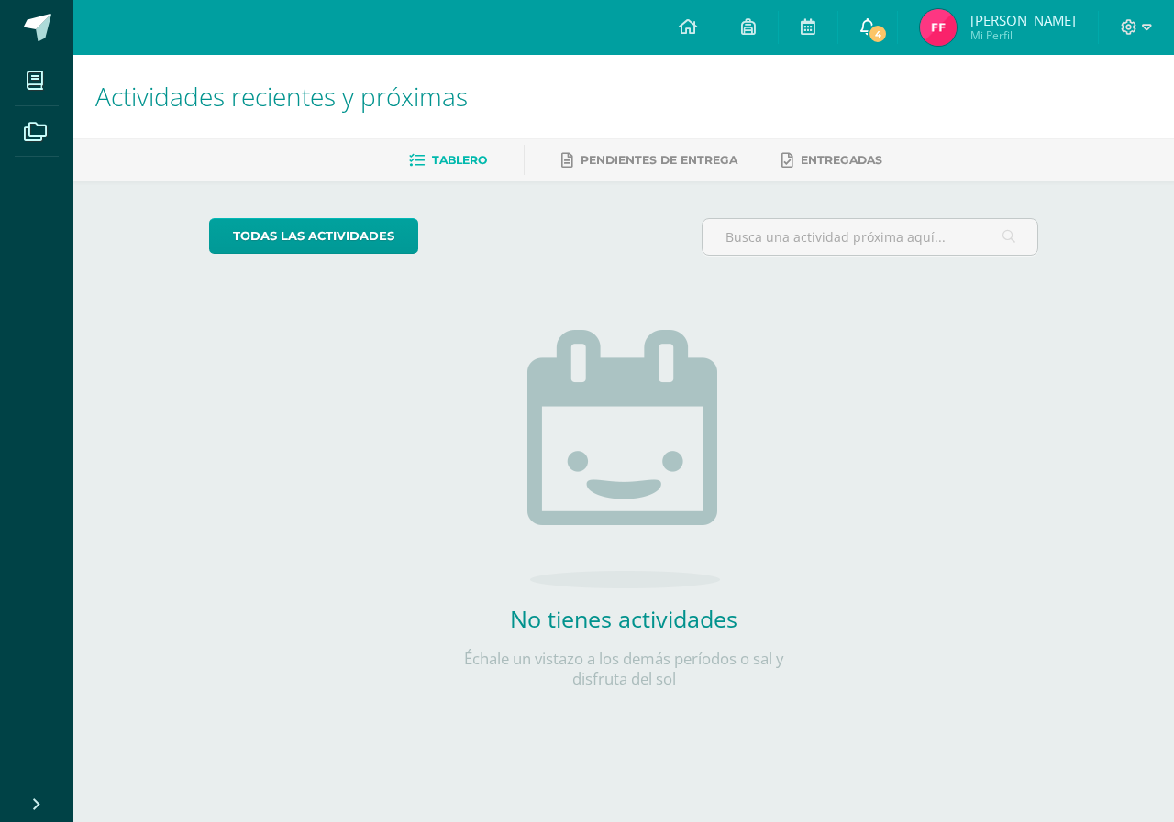
click at [871, 25] on link "4" at bounding box center [867, 27] width 59 height 55
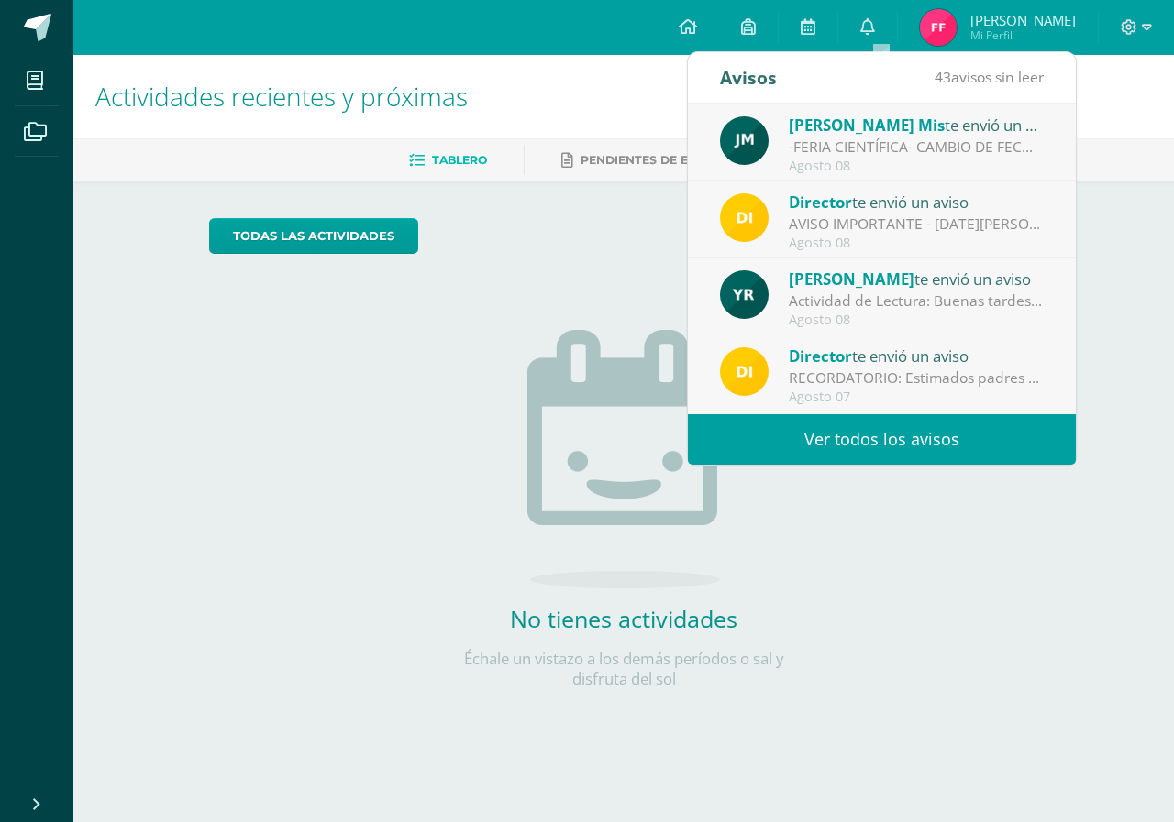
click at [904, 153] on div "-FERIA CIENTÍFICA- CAMBIO DE FECHA-: Buena tarde queridos estudiantes espero se…" at bounding box center [916, 147] width 255 height 21
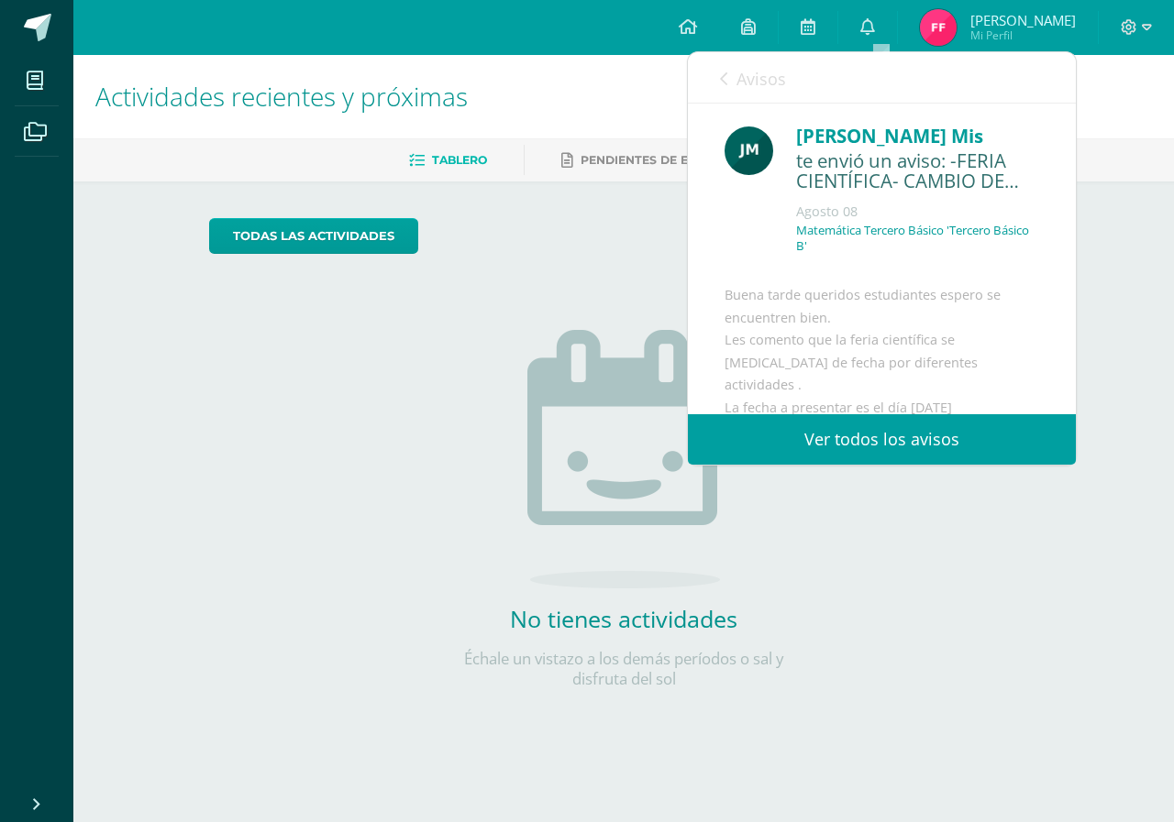
click at [785, 91] on div "Avisos 42 avisos sin leer Avisos" at bounding box center [882, 77] width 388 height 51
click at [764, 83] on span "Avisos" at bounding box center [761, 79] width 50 height 22
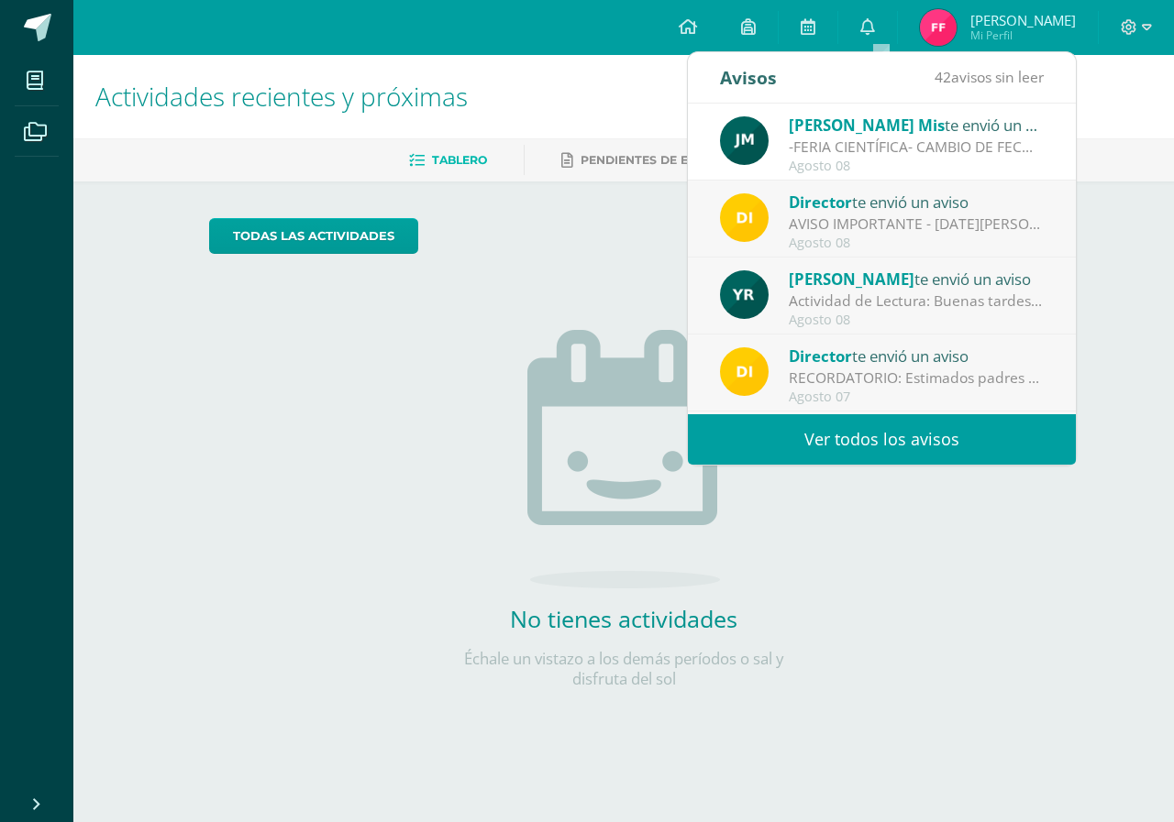
click at [878, 238] on div "Agosto 08" at bounding box center [916, 244] width 255 height 16
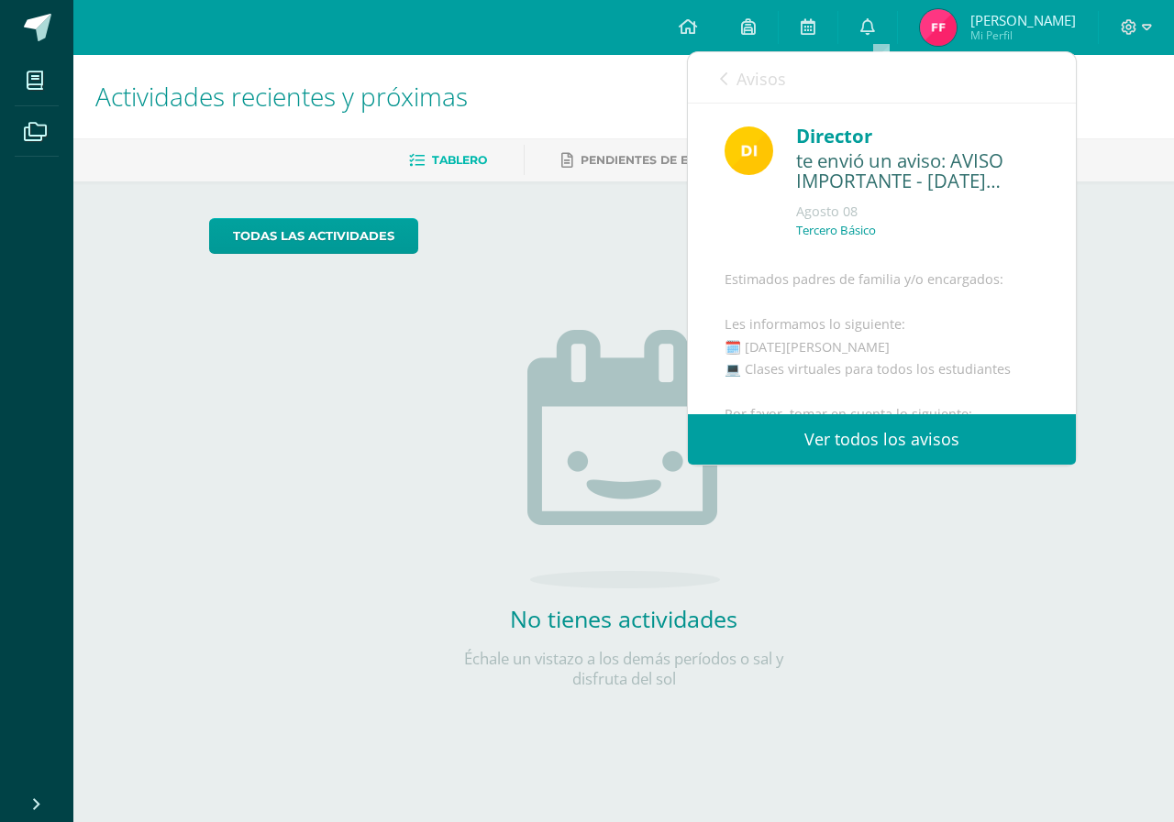
drag, startPoint x: 718, startPoint y: 61, endPoint x: 737, endPoint y: 79, distance: 26.6
click at [719, 61] on div "Avisos 41 avisos sin leer Avisos" at bounding box center [882, 77] width 388 height 51
click at [770, 80] on span "Avisos" at bounding box center [761, 79] width 50 height 22
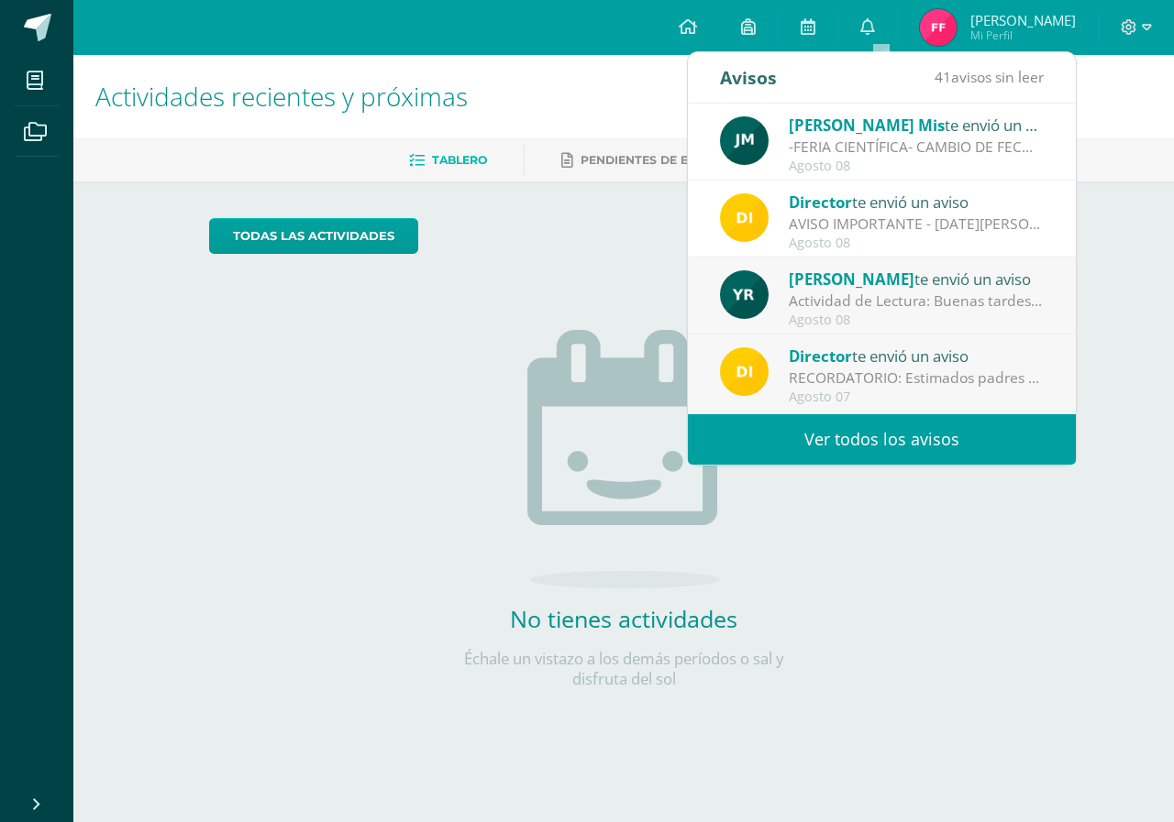
click at [837, 313] on div "Agosto 08" at bounding box center [916, 321] width 255 height 16
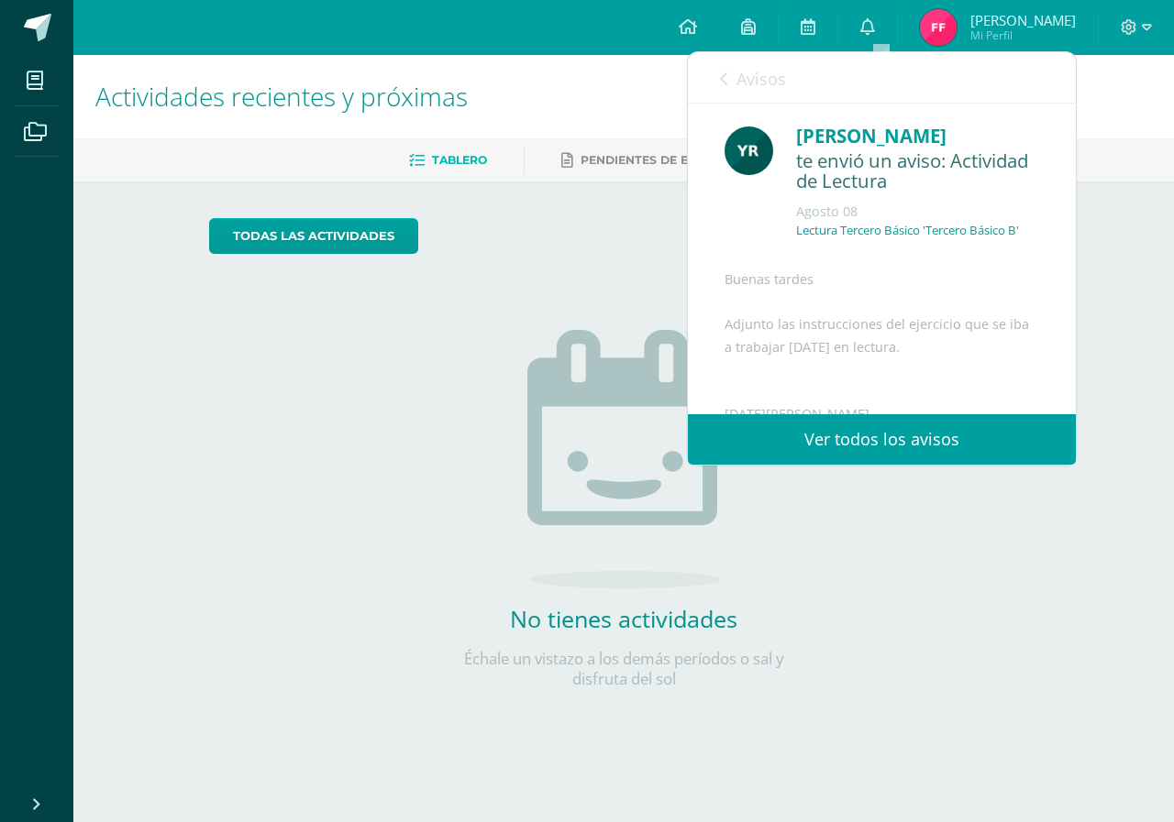
drag, startPoint x: 728, startPoint y: 81, endPoint x: 775, endPoint y: 171, distance: 101.3
click at [735, 85] on link "Avisos" at bounding box center [753, 78] width 66 height 52
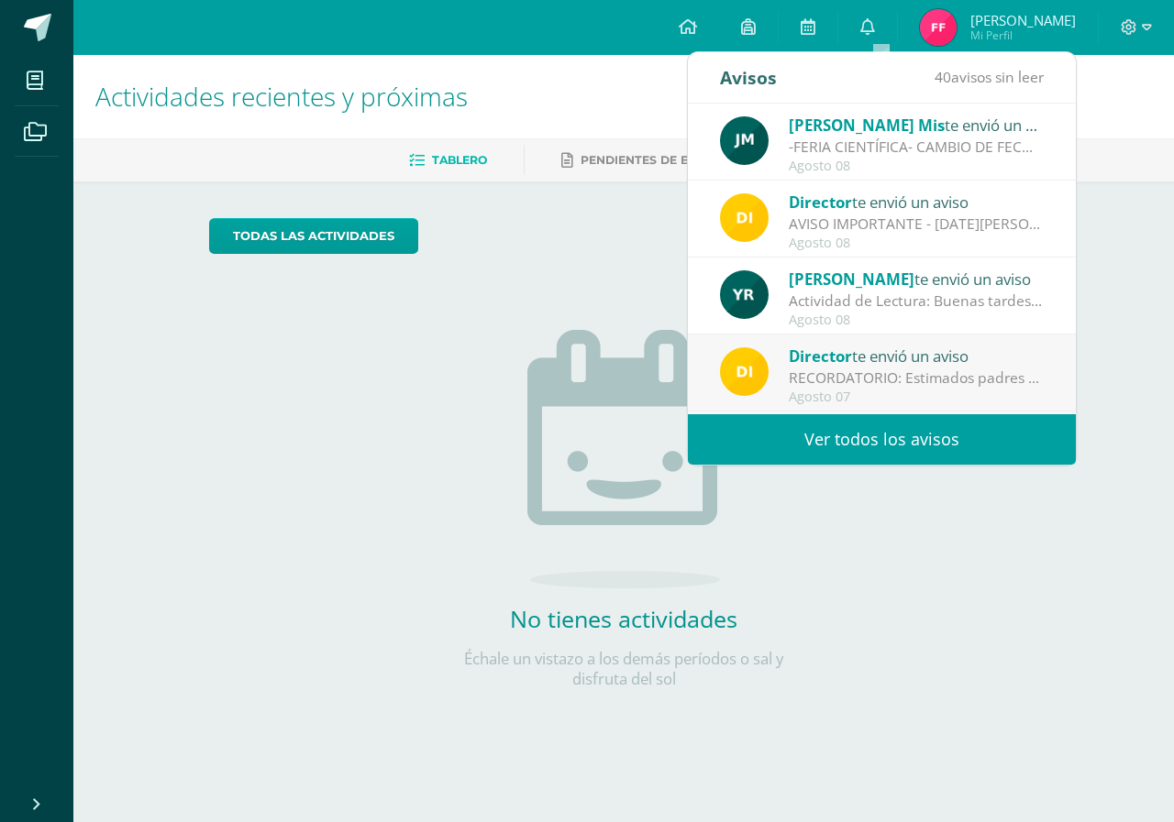
click at [839, 363] on span "Director" at bounding box center [820, 356] width 63 height 21
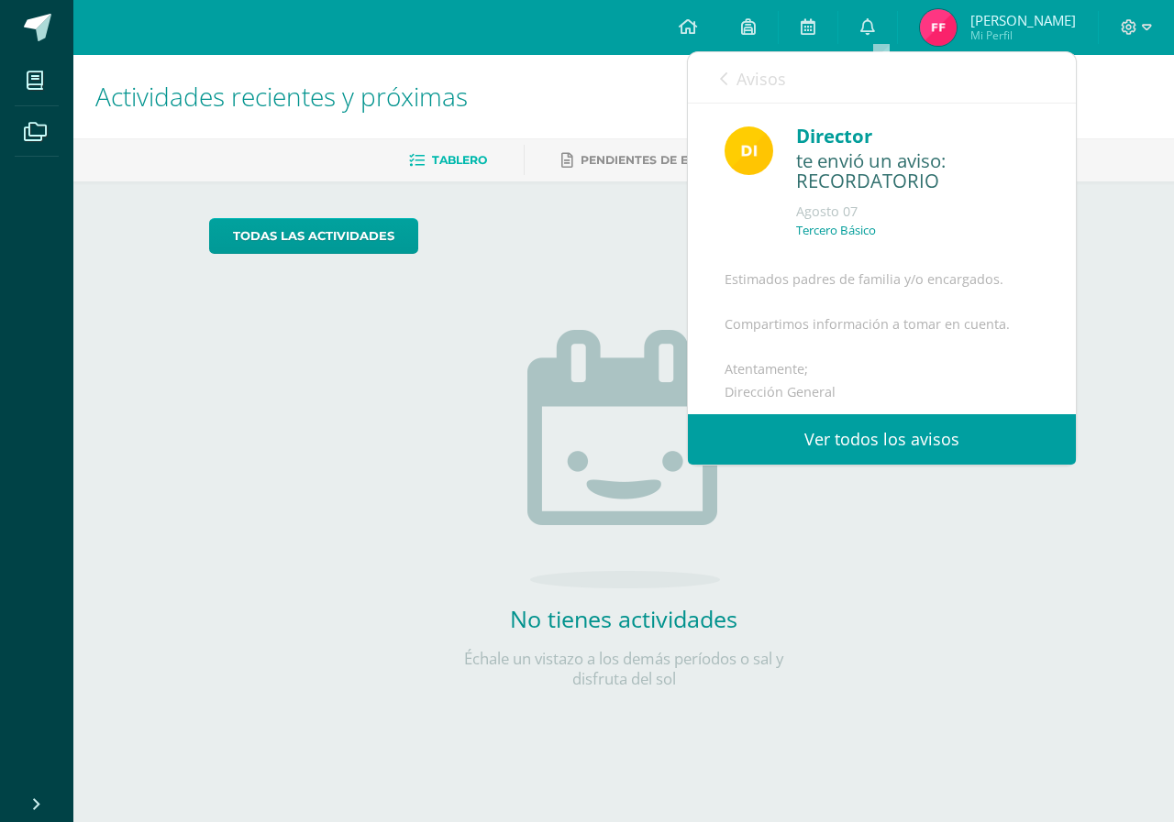
drag, startPoint x: 760, startPoint y: 86, endPoint x: 806, endPoint y: 351, distance: 268.9
click at [761, 91] on link "Avisos" at bounding box center [753, 78] width 66 height 52
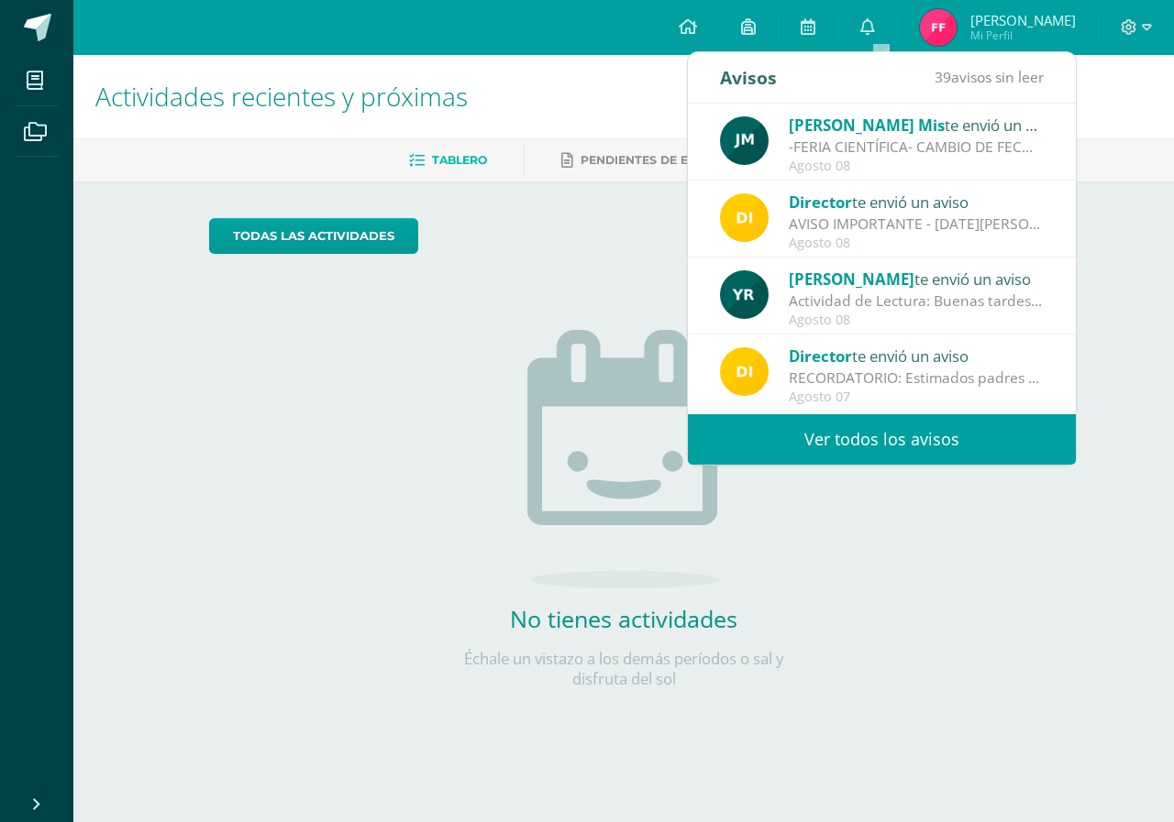
click at [851, 445] on link "Ver todos los avisos" at bounding box center [882, 439] width 388 height 50
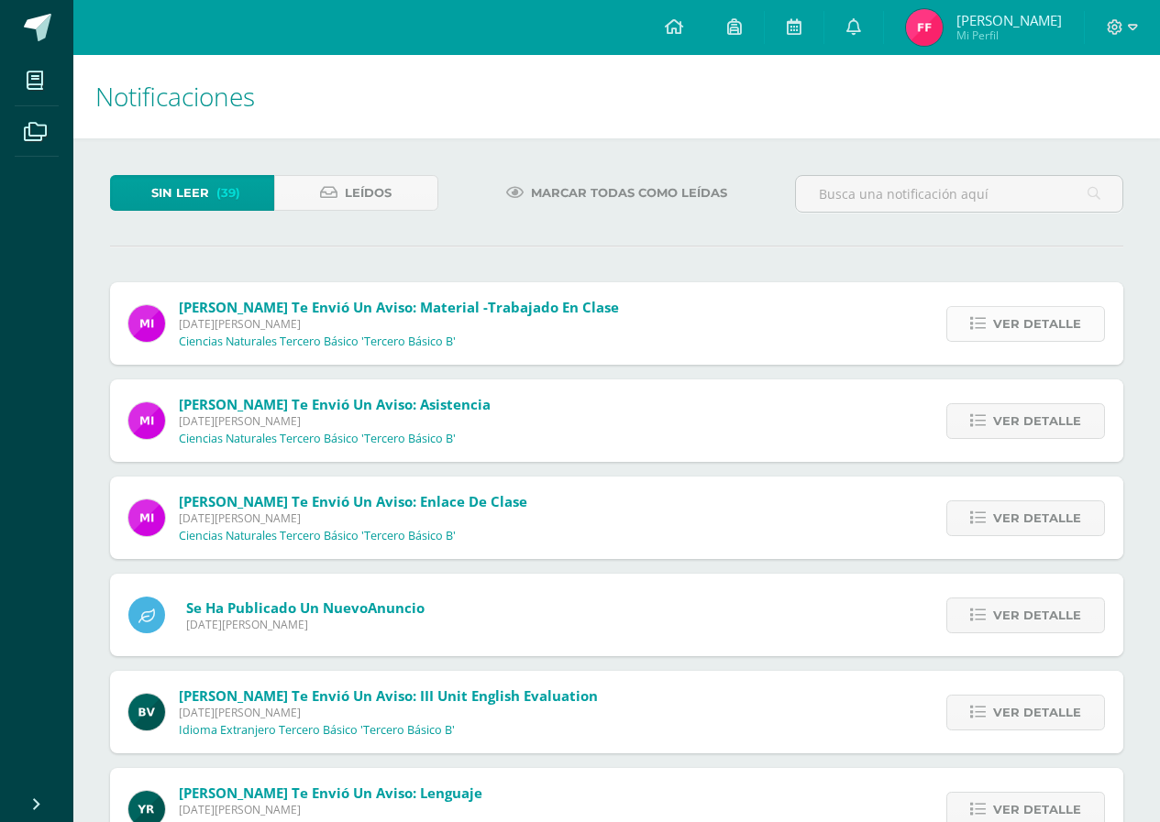
click at [1026, 321] on span "Ver detalle" at bounding box center [1037, 324] width 88 height 34
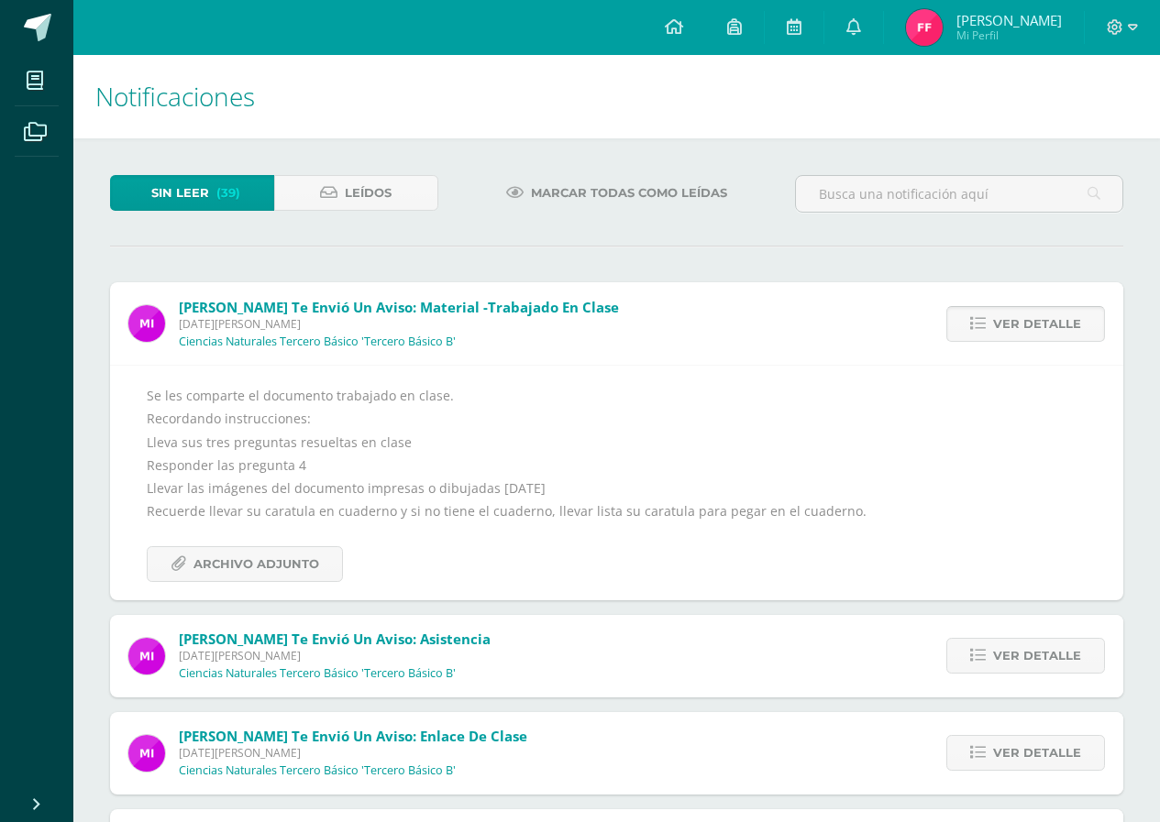
click at [1026, 321] on span "Ver detalle" at bounding box center [1037, 324] width 88 height 34
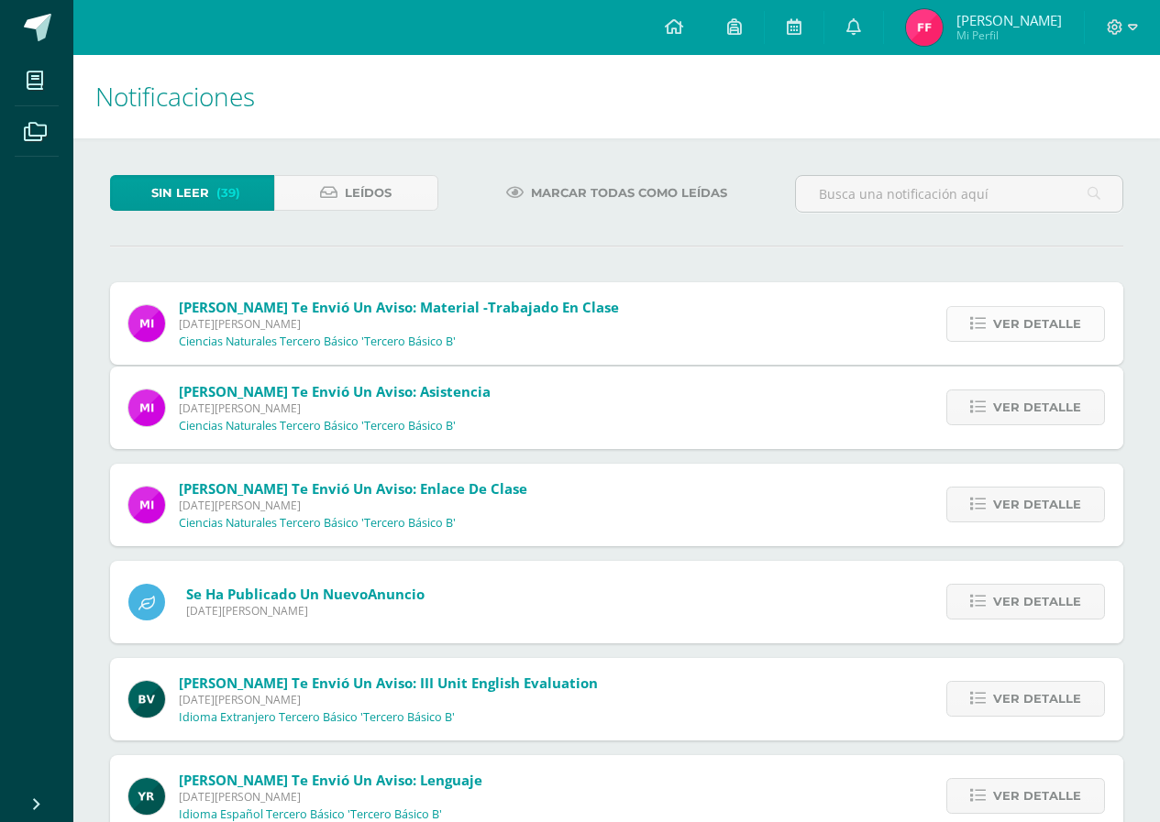
click at [1026, 391] on span "Ver detalle" at bounding box center [1037, 408] width 88 height 34
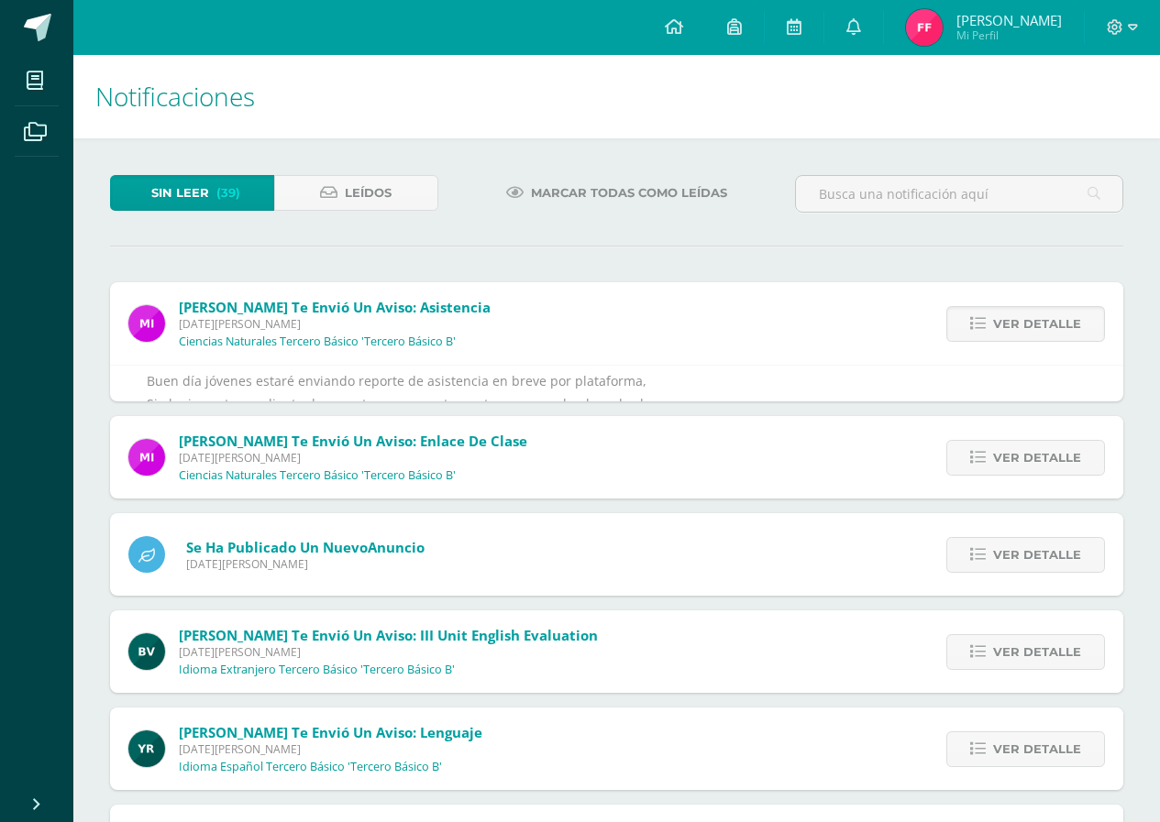
click at [1026, 321] on span "Ver detalle" at bounding box center [1037, 324] width 88 height 34
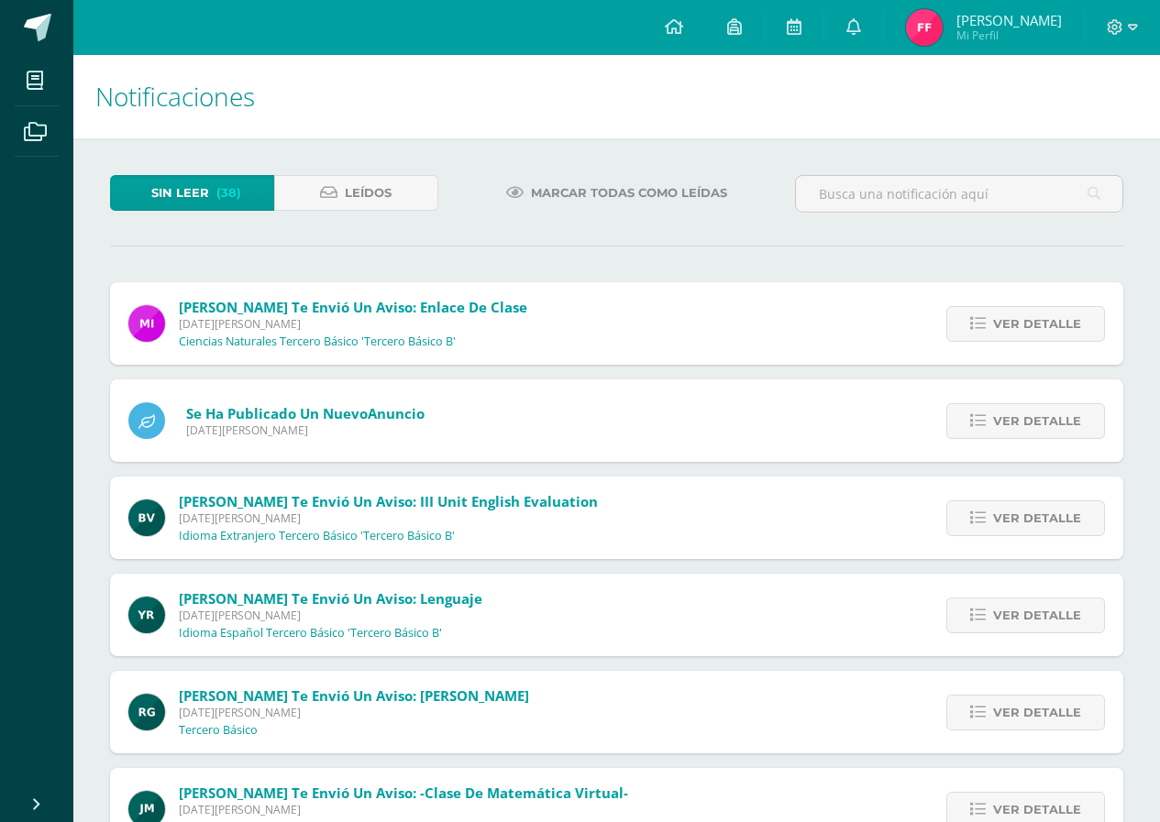
click at [1026, 321] on span "Ver detalle" at bounding box center [1037, 324] width 88 height 34
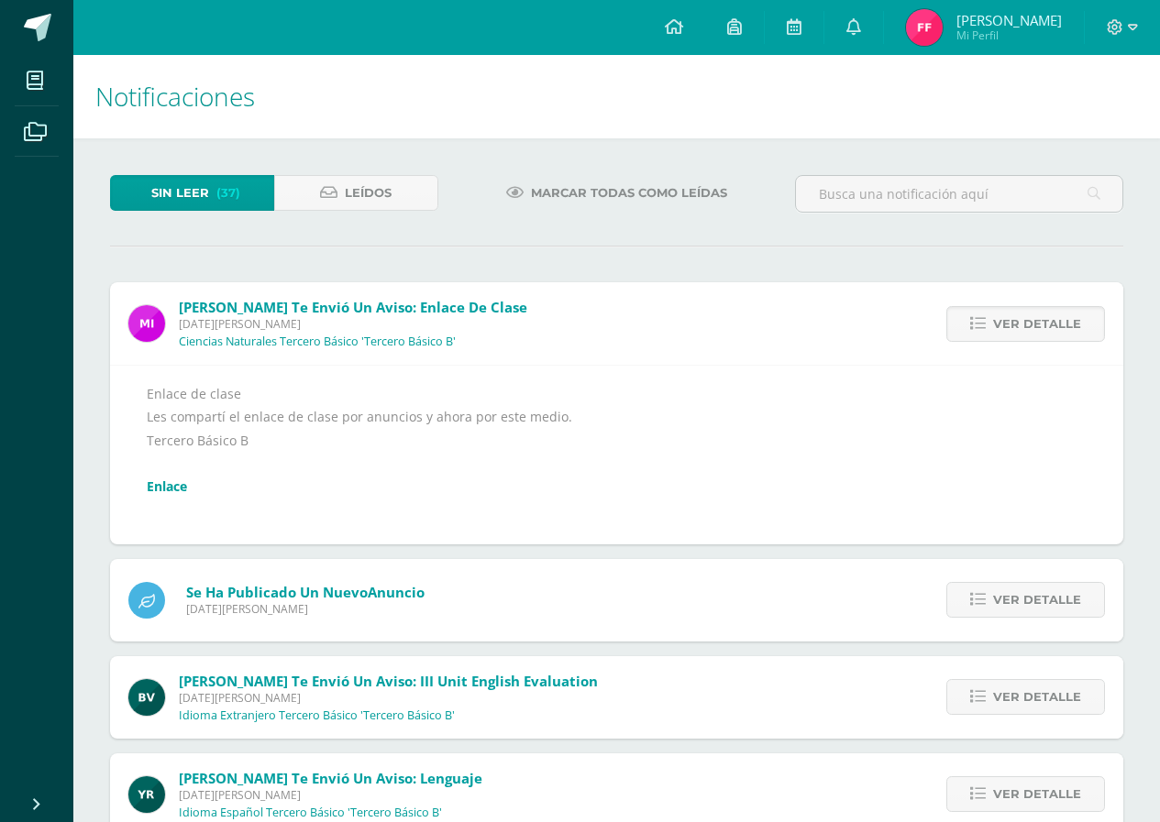
click at [1026, 321] on span "Ver detalle" at bounding box center [1037, 324] width 88 height 34
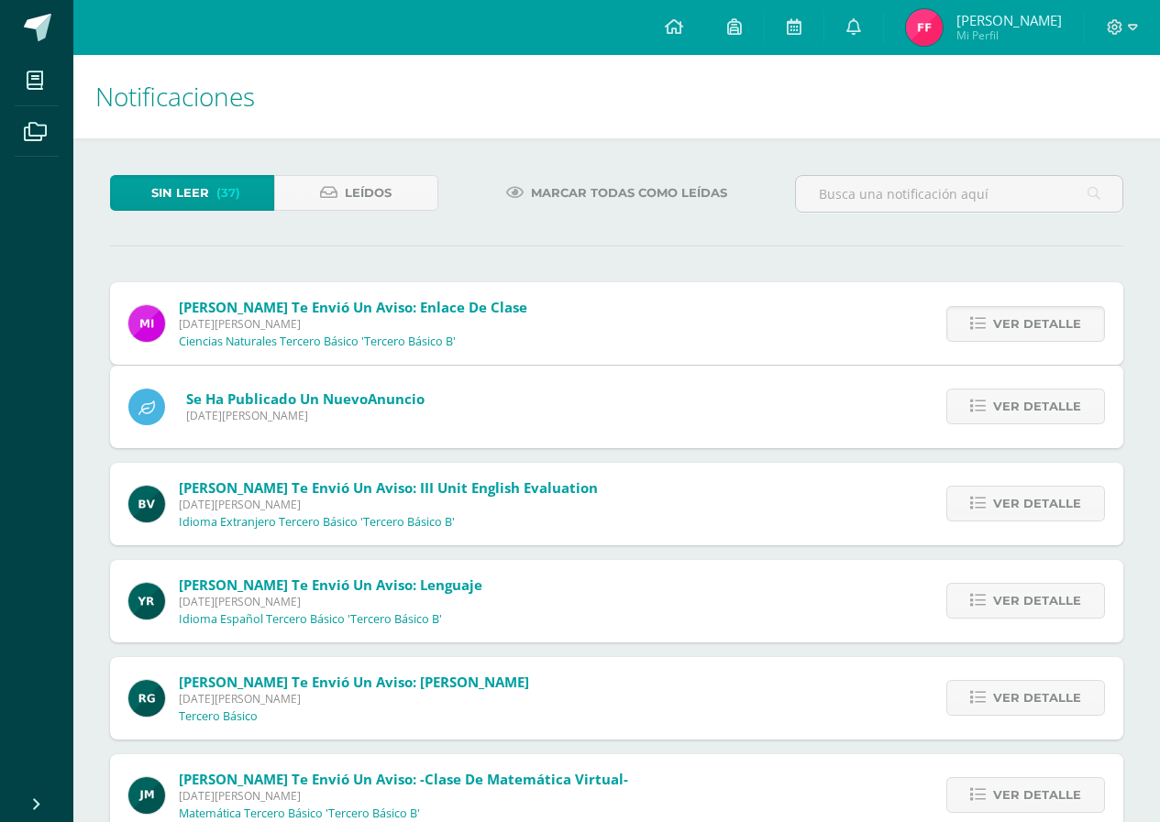
click at [1026, 390] on span "Ver detalle" at bounding box center [1037, 407] width 88 height 34
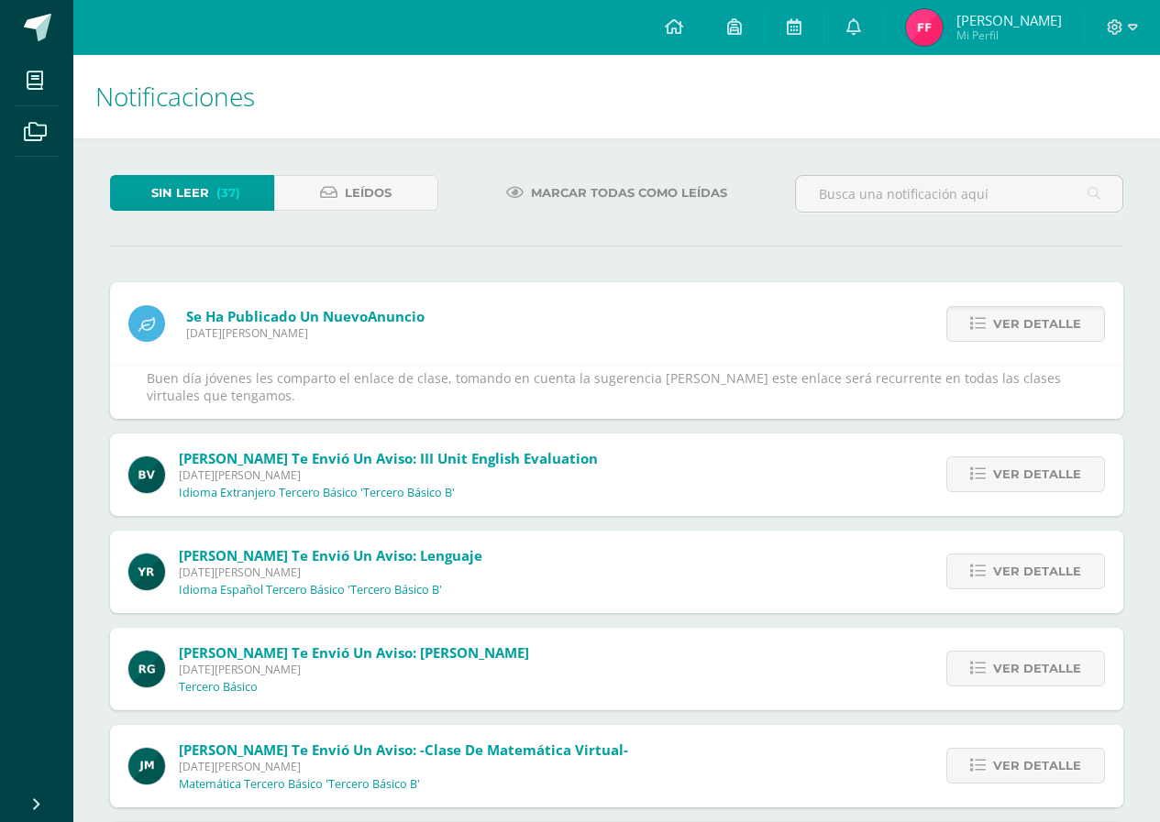
click at [1026, 321] on span "Ver detalle" at bounding box center [1037, 324] width 88 height 34
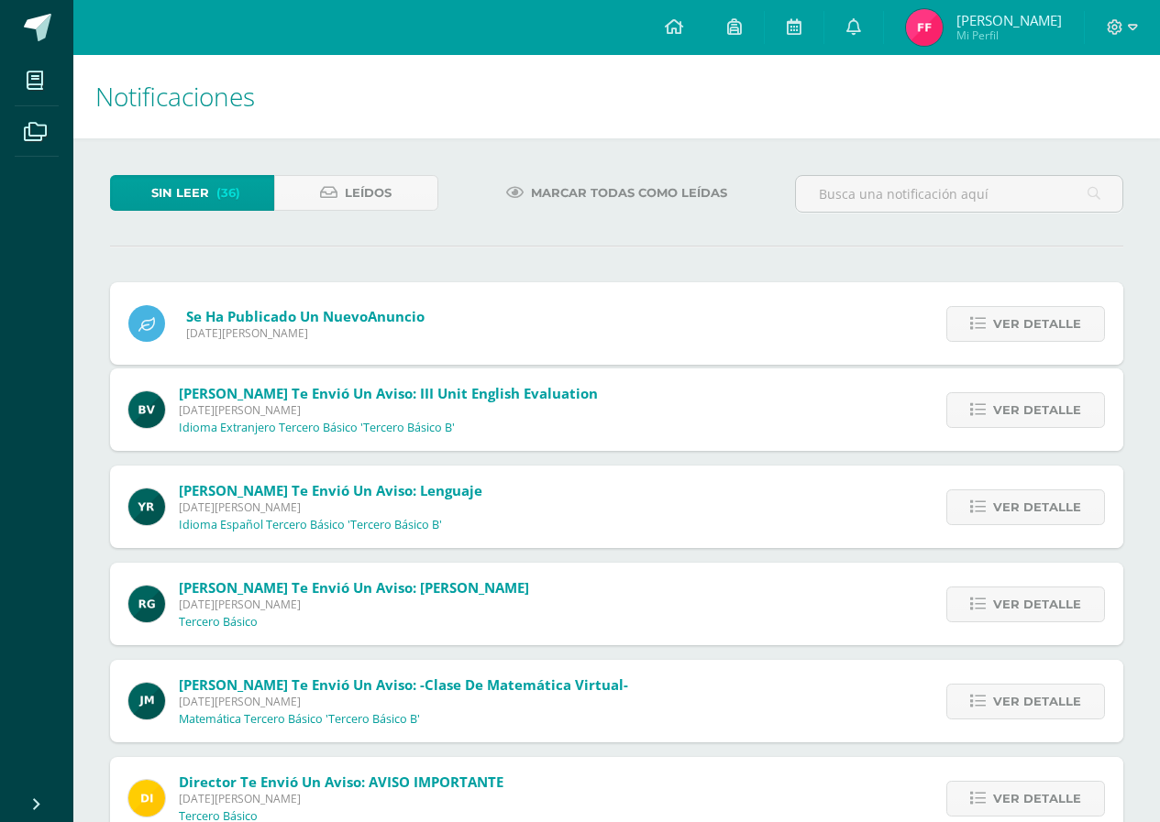
click at [1026, 321] on span "Ver detalle" at bounding box center [1037, 324] width 88 height 34
click at [1026, 393] on span "Ver detalle" at bounding box center [1037, 410] width 88 height 34
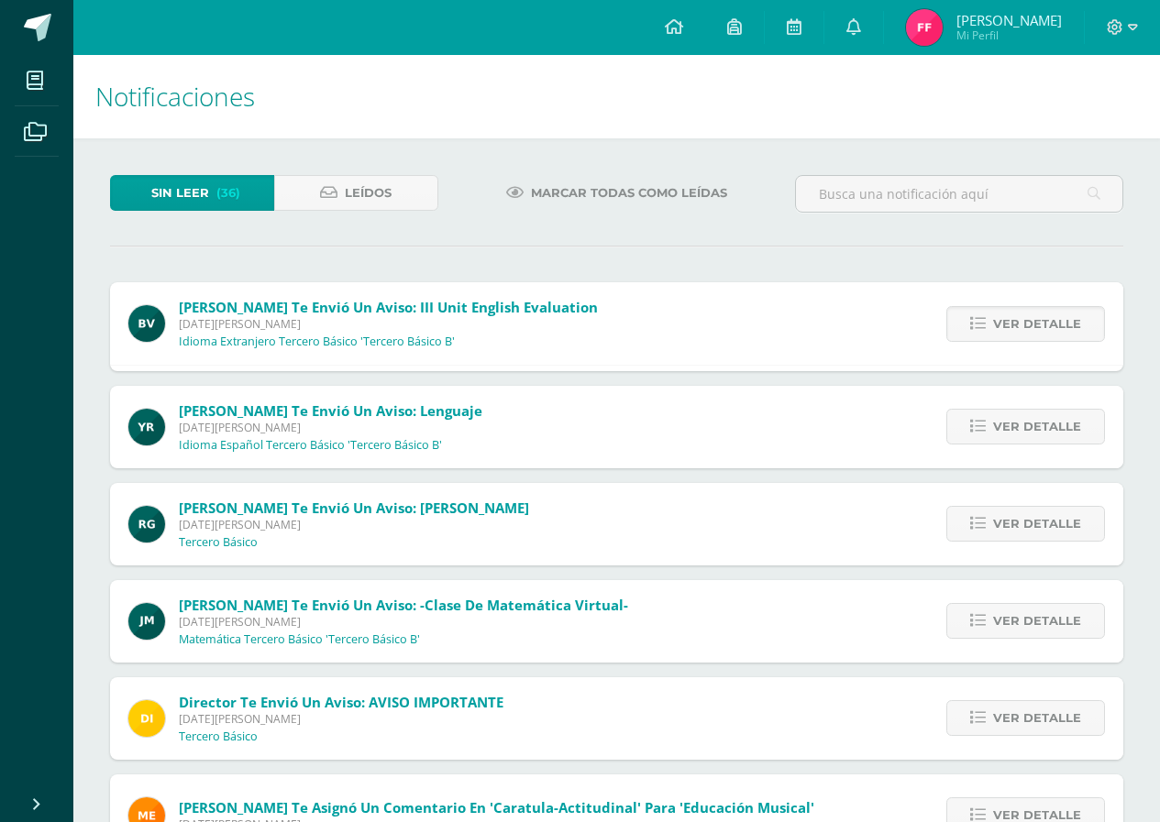
click at [1026, 321] on span "Ver detalle" at bounding box center [1037, 324] width 88 height 34
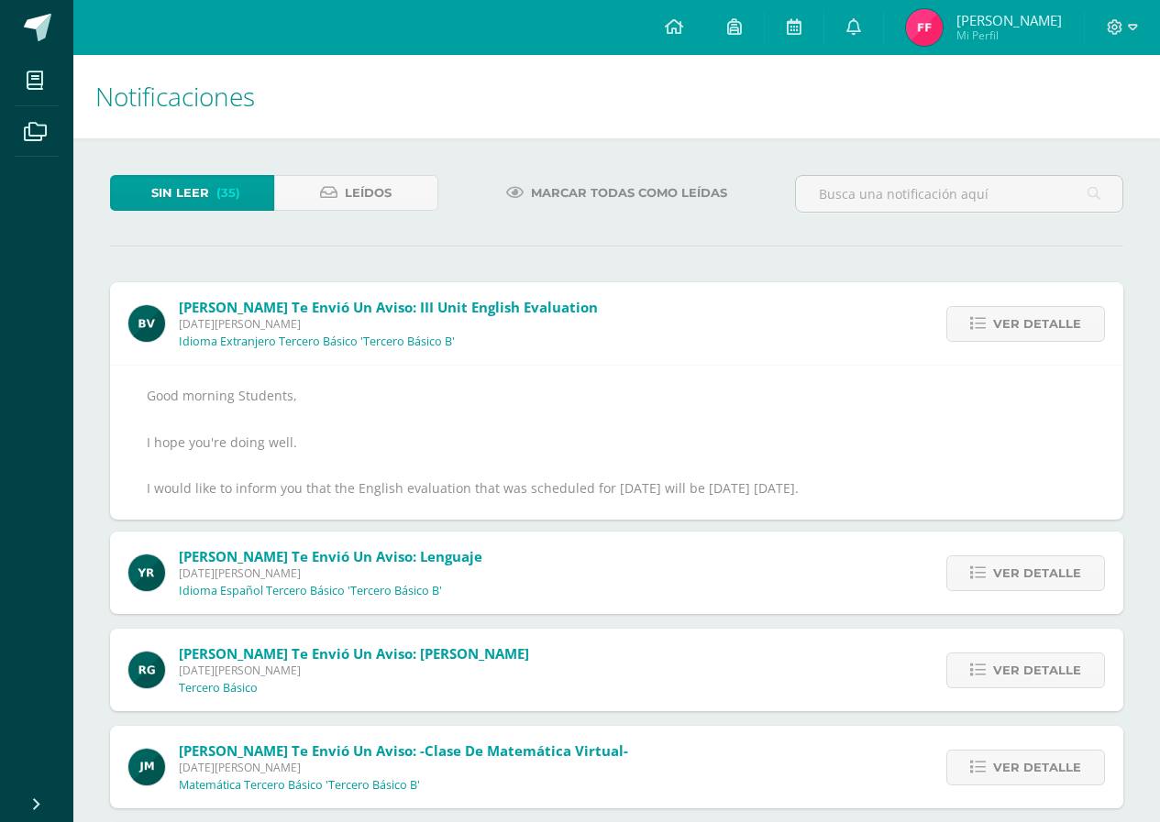
click at [1026, 321] on span "Ver detalle" at bounding box center [1037, 324] width 88 height 34
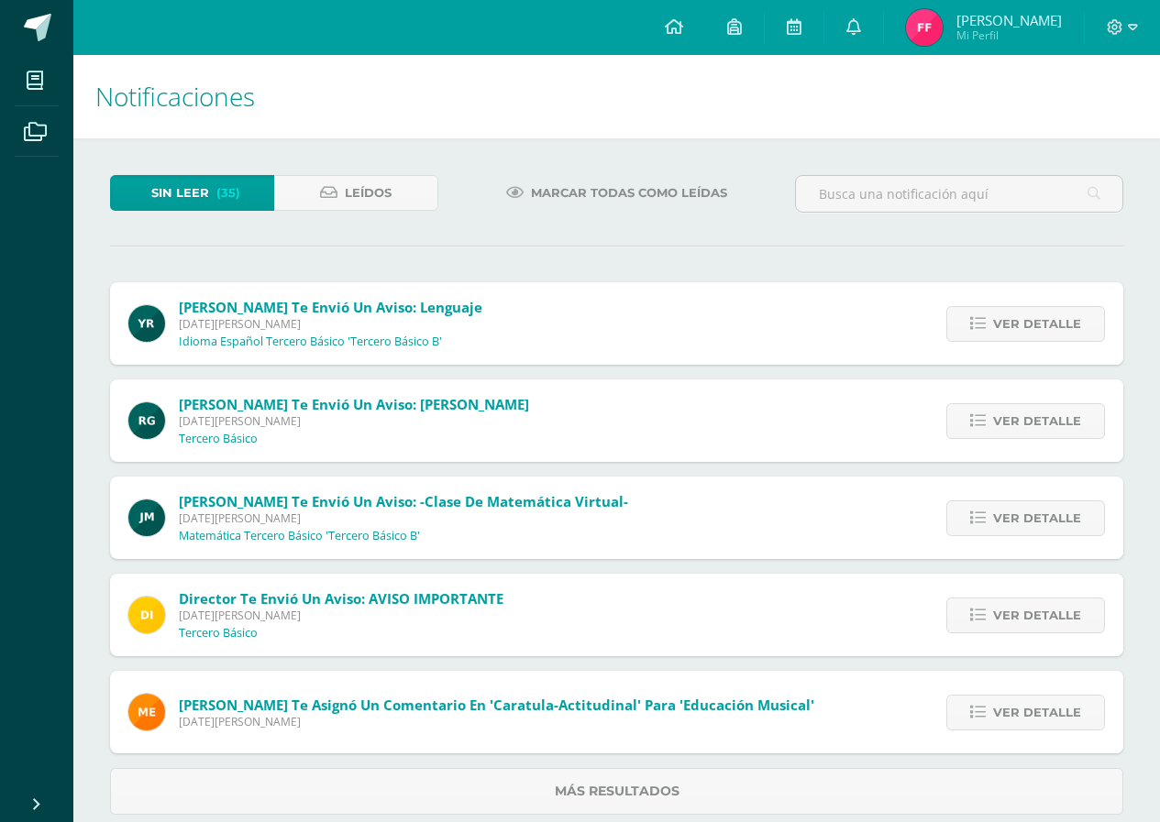
click at [1026, 321] on span "Ver detalle" at bounding box center [1037, 324] width 88 height 34
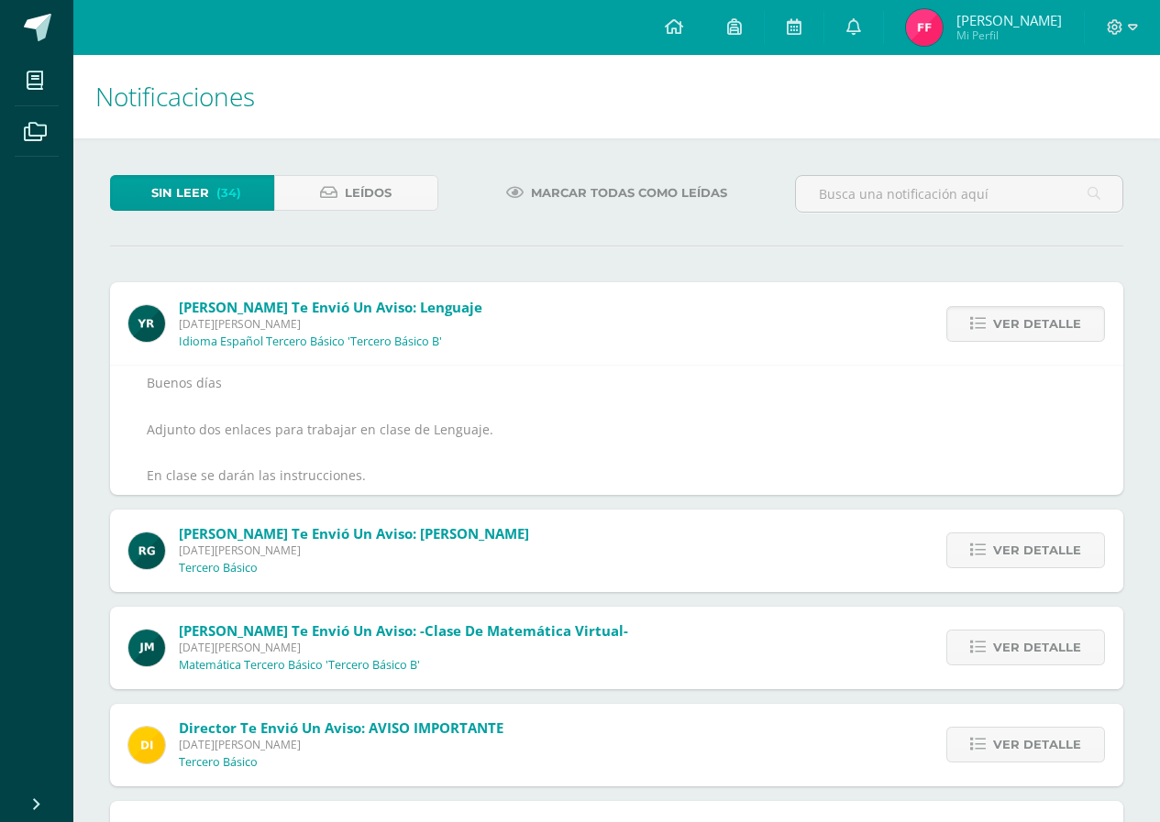
click at [1026, 321] on span "Ver detalle" at bounding box center [1037, 324] width 88 height 34
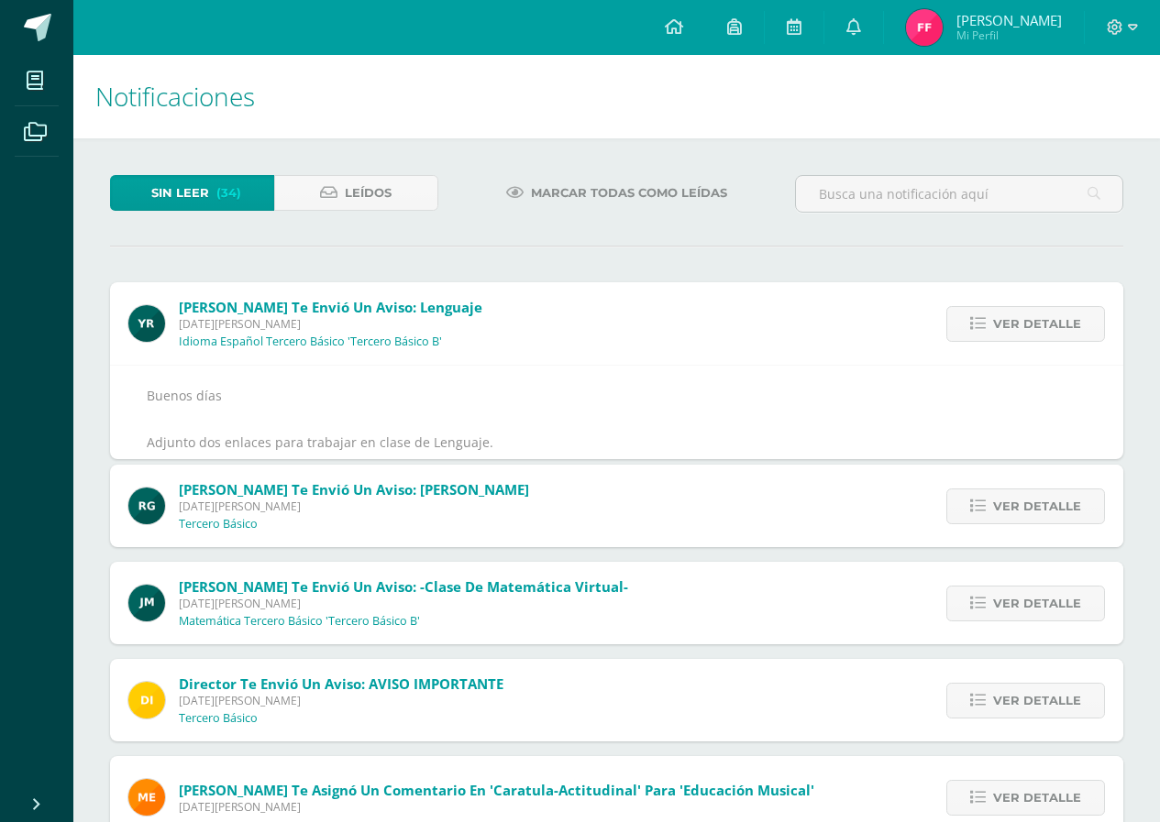
click at [1026, 321] on span "Ver detalle" at bounding box center [1037, 324] width 88 height 34
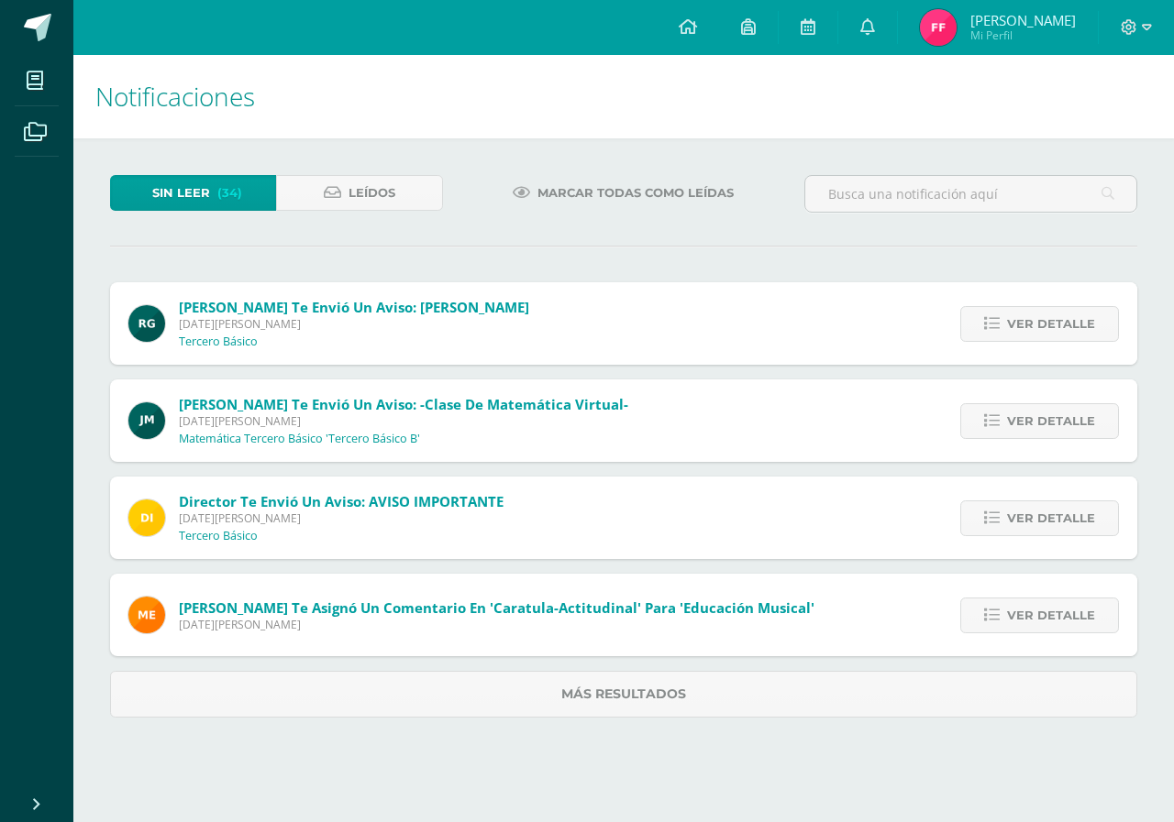
click at [1026, 321] on span "Ver detalle" at bounding box center [1051, 324] width 88 height 34
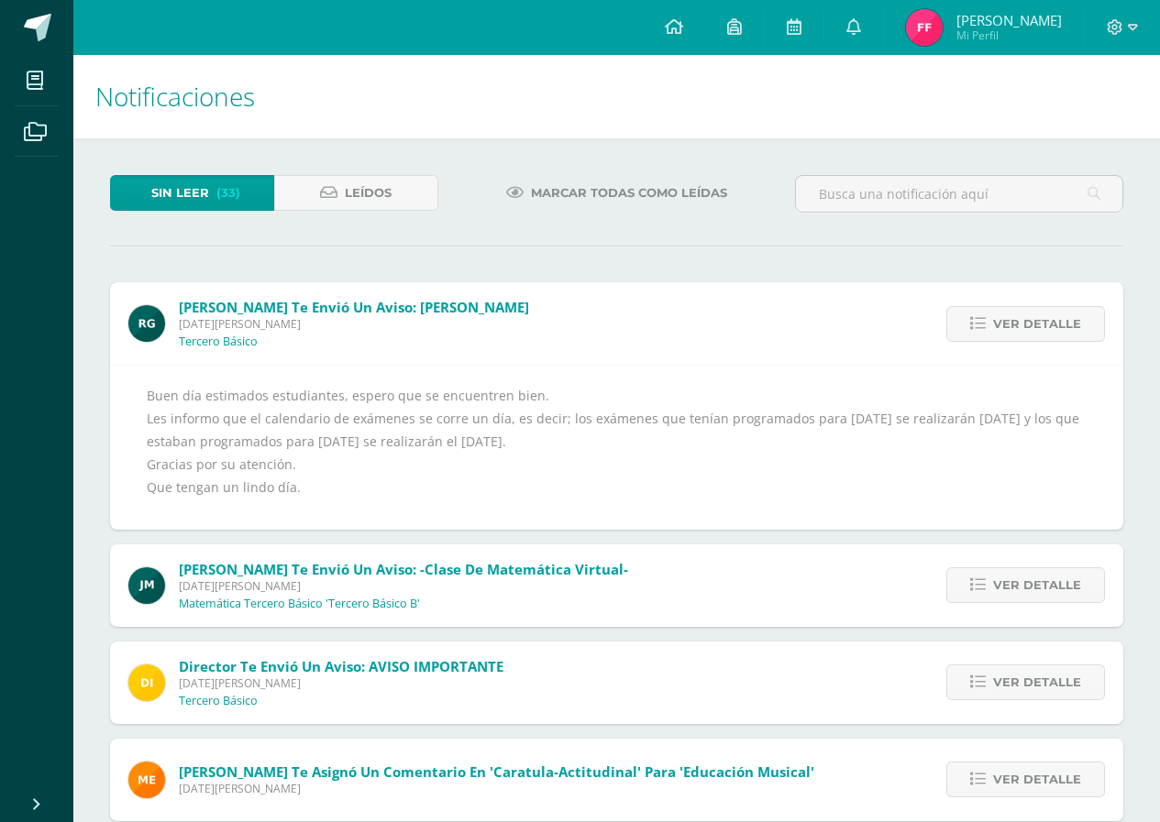
click at [1026, 321] on span "Ver detalle" at bounding box center [1037, 324] width 88 height 34
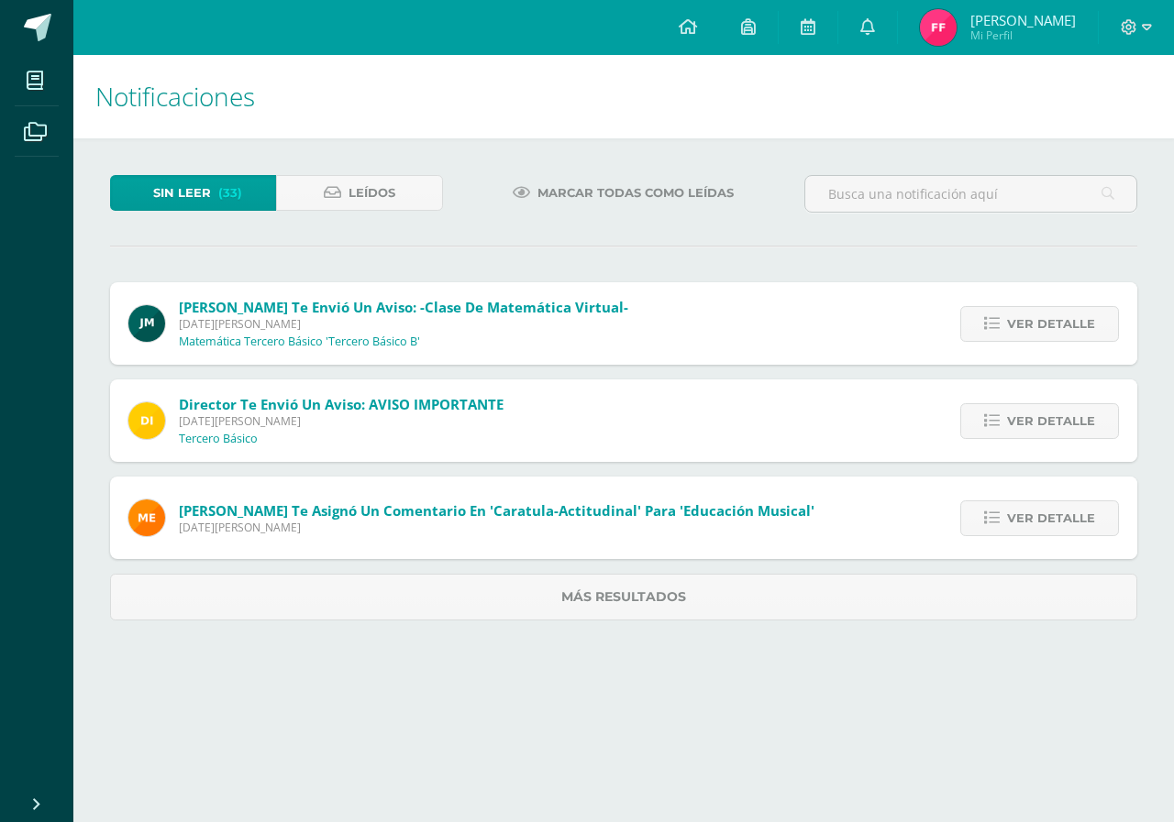
click at [1026, 321] on span "Ver detalle" at bounding box center [1051, 324] width 88 height 34
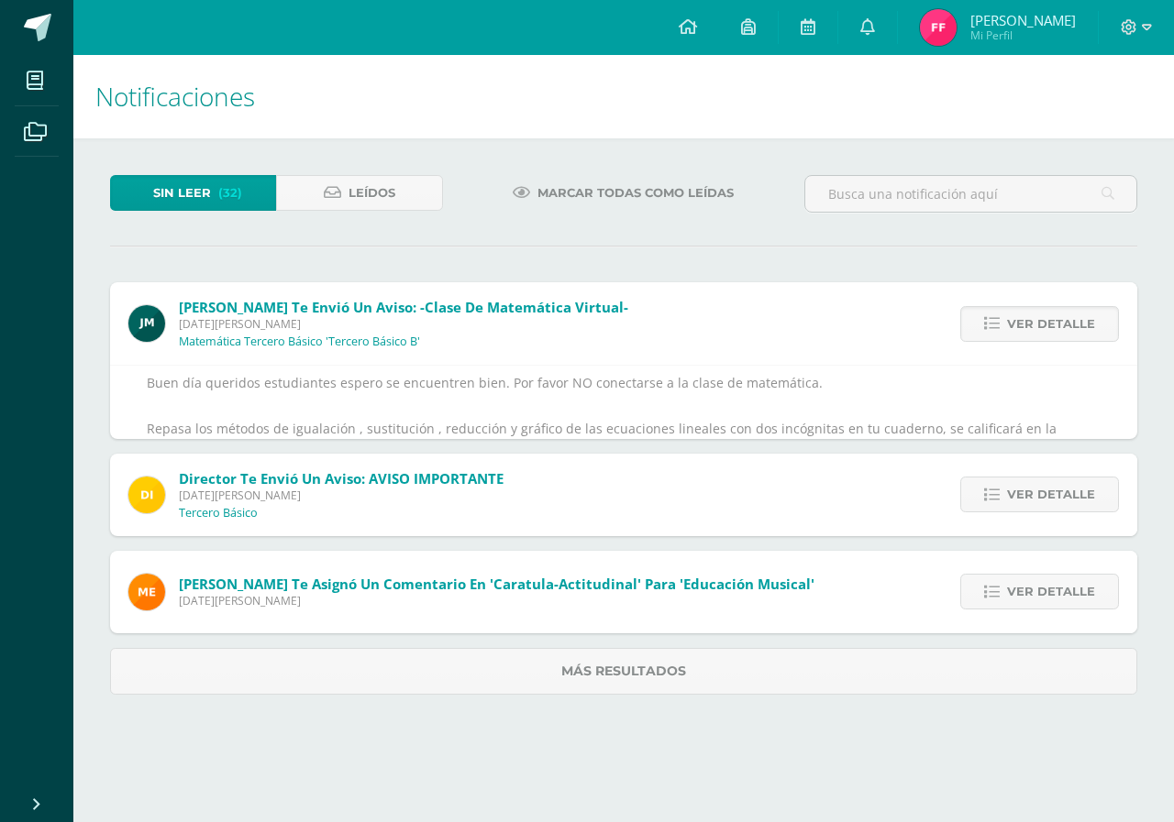
click at [1026, 321] on span "Ver detalle" at bounding box center [1051, 324] width 88 height 34
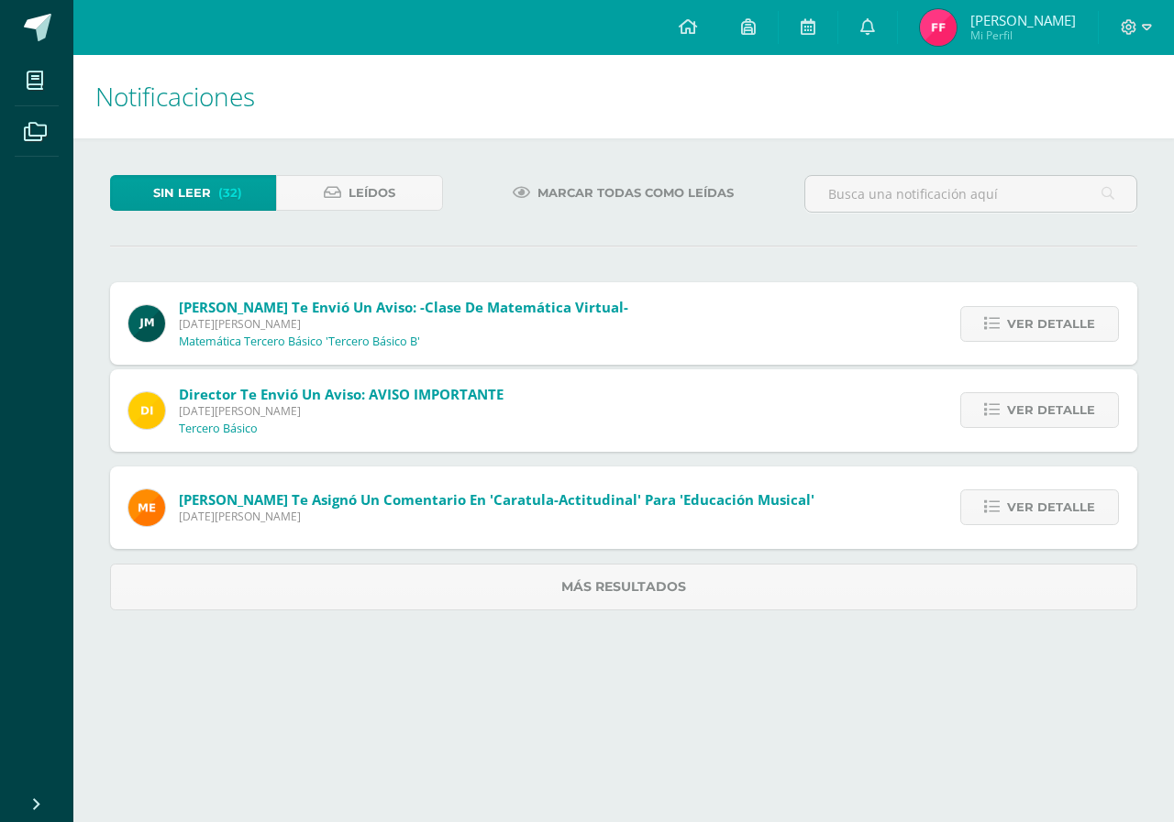
click at [1026, 321] on span "Ver detalle" at bounding box center [1051, 324] width 88 height 34
click at [1026, 393] on span "Ver detalle" at bounding box center [1051, 410] width 88 height 34
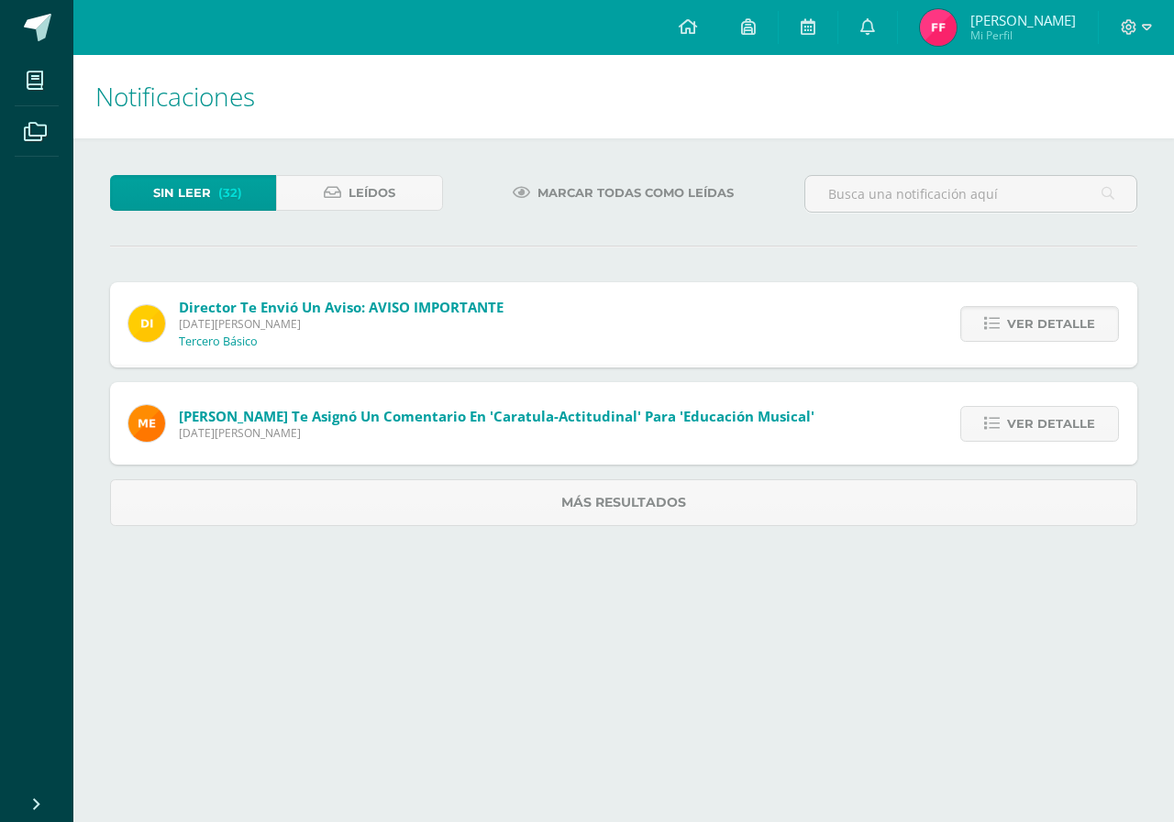
click at [1026, 321] on span "Ver detalle" at bounding box center [1051, 324] width 88 height 34
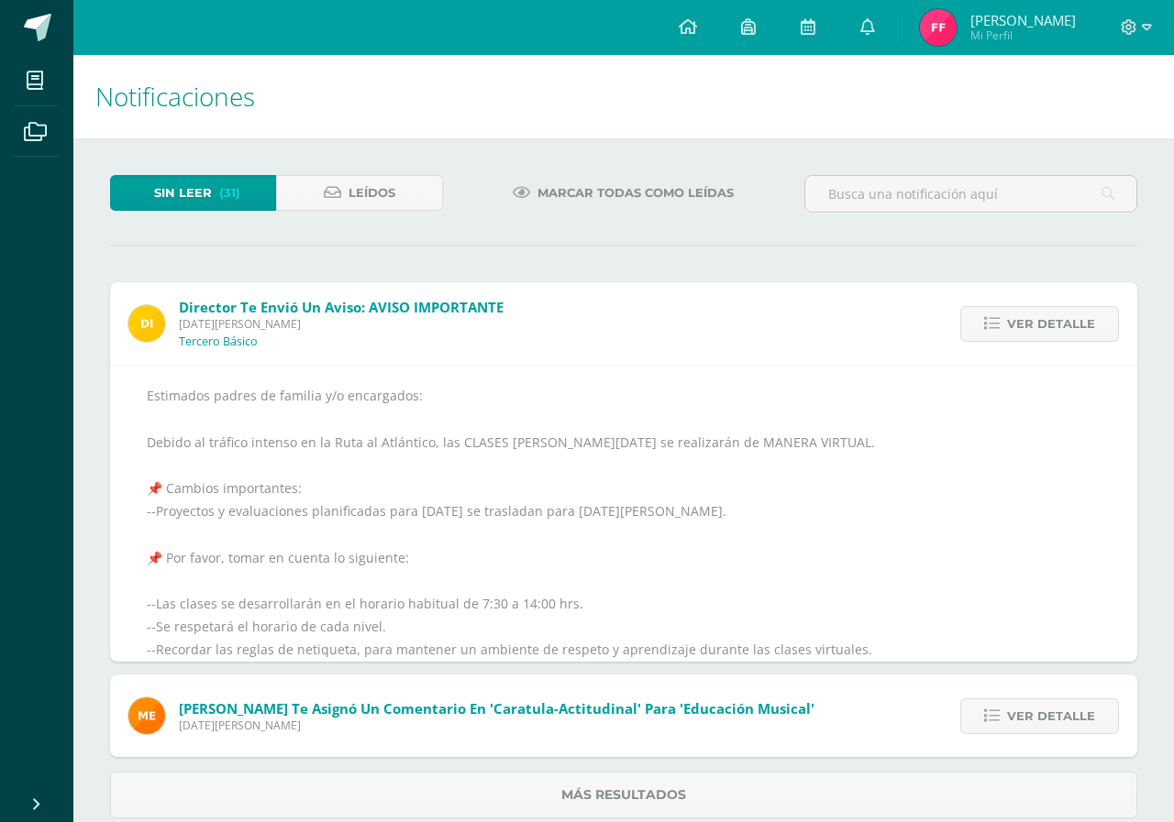
click at [1026, 321] on span "Ver detalle" at bounding box center [1051, 324] width 88 height 34
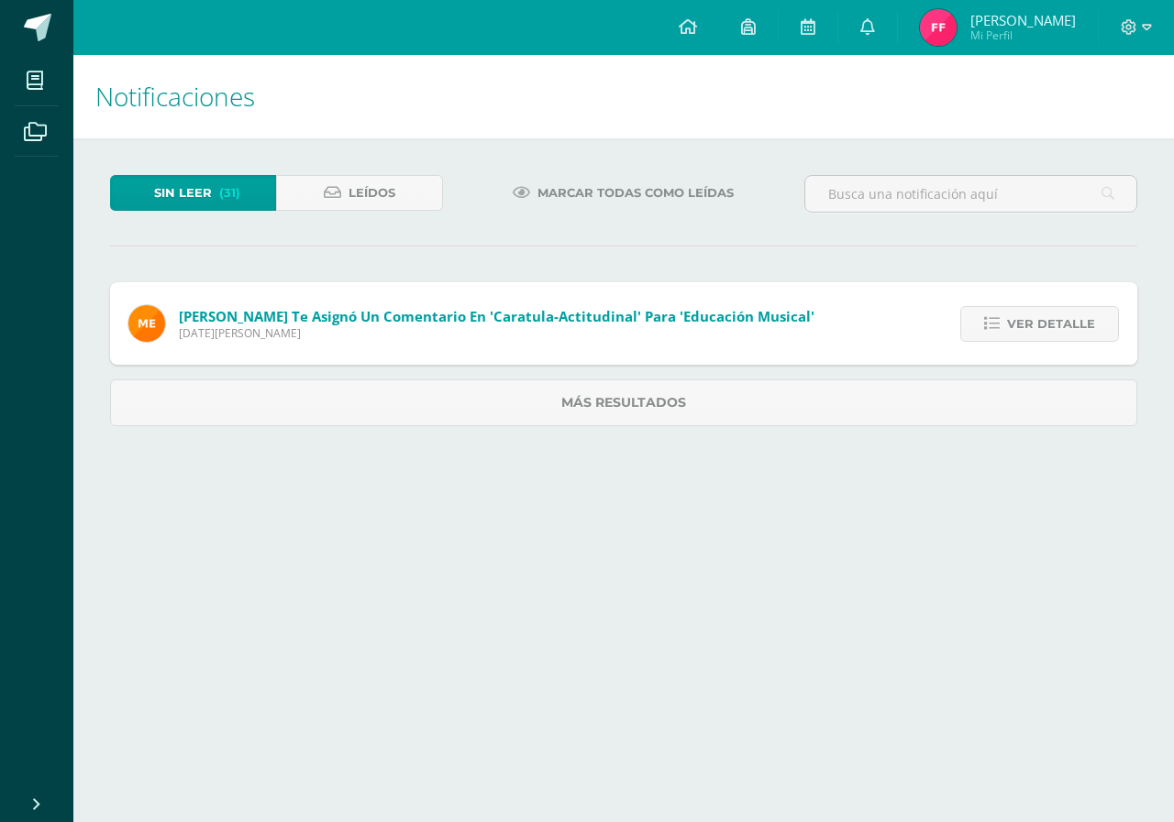
click at [1026, 321] on span "Ver detalle" at bounding box center [1051, 324] width 88 height 34
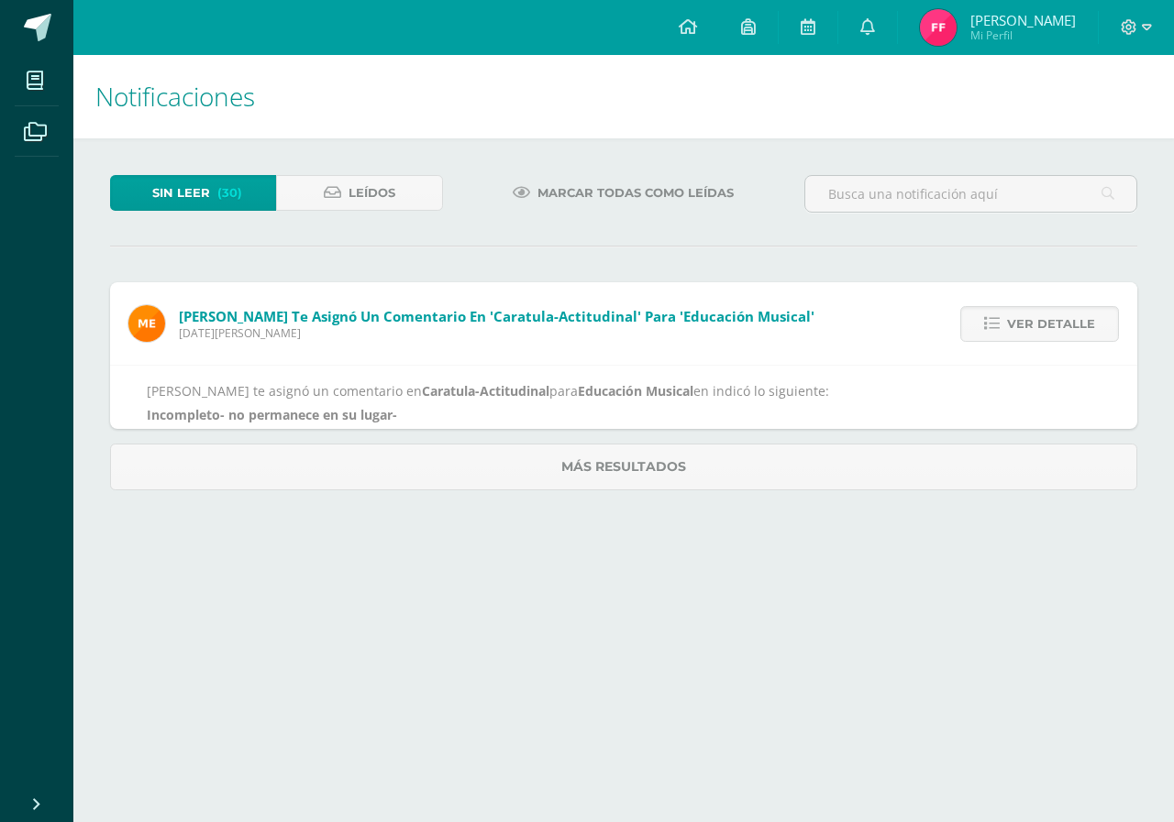
click at [1026, 321] on span "Ver detalle" at bounding box center [1051, 324] width 88 height 34
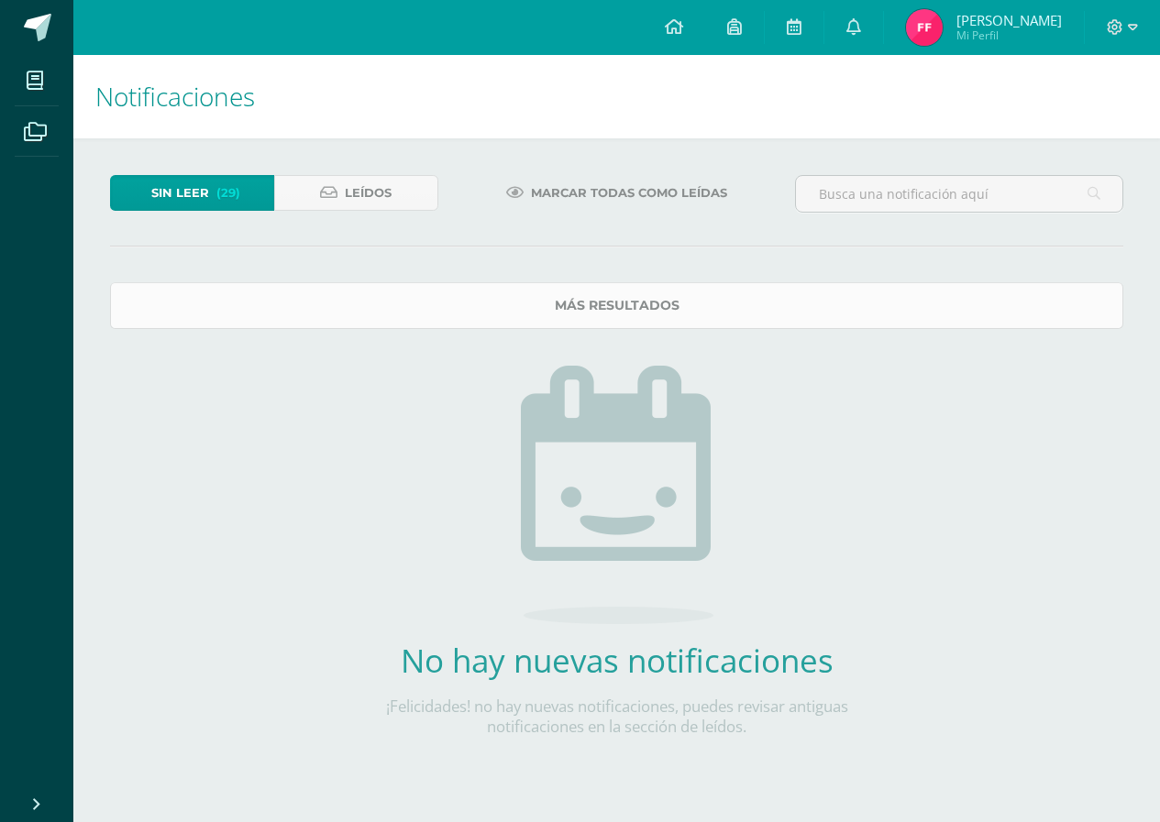
click at [866, 306] on link "Más resultados" at bounding box center [616, 305] width 1013 height 47
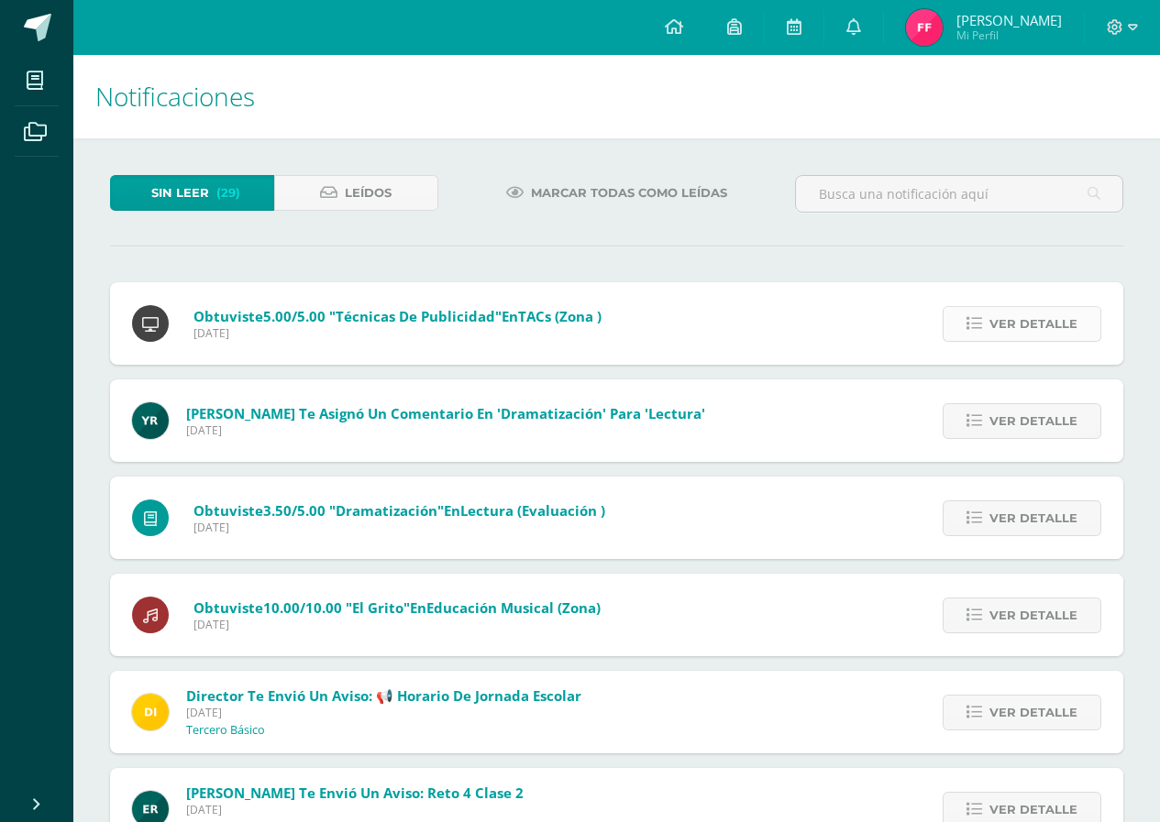
click at [1051, 323] on span "Ver detalle" at bounding box center [1033, 324] width 88 height 34
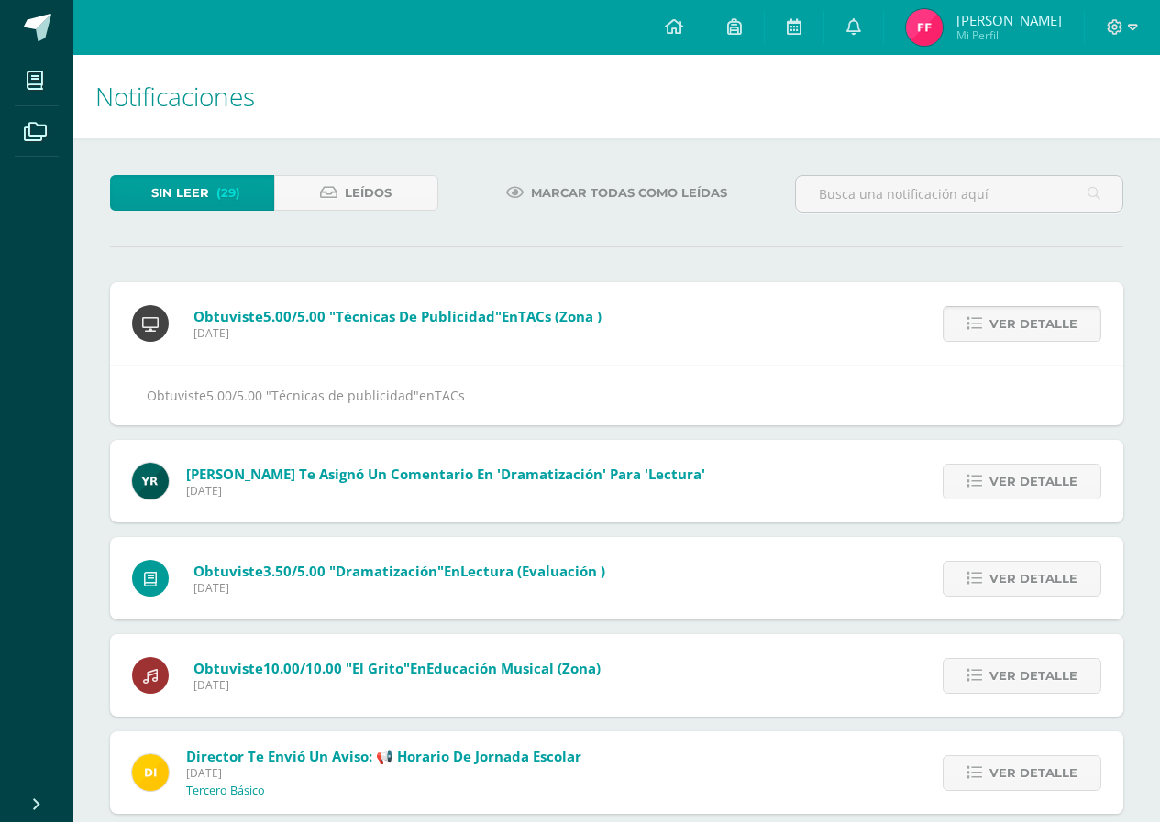
click at [1051, 323] on span "Ver detalle" at bounding box center [1033, 324] width 88 height 34
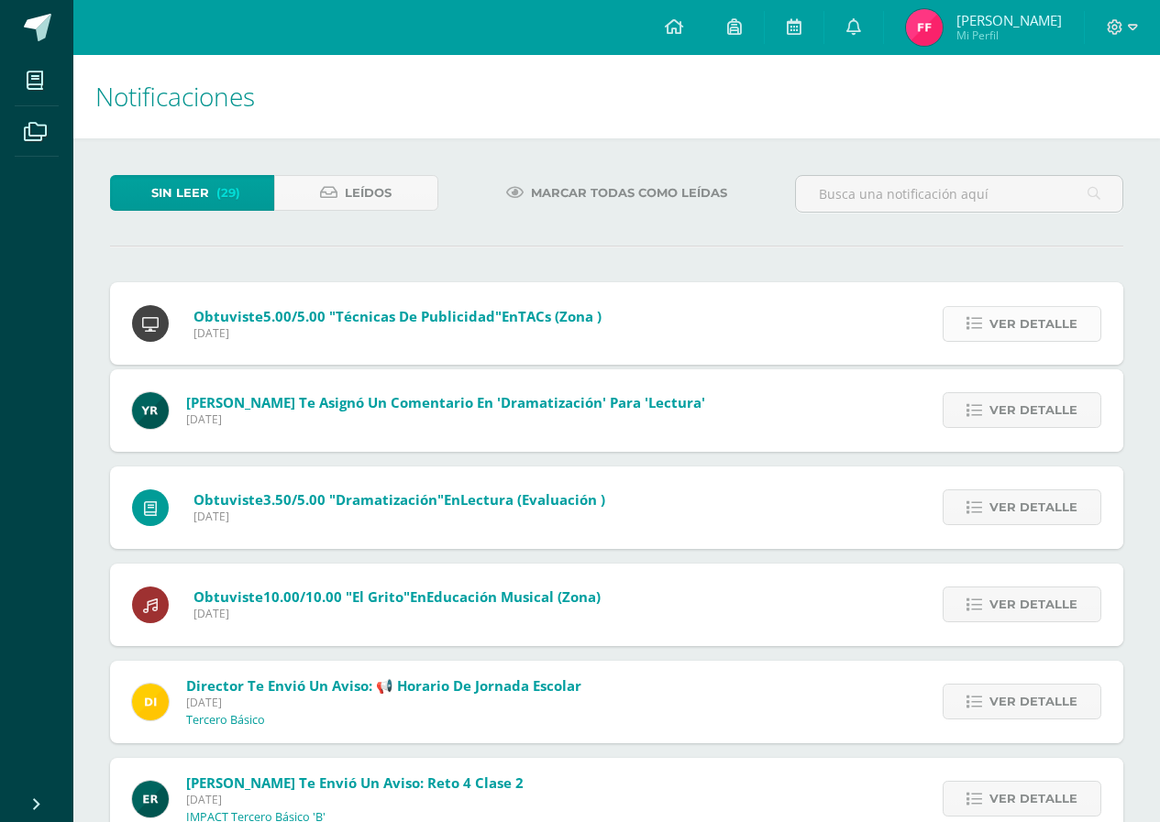
click at [1051, 323] on div "Obtuviste 5.00/5.00 "Técnicas de publicidad" en TACs (Zona ) Martes 15 de Julio…" at bounding box center [616, 771] width 1013 height 979
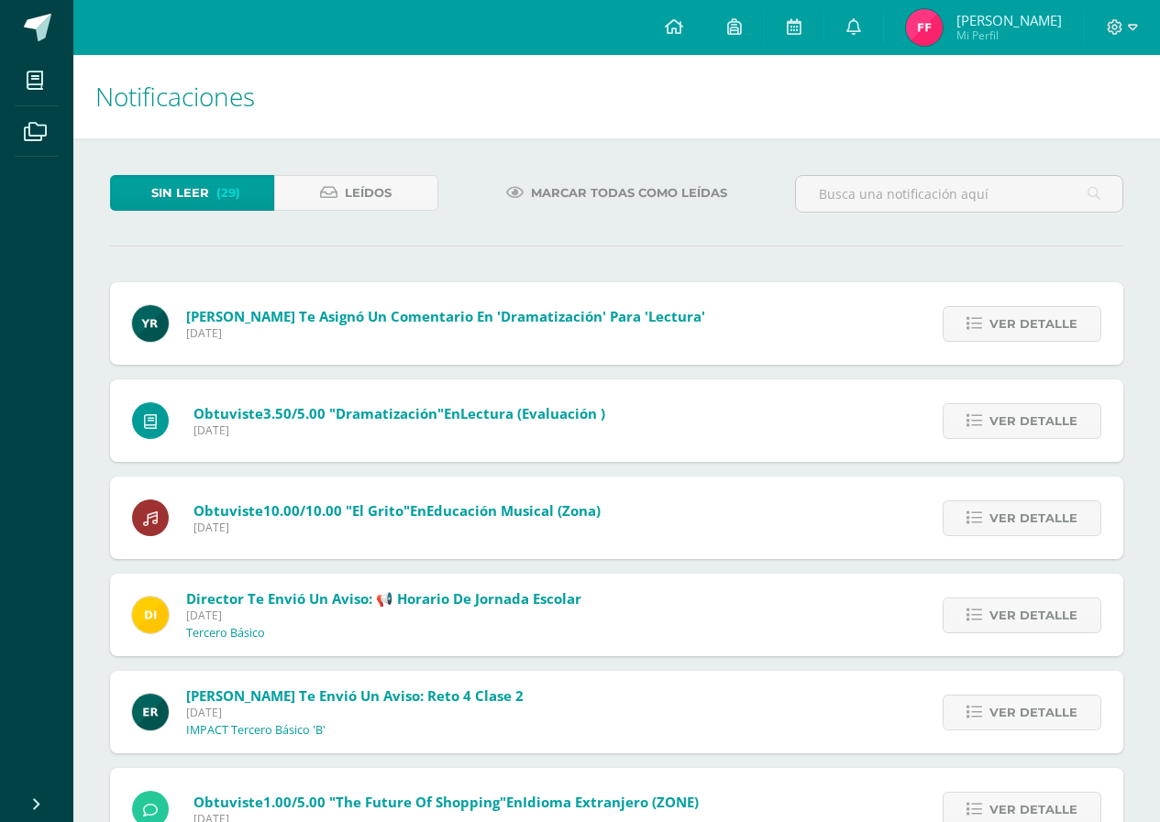
click at [1051, 323] on span "Ver detalle" at bounding box center [1033, 324] width 88 height 34
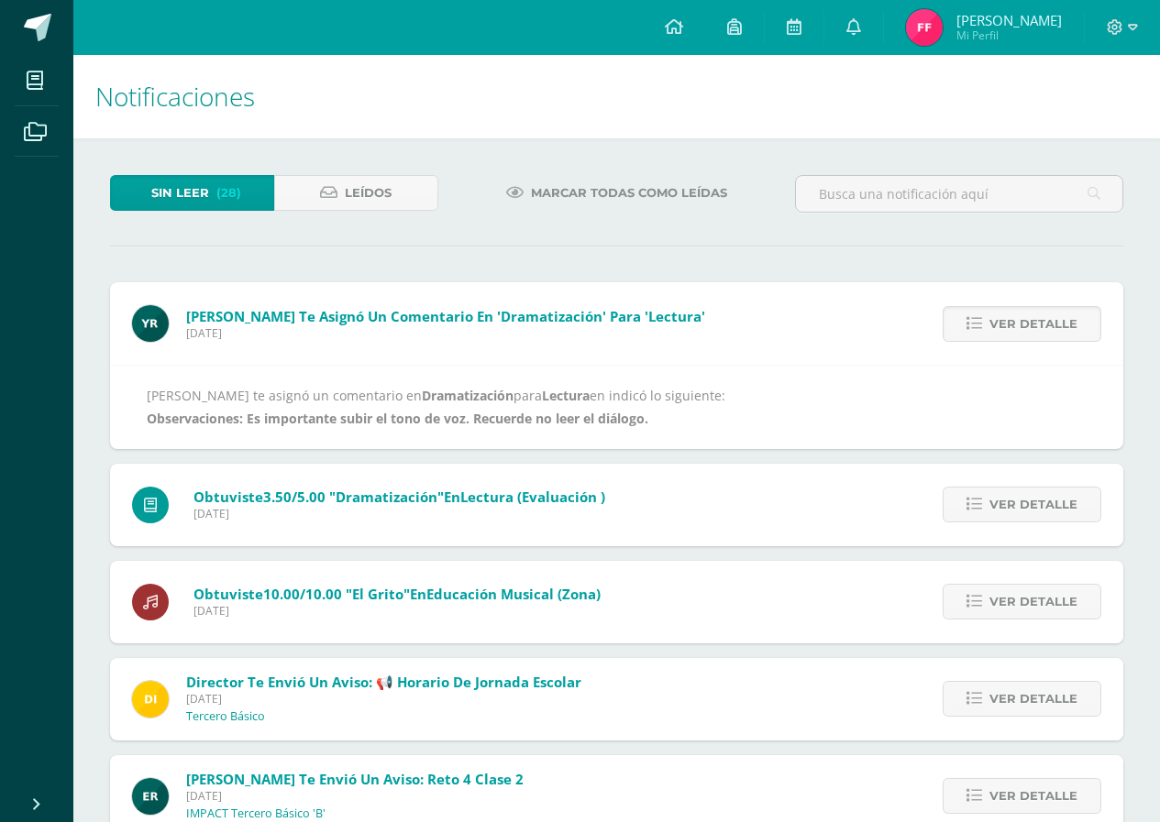
click at [1051, 323] on span "Ver detalle" at bounding box center [1033, 324] width 88 height 34
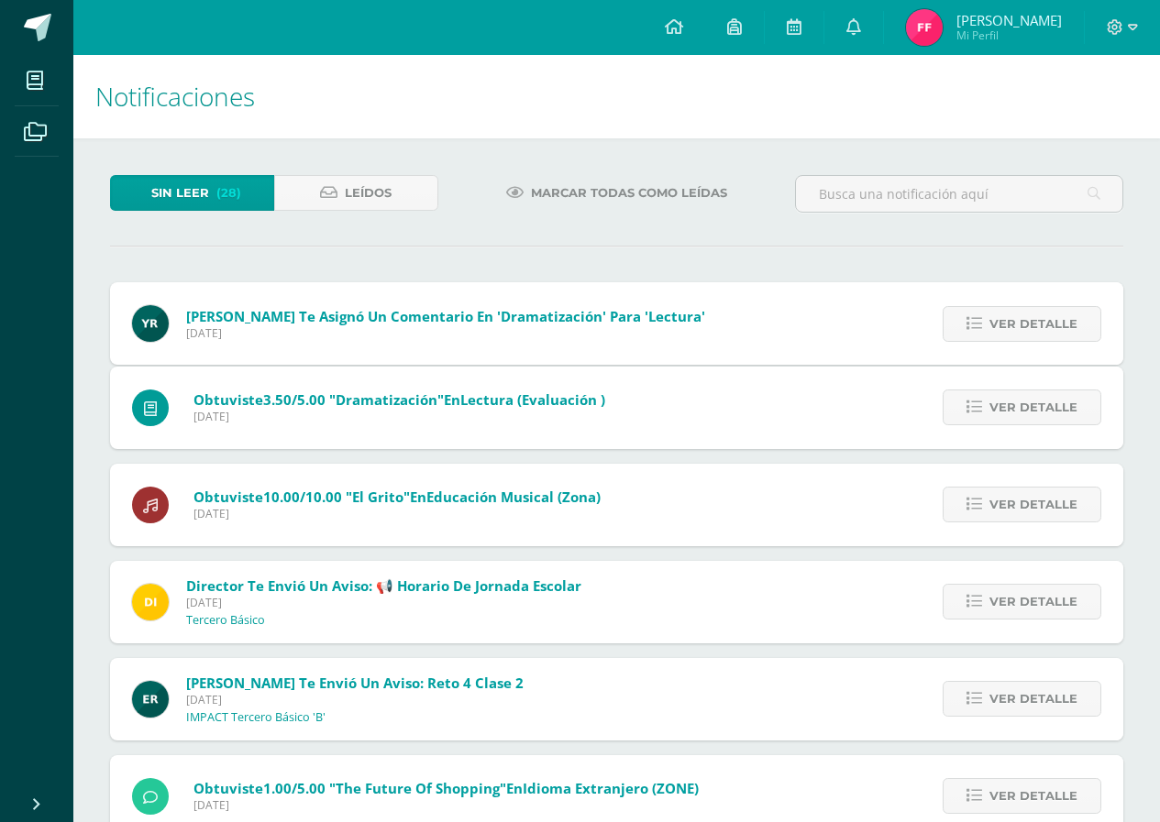
click at [1051, 391] on span "Ver detalle" at bounding box center [1033, 408] width 88 height 34
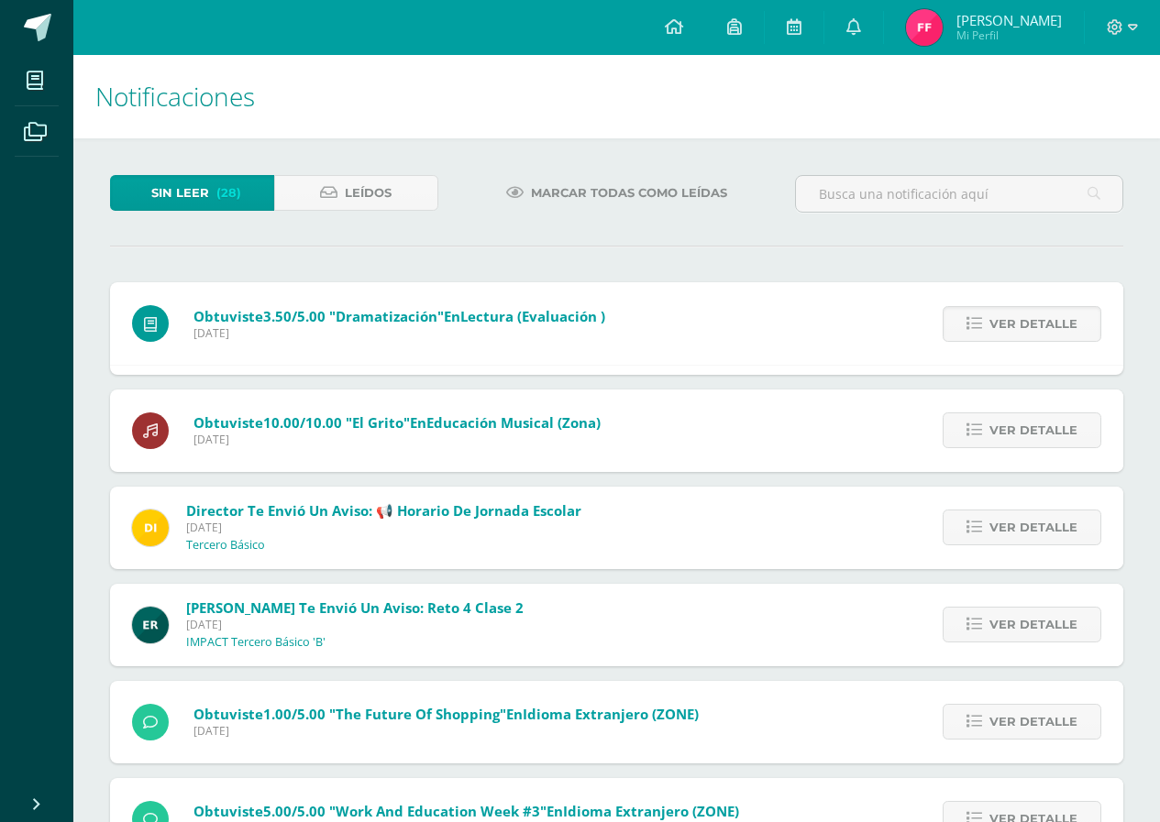
click at [1051, 323] on span "Ver detalle" at bounding box center [1033, 324] width 88 height 34
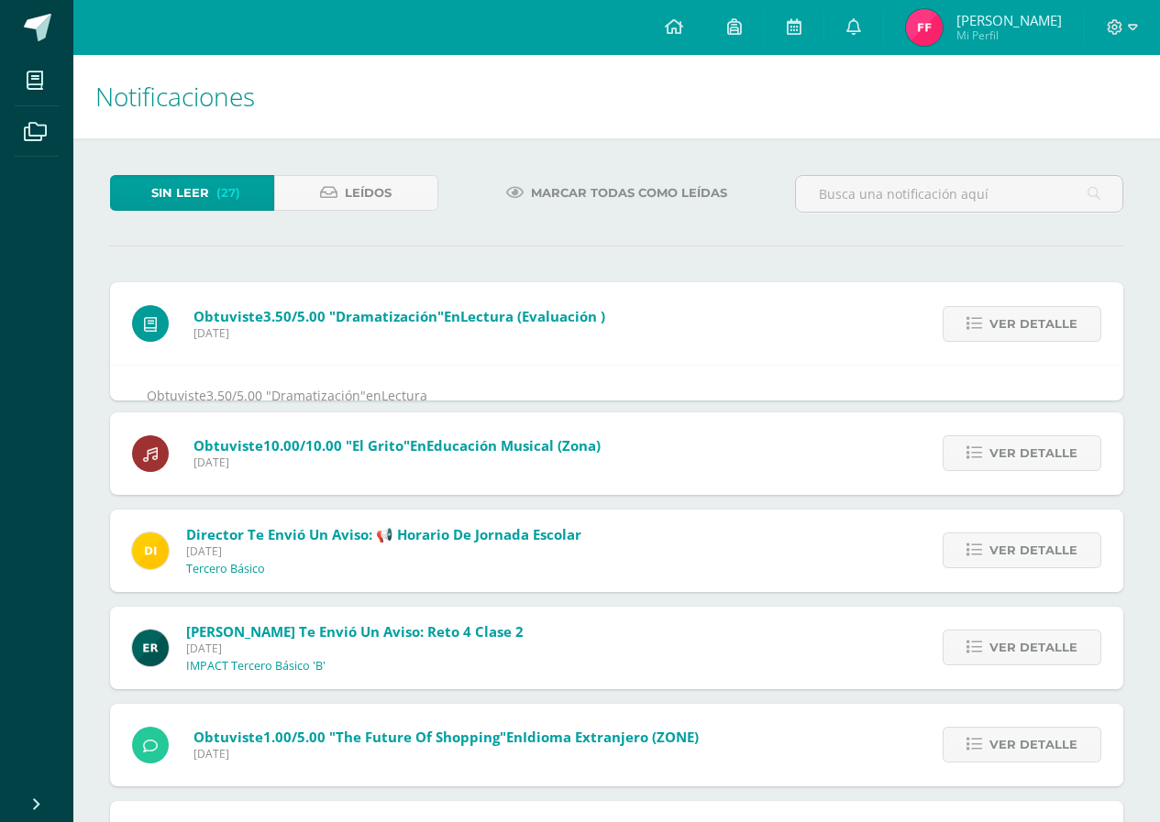
click at [1051, 323] on div "Obtuviste 3.50/5.00 "Dramatización" en Lectura (Evaluación ) Lunes 14 de Julio …" at bounding box center [616, 696] width 1013 height 828
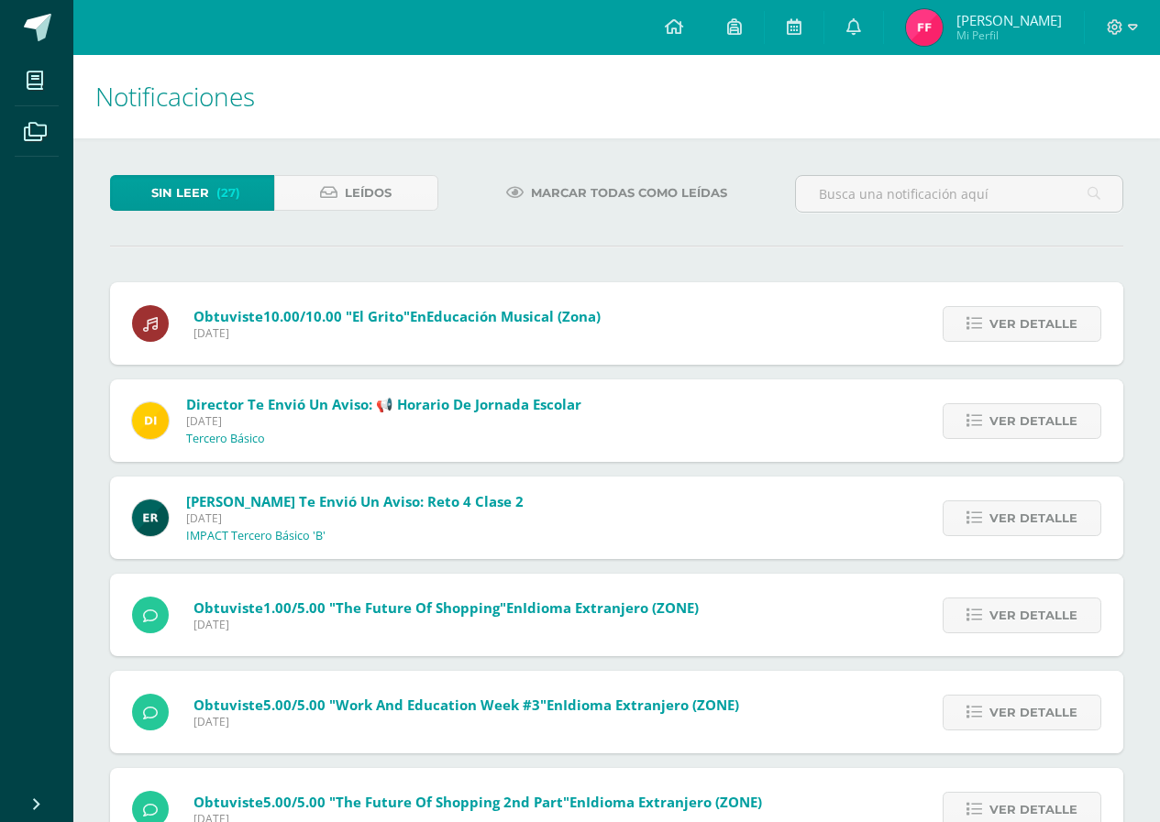
click at [1051, 323] on span "Ver detalle" at bounding box center [1033, 324] width 88 height 34
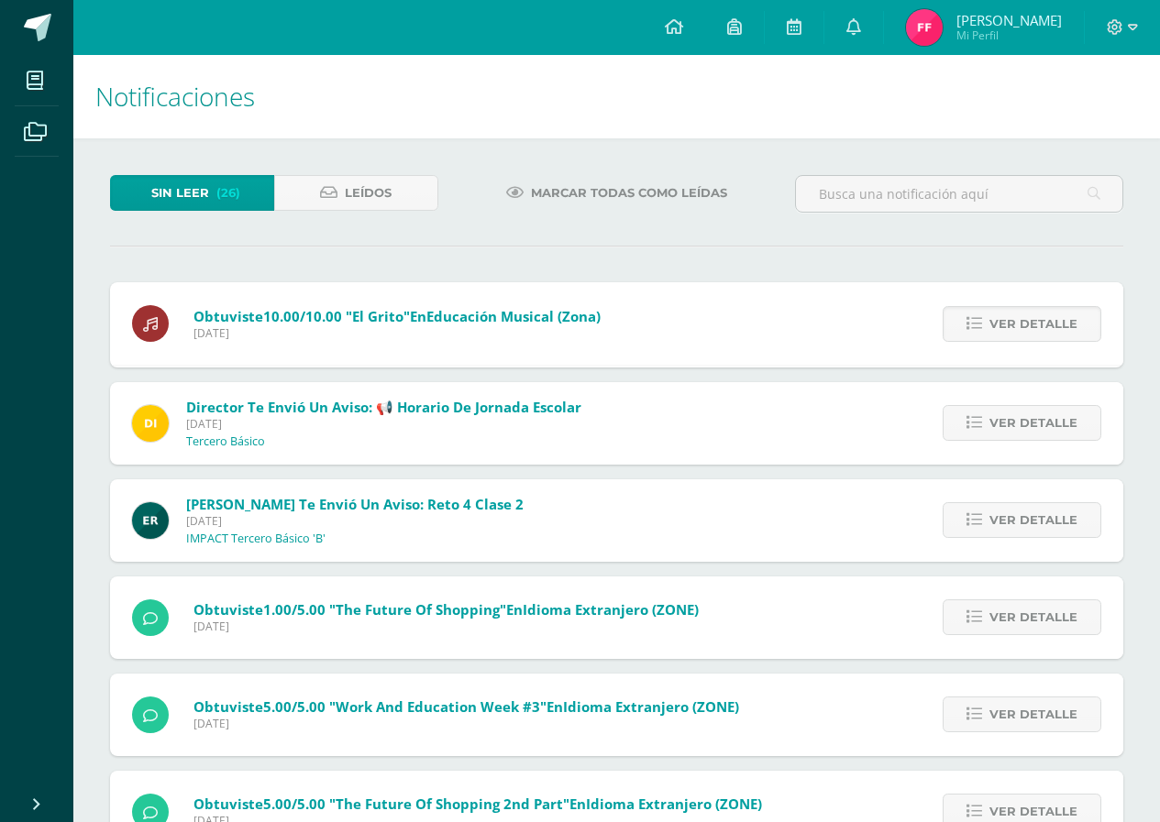
click at [1051, 323] on span "Ver detalle" at bounding box center [1033, 324] width 88 height 34
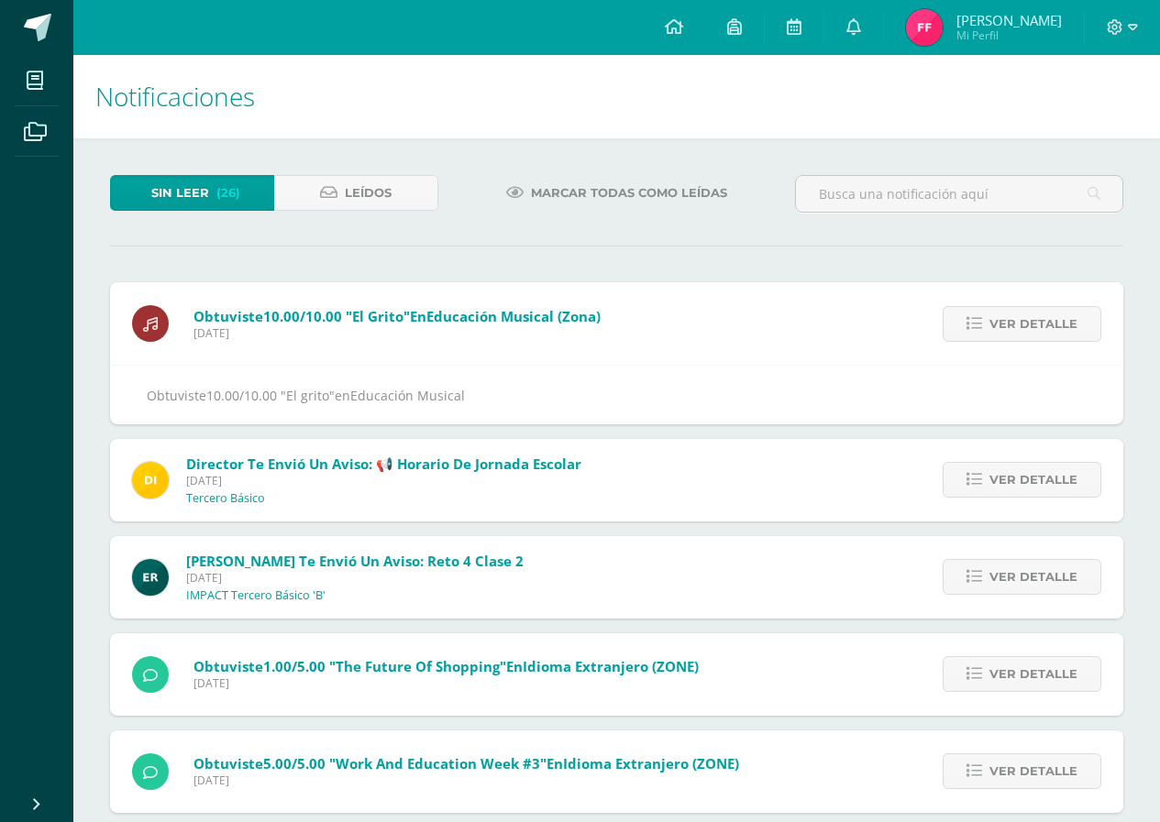
click at [1051, 323] on span "Ver detalle" at bounding box center [1033, 324] width 88 height 34
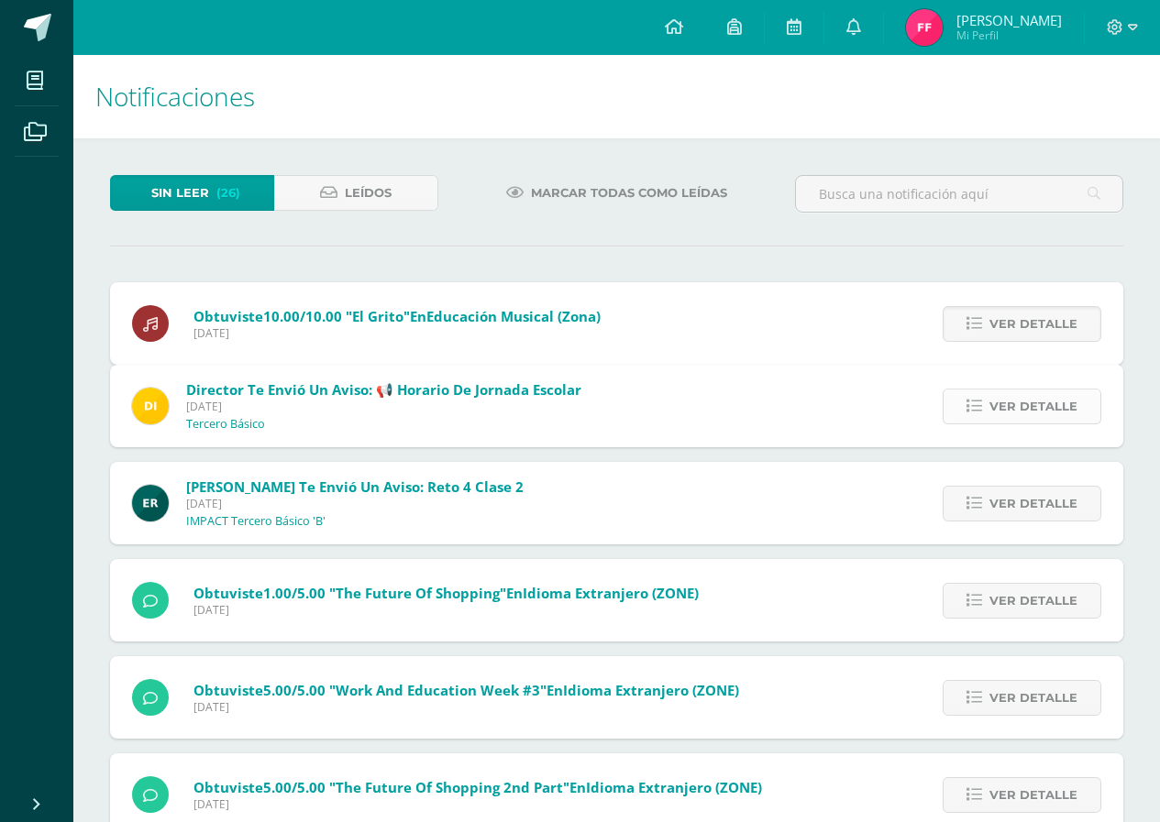
click at [1052, 390] on span "Ver detalle" at bounding box center [1033, 407] width 88 height 34
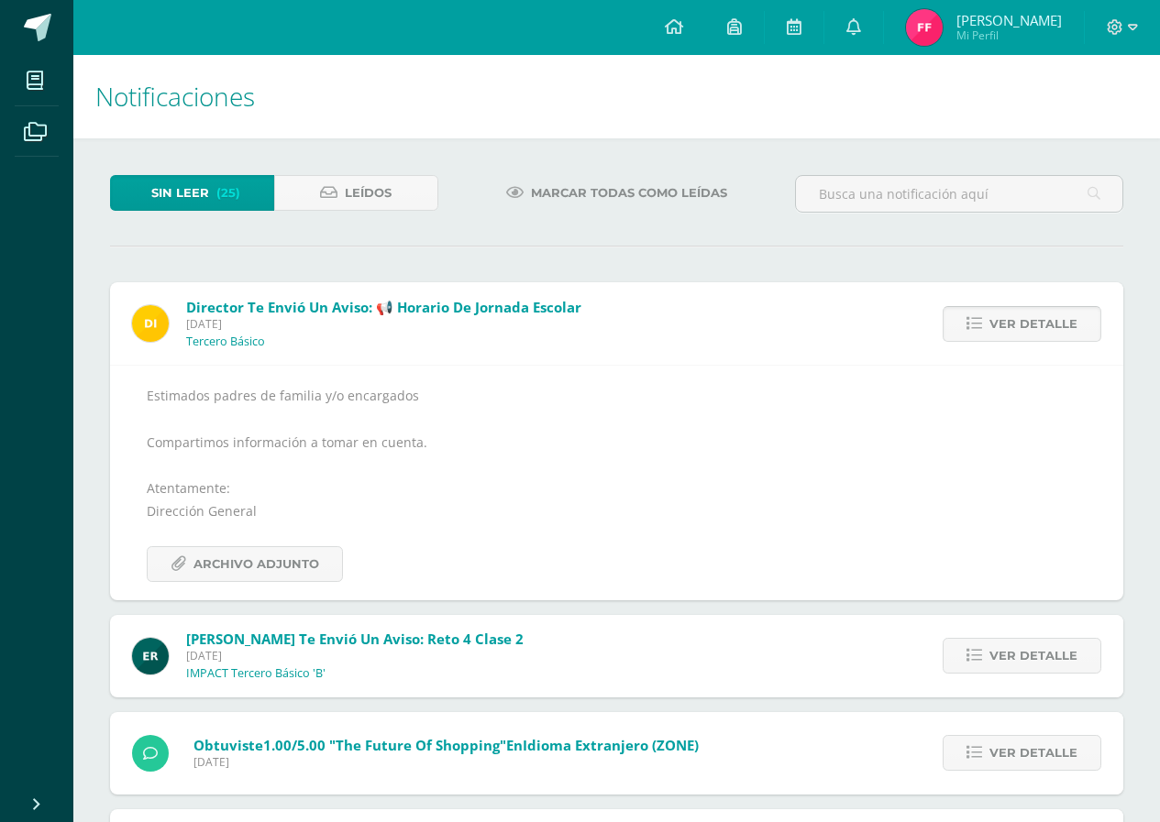
click at [1052, 324] on span "Ver detalle" at bounding box center [1033, 324] width 88 height 34
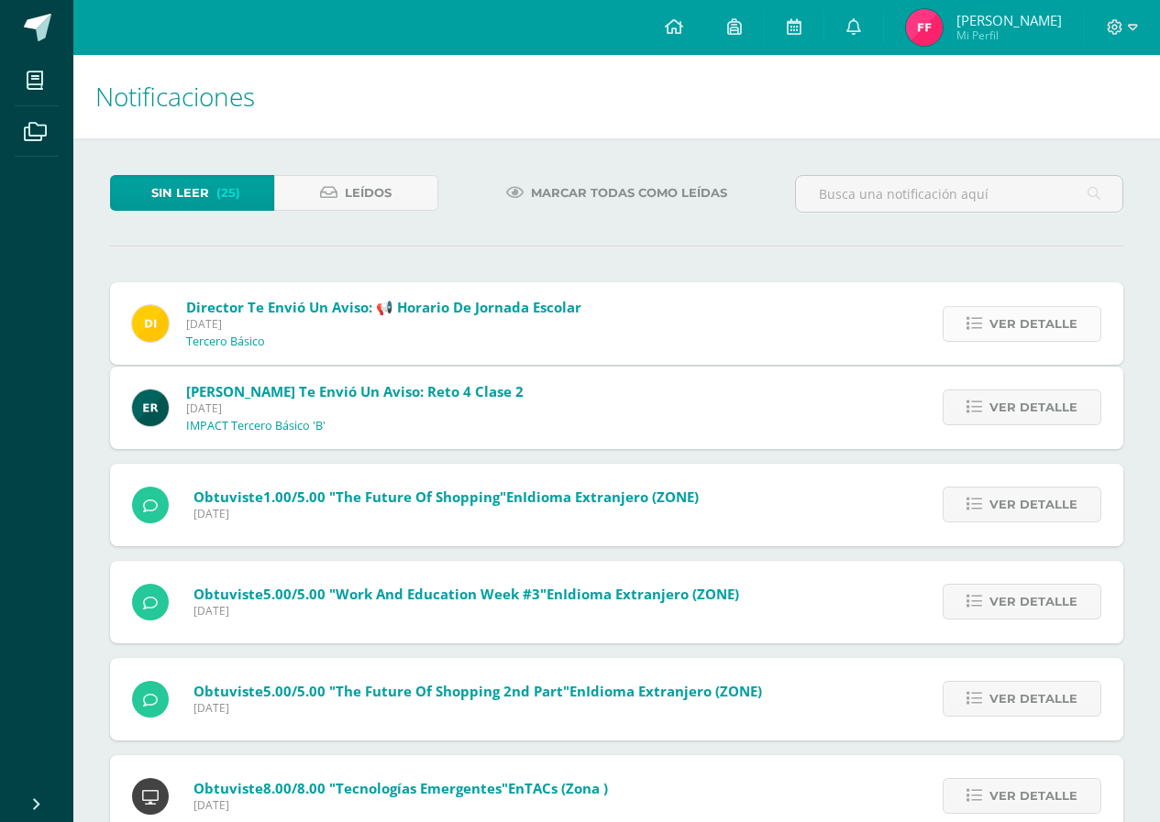
click at [1052, 324] on span "Ver detalle" at bounding box center [1033, 324] width 88 height 34
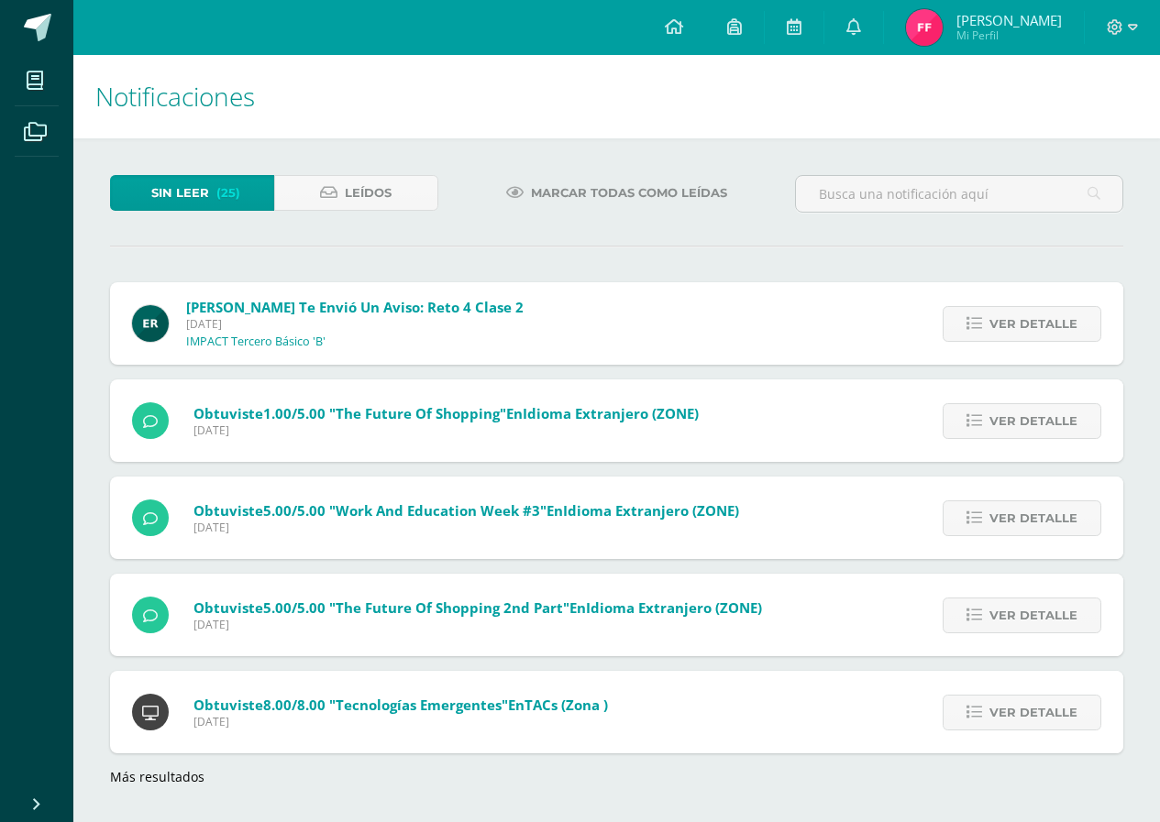
click at [1052, 324] on span "Ver detalle" at bounding box center [1033, 324] width 88 height 34
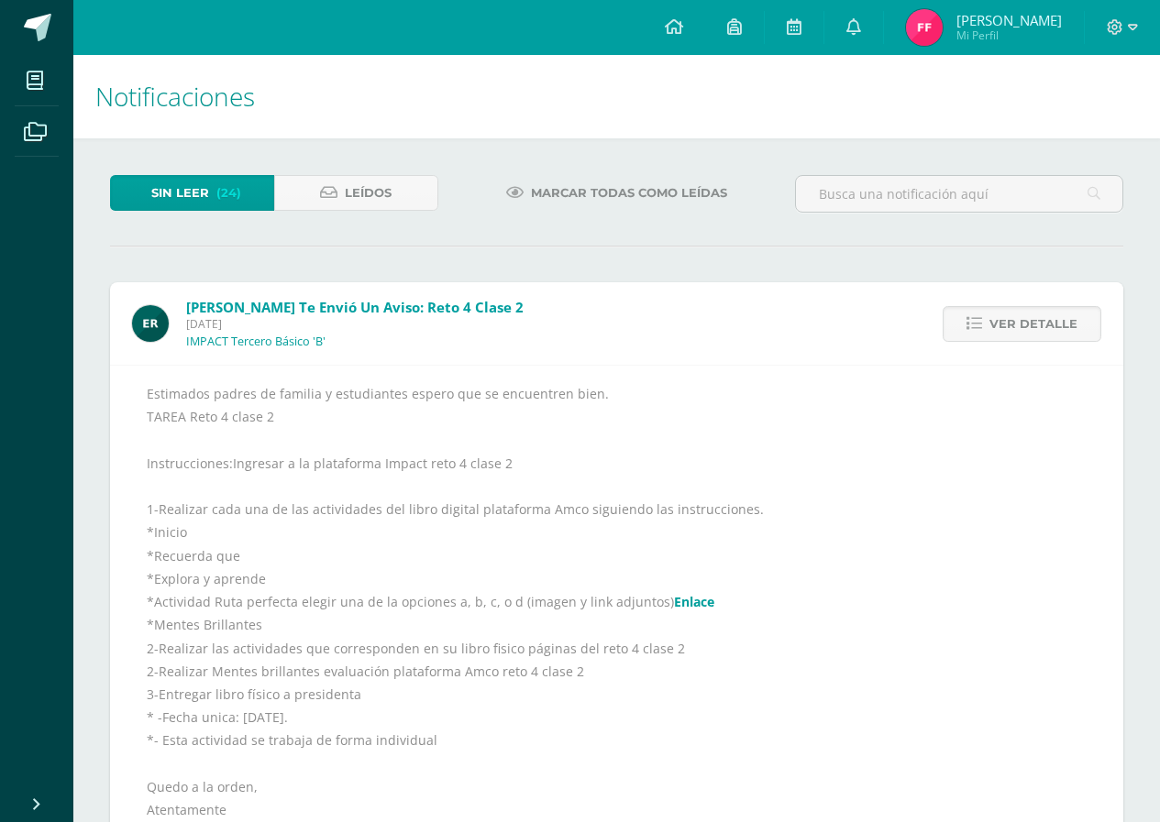
click at [1052, 324] on span "Ver detalle" at bounding box center [1033, 324] width 88 height 34
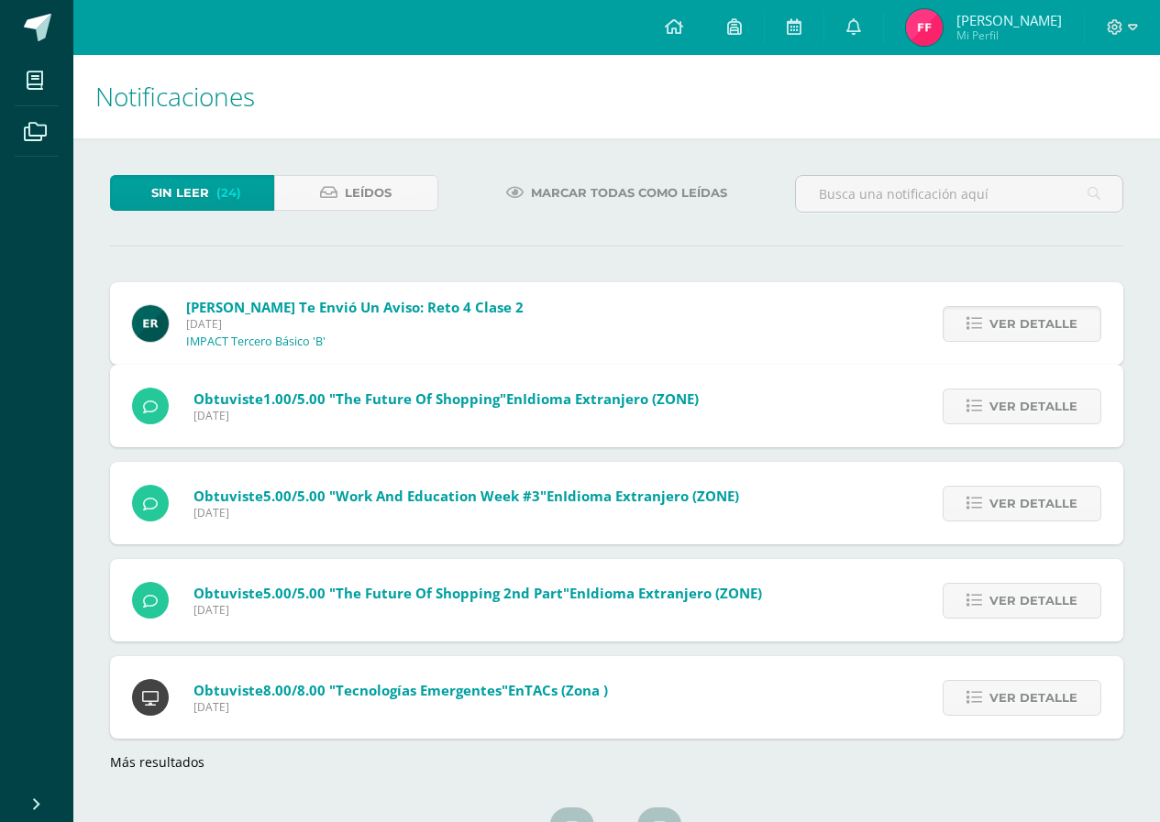
click at [1052, 390] on span "Ver detalle" at bounding box center [1033, 407] width 88 height 34
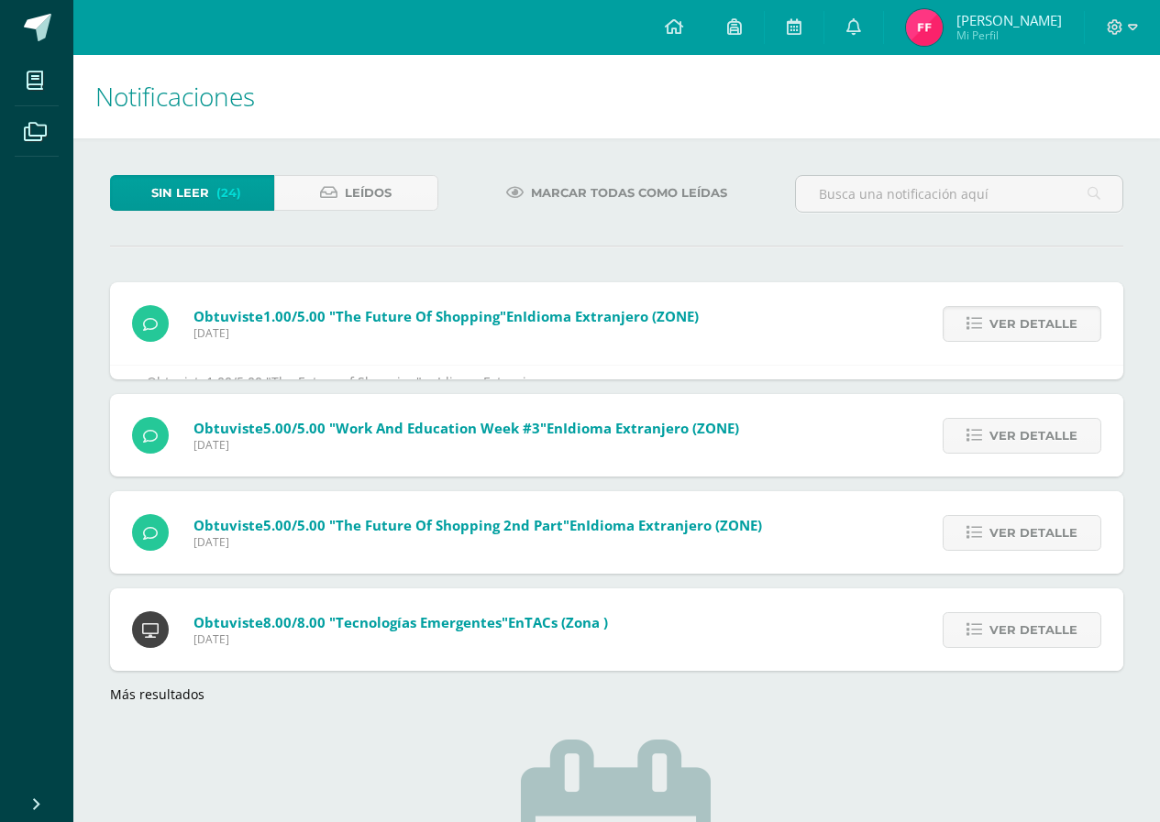
click at [1052, 324] on span "Ver detalle" at bounding box center [1033, 324] width 88 height 34
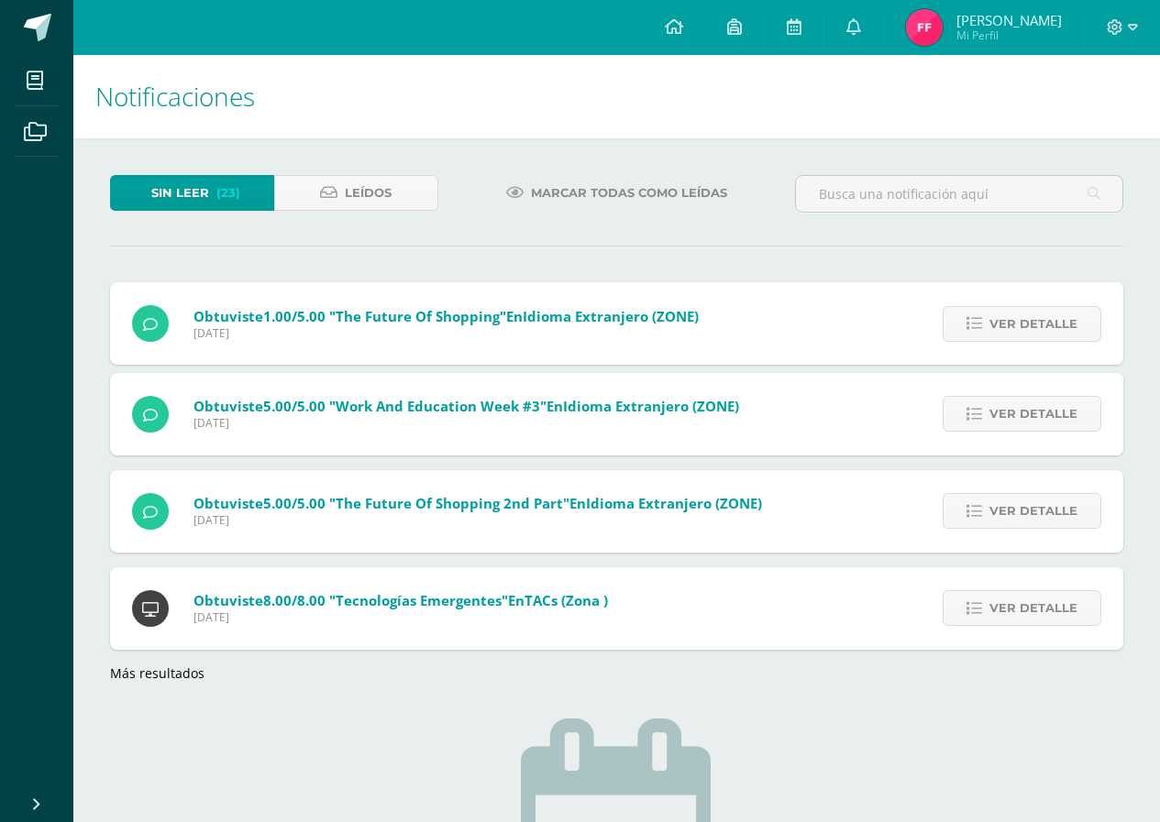
click at [1052, 324] on span "Ver detalle" at bounding box center [1033, 324] width 88 height 34
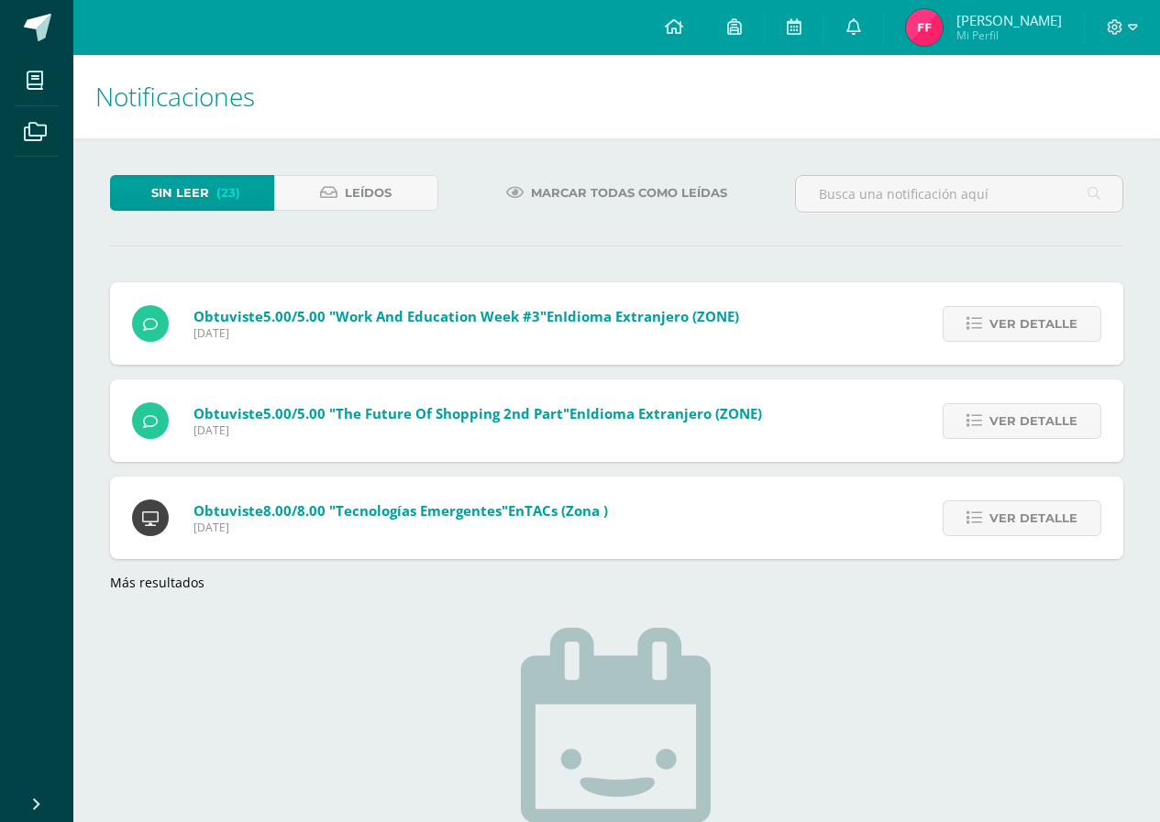
click at [1052, 324] on span "Ver detalle" at bounding box center [1033, 324] width 88 height 34
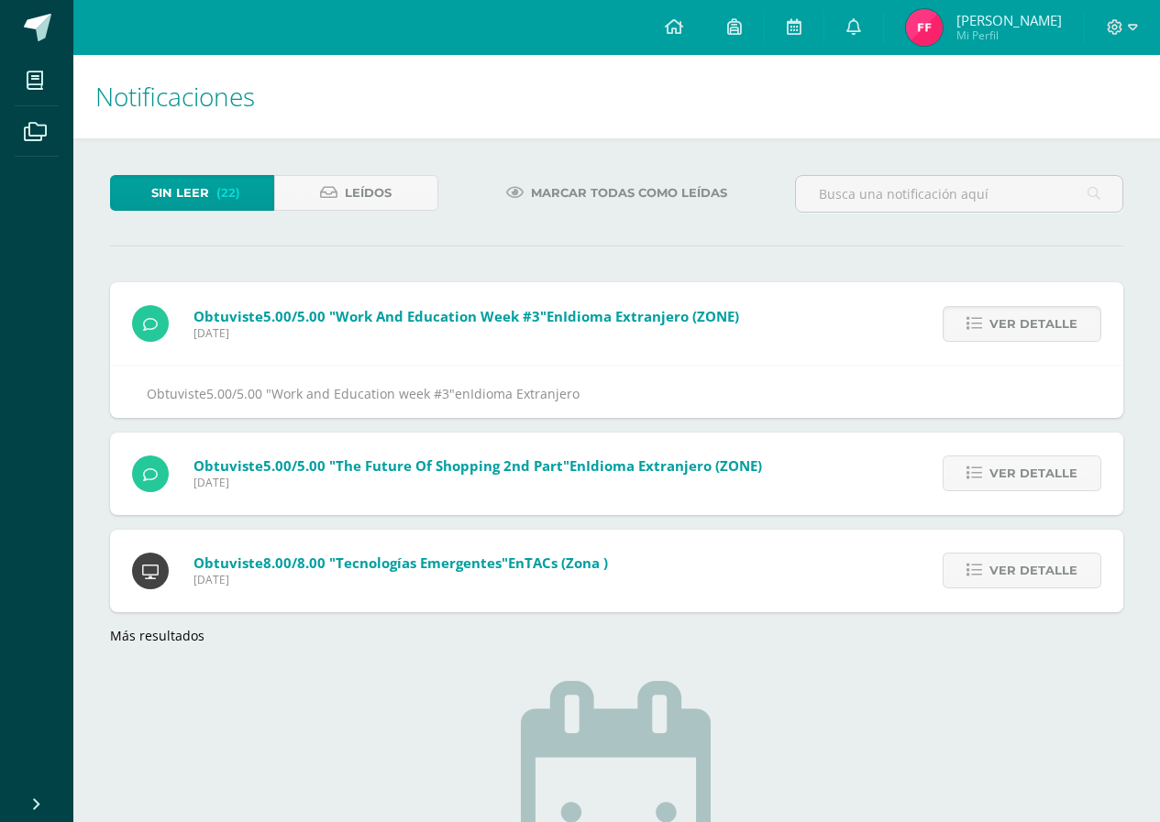
click at [1052, 324] on span "Ver detalle" at bounding box center [1033, 324] width 88 height 34
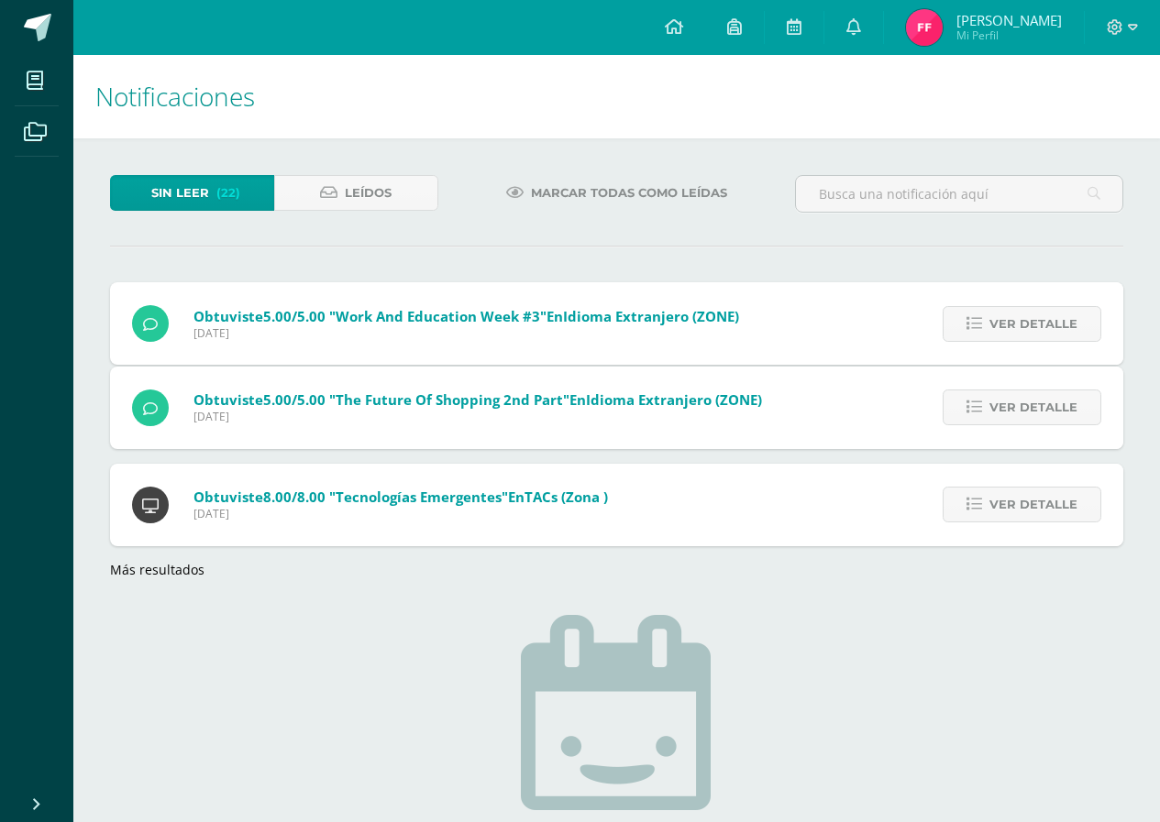
click at [1052, 324] on div "Obtuviste 5.00/5.00 "Work and Education week #3" en Idioma Extranjero (ZONE) Vi…" at bounding box center [616, 430] width 1013 height 296
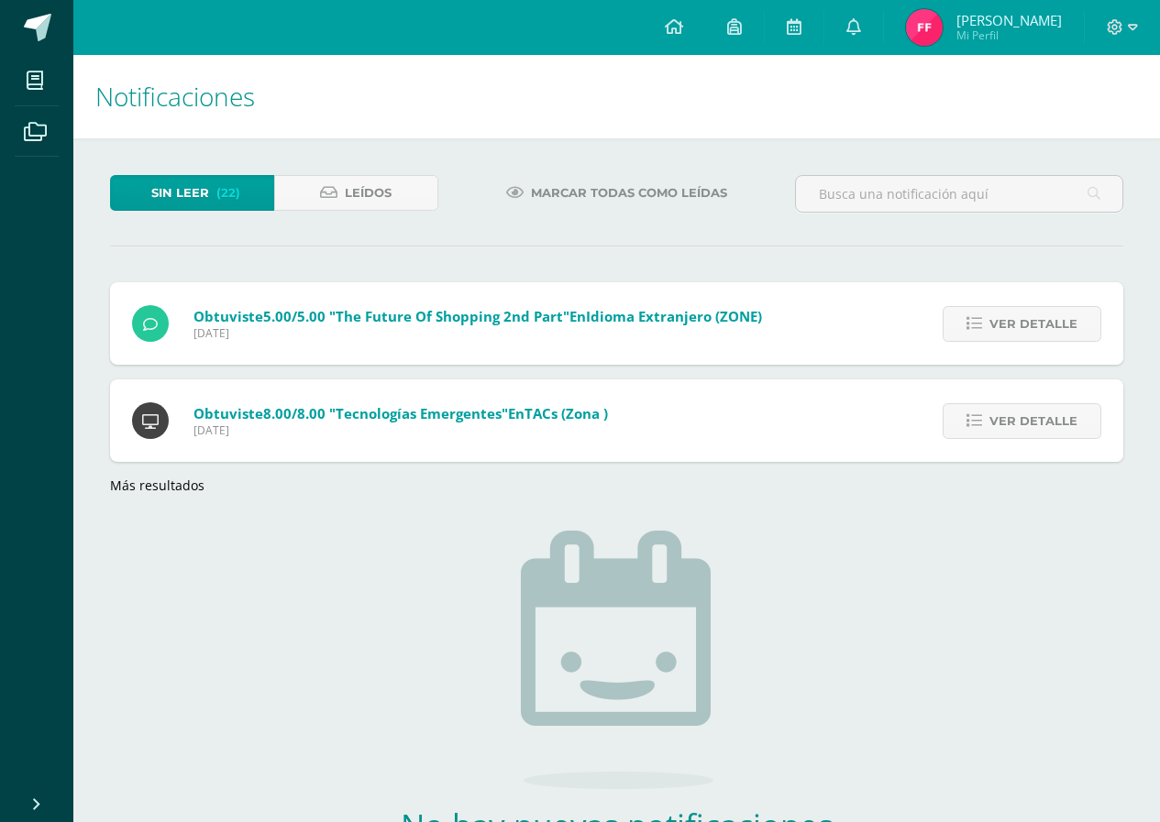
click at [1052, 324] on span "Ver detalle" at bounding box center [1033, 324] width 88 height 34
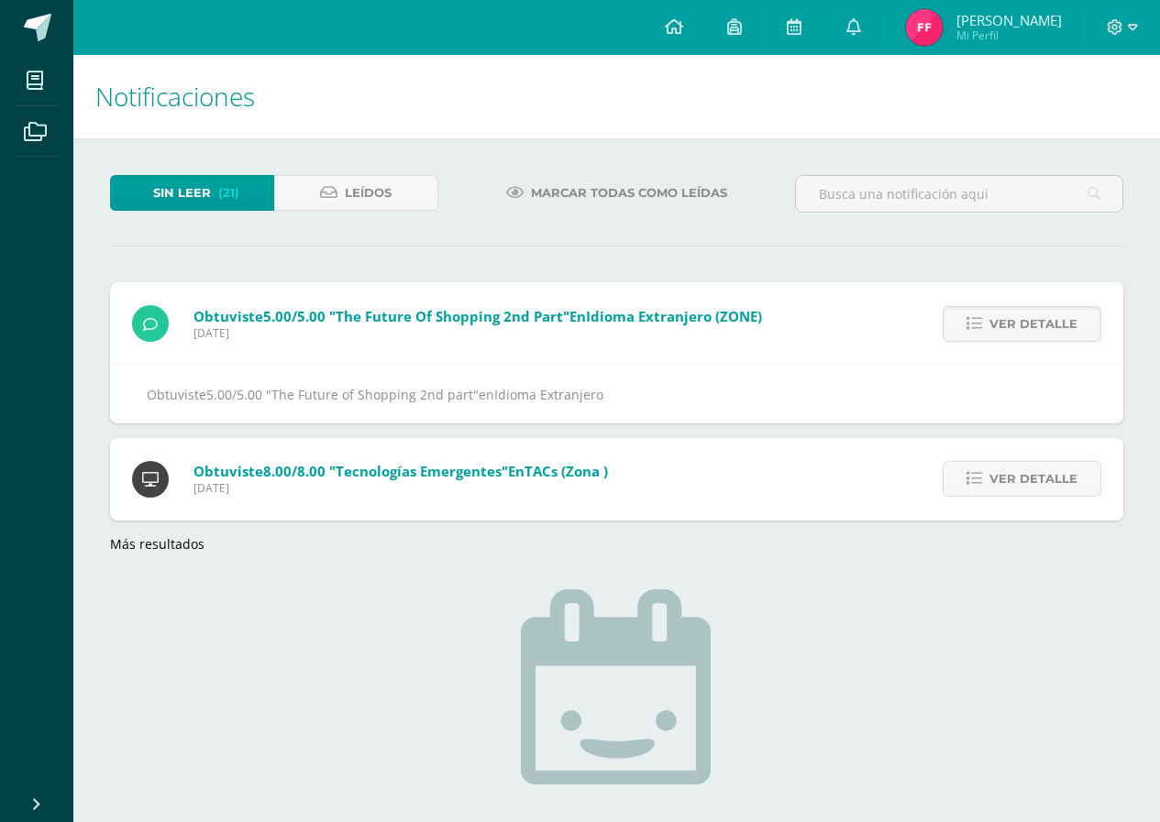
click at [1052, 324] on span "Ver detalle" at bounding box center [1033, 324] width 88 height 34
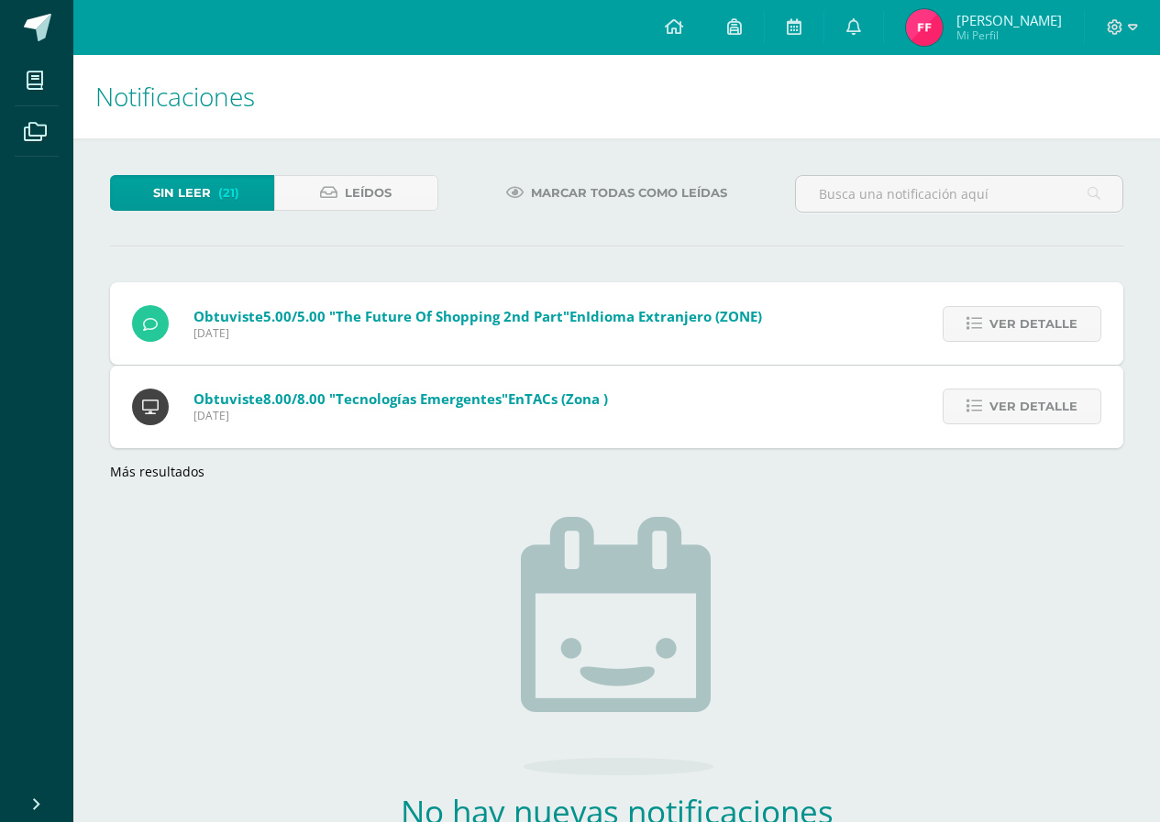
click at [1052, 324] on div "Obtuviste 5.00/5.00 "The Future of Shopping 2nd part" en Idioma Extranjero (ZON…" at bounding box center [616, 380] width 1013 height 197
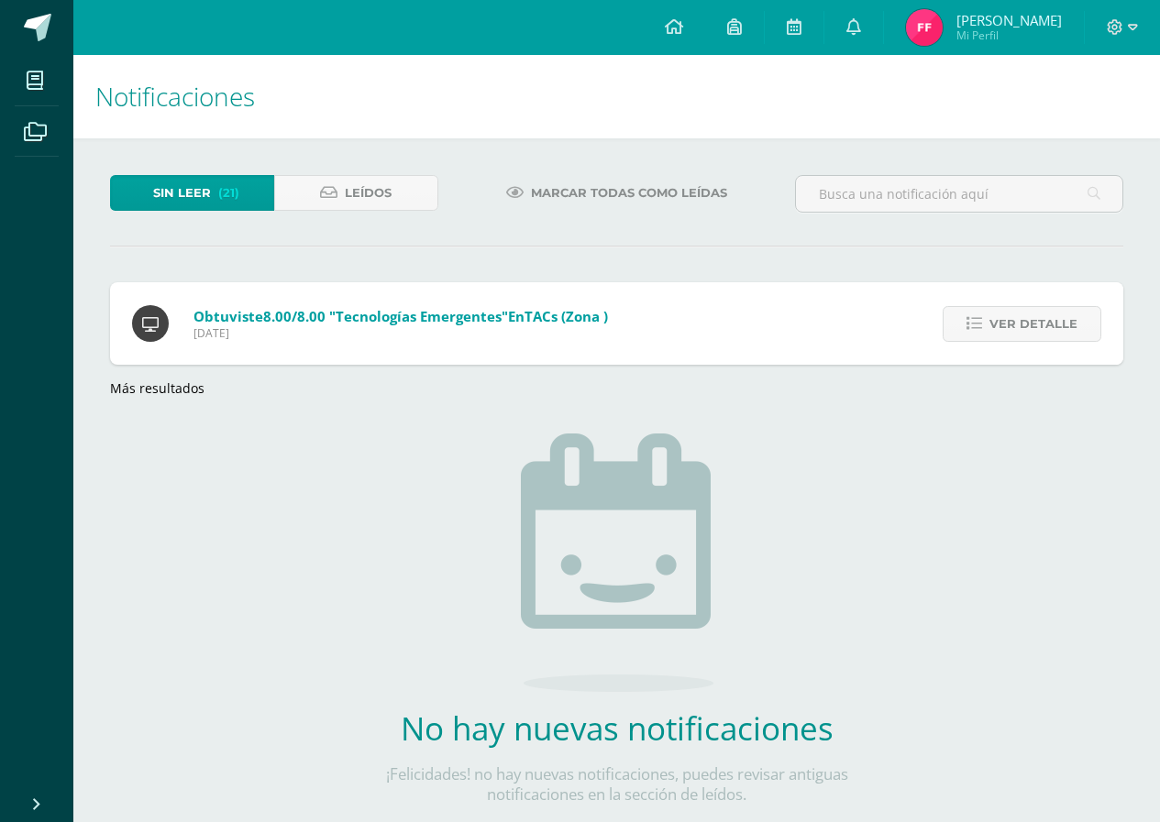
click at [1052, 324] on span "Ver detalle" at bounding box center [1033, 324] width 88 height 34
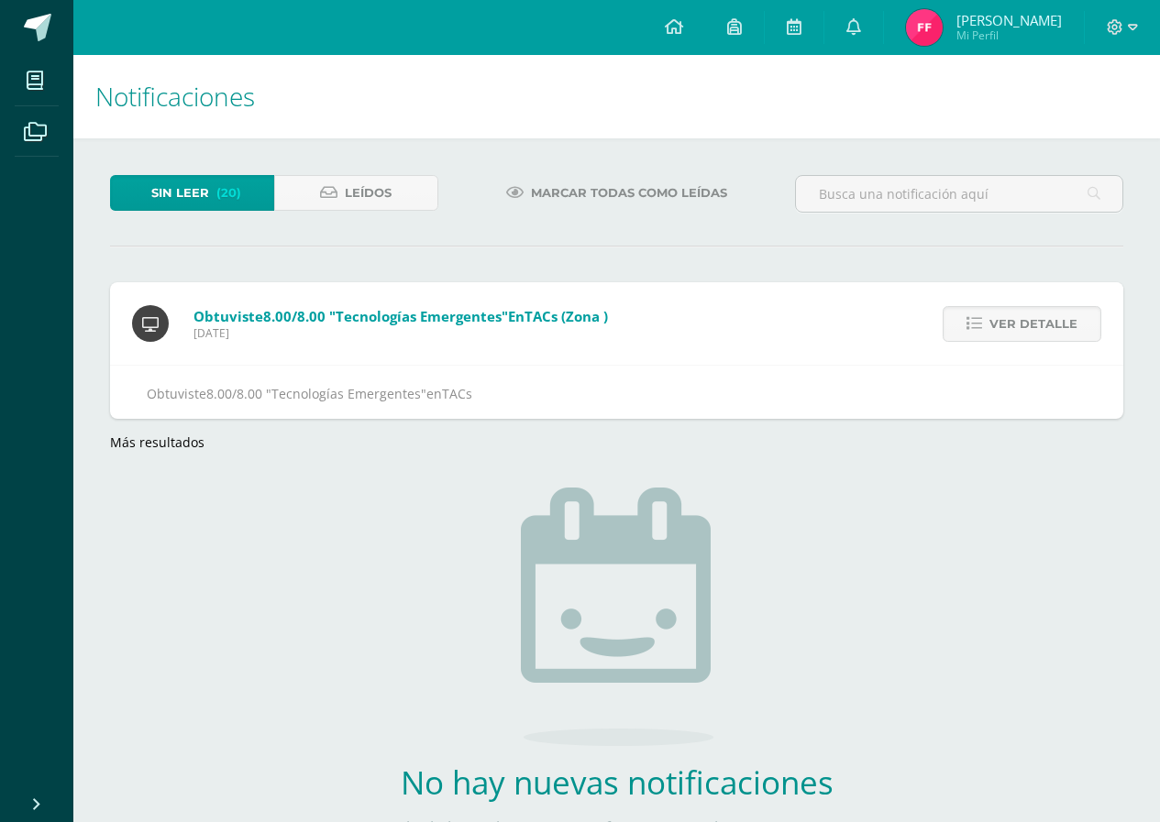
click at [1052, 324] on span "Ver detalle" at bounding box center [1033, 324] width 88 height 34
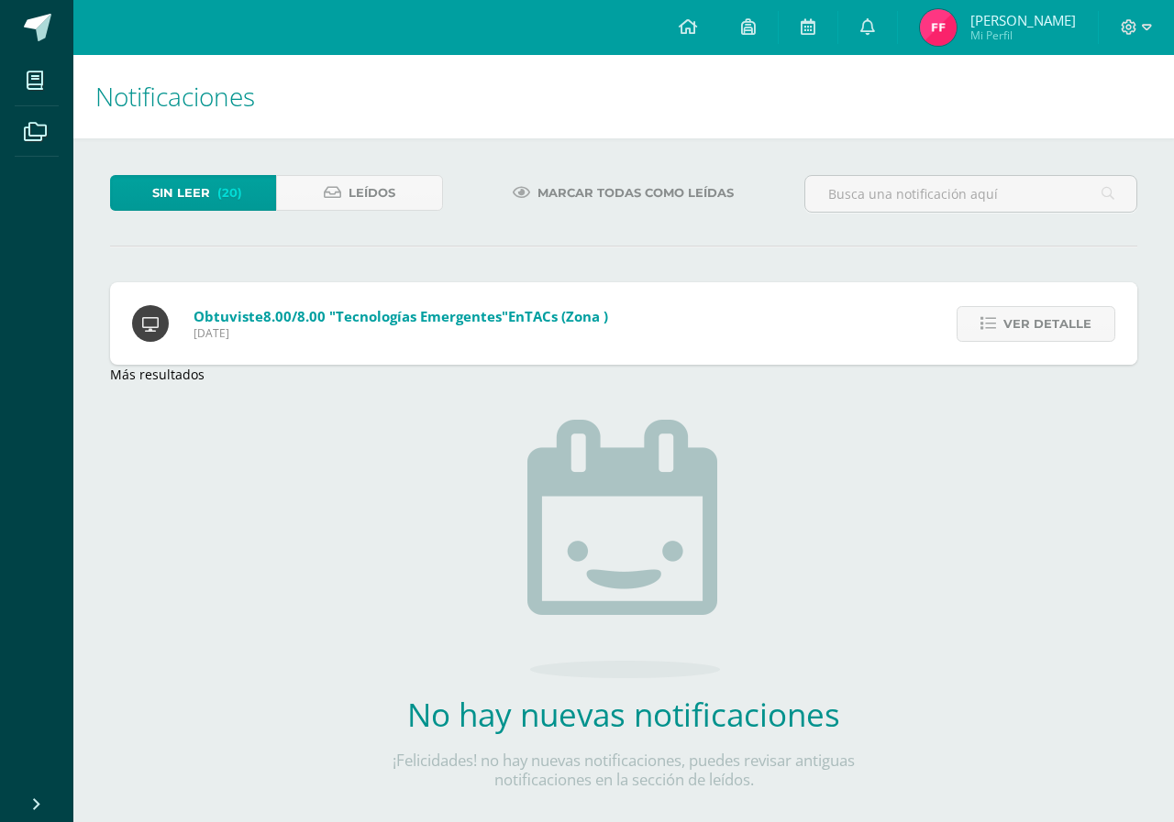
click at [1052, 324] on div "Sin leer (20) Leídos Marcar todas como leídas Obtuviste 8.00/8.00 "Tecnologías …" at bounding box center [623, 511] width 1100 height 747
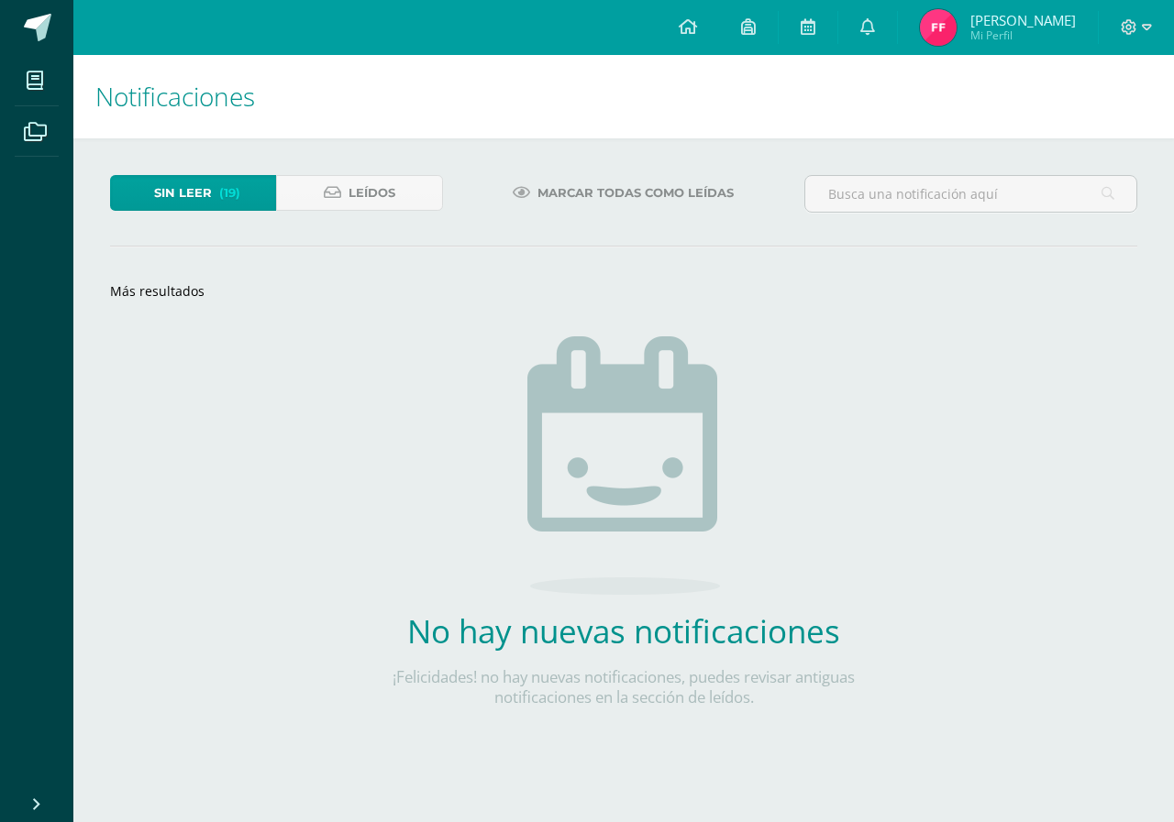
click at [194, 211] on div "Sin leer (19) Leídos" at bounding box center [277, 201] width 348 height 53
click at [180, 201] on span "Sin leer" at bounding box center [183, 193] width 58 height 34
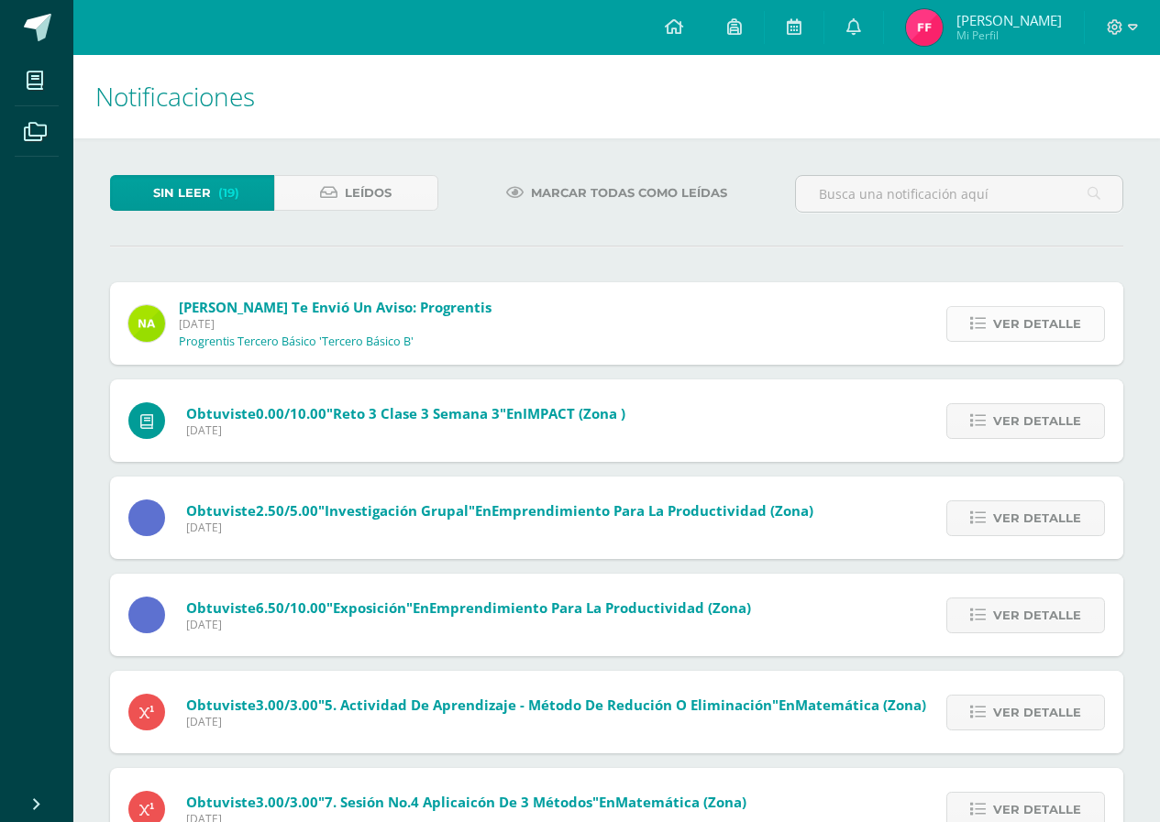
click at [1034, 321] on span "Ver detalle" at bounding box center [1037, 324] width 88 height 34
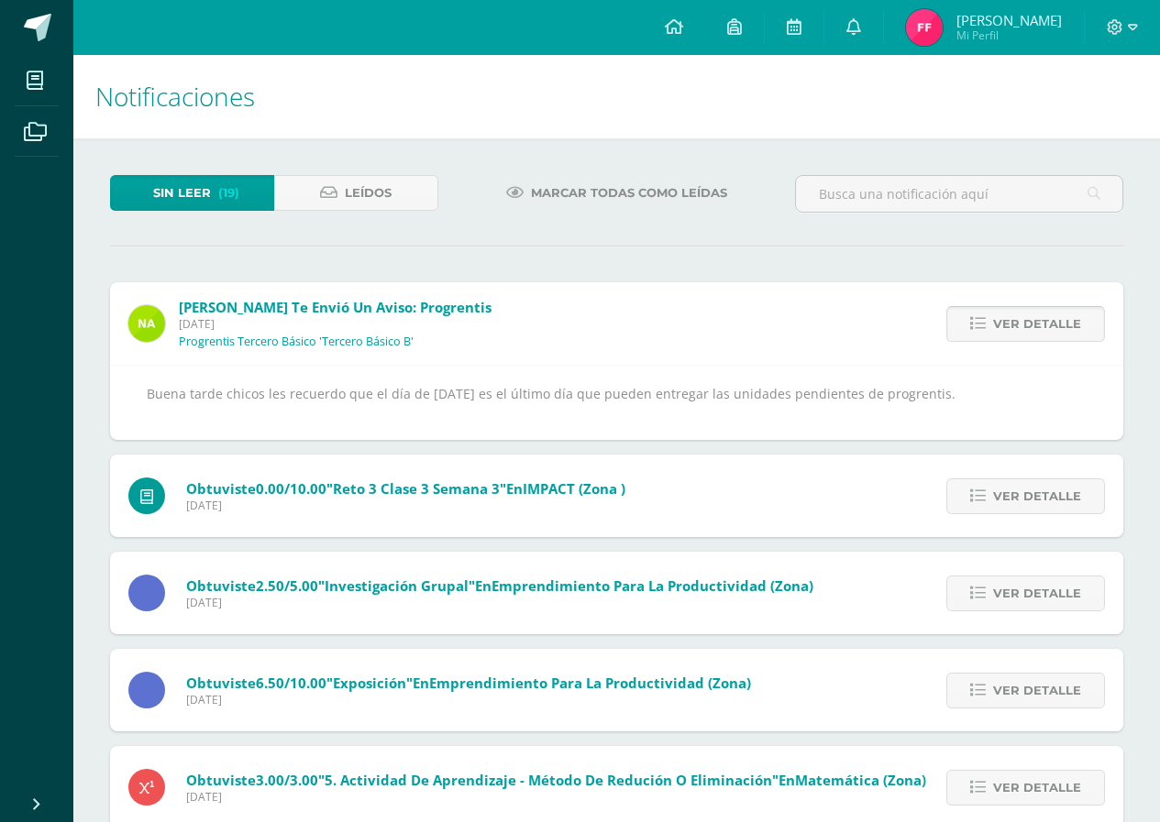
click at [1035, 321] on span "Ver detalle" at bounding box center [1037, 324] width 88 height 34
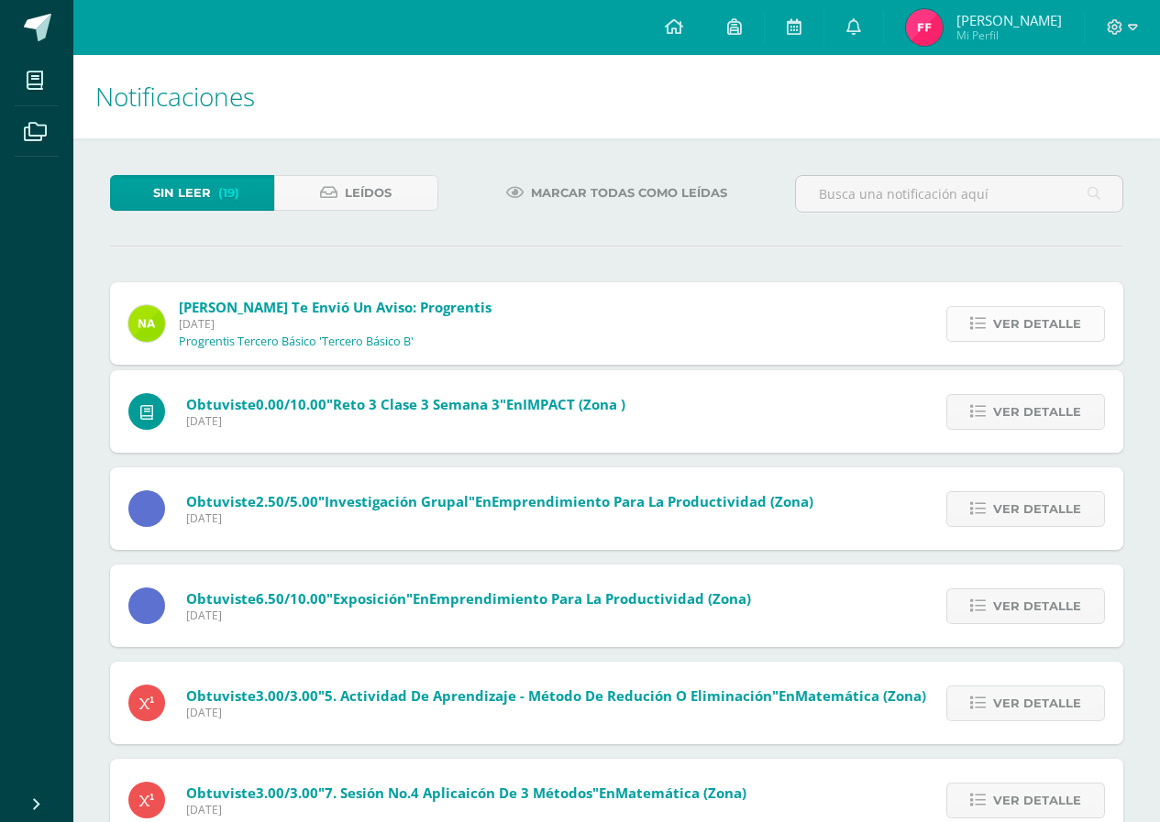
click at [1035, 321] on div "Nancy Barrios te envió un aviso: Progrentis Jueves 31 de Julio de 2025 Progrent…" at bounding box center [616, 787] width 1013 height 1010
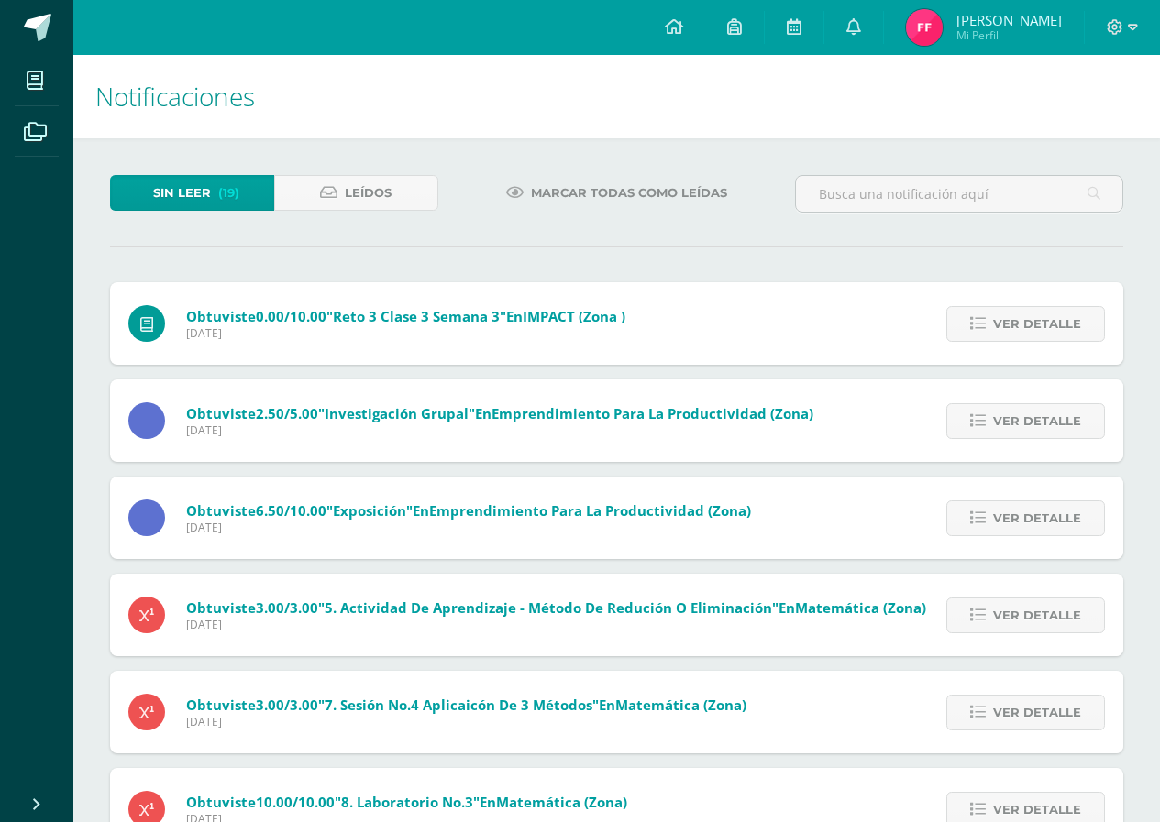
click at [1035, 321] on span "Ver detalle" at bounding box center [1037, 324] width 88 height 34
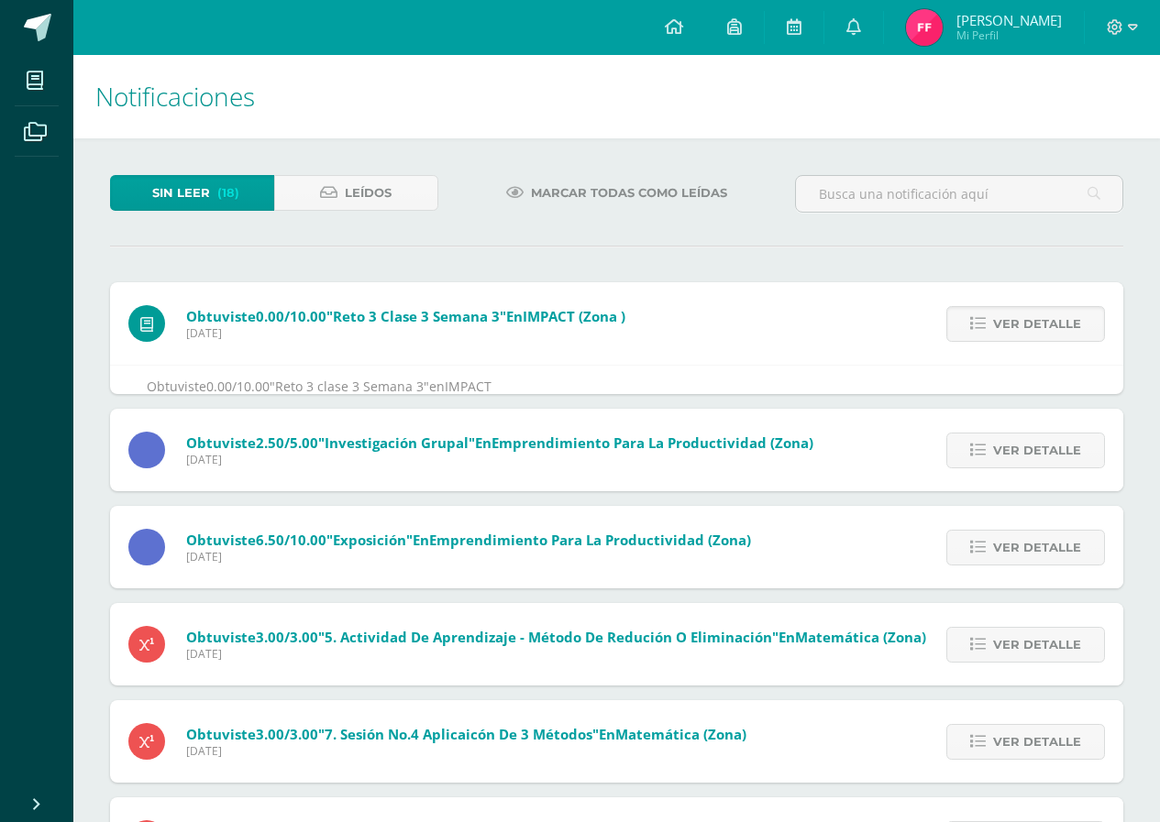
click at [1035, 321] on span "Ver detalle" at bounding box center [1037, 324] width 88 height 34
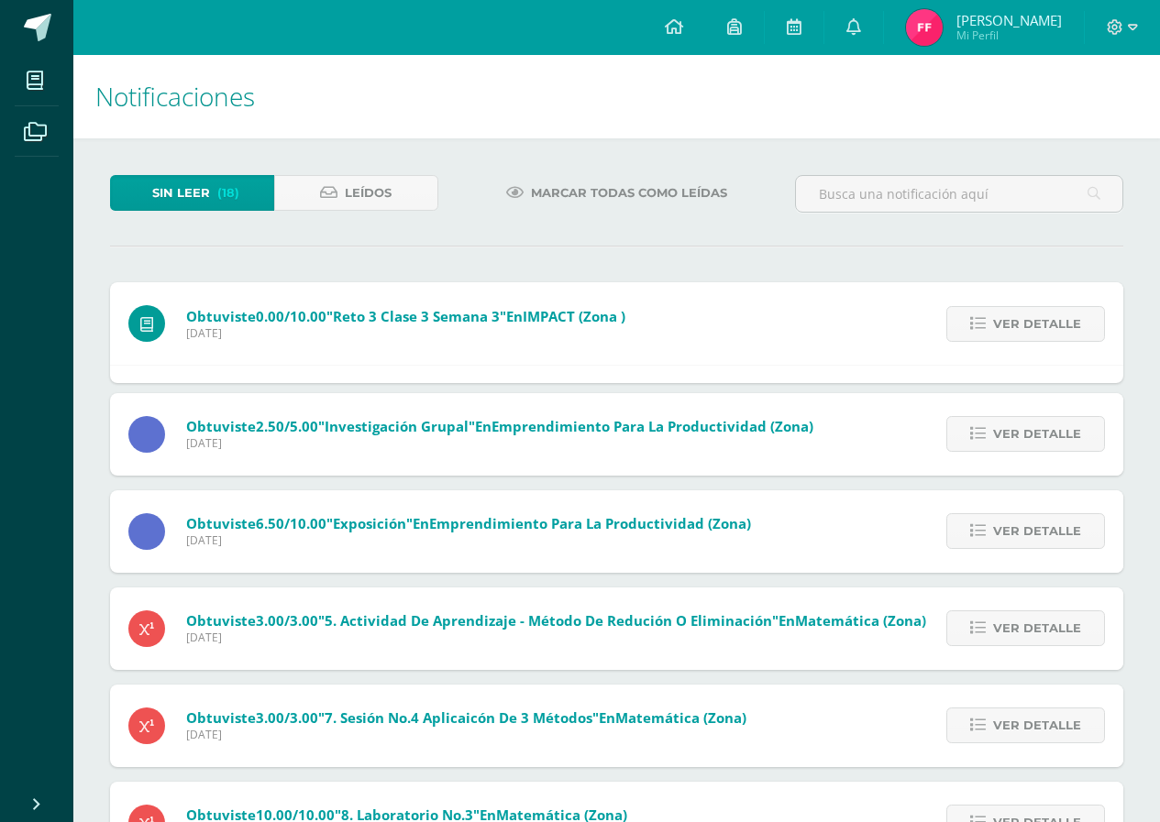
click at [1035, 321] on div "Obtuviste 0.00/10.00 "Reto 3 clase 3 Semana 3" en IMPACT (Zona ) Jueves 17 de J…" at bounding box center [616, 749] width 1013 height 935
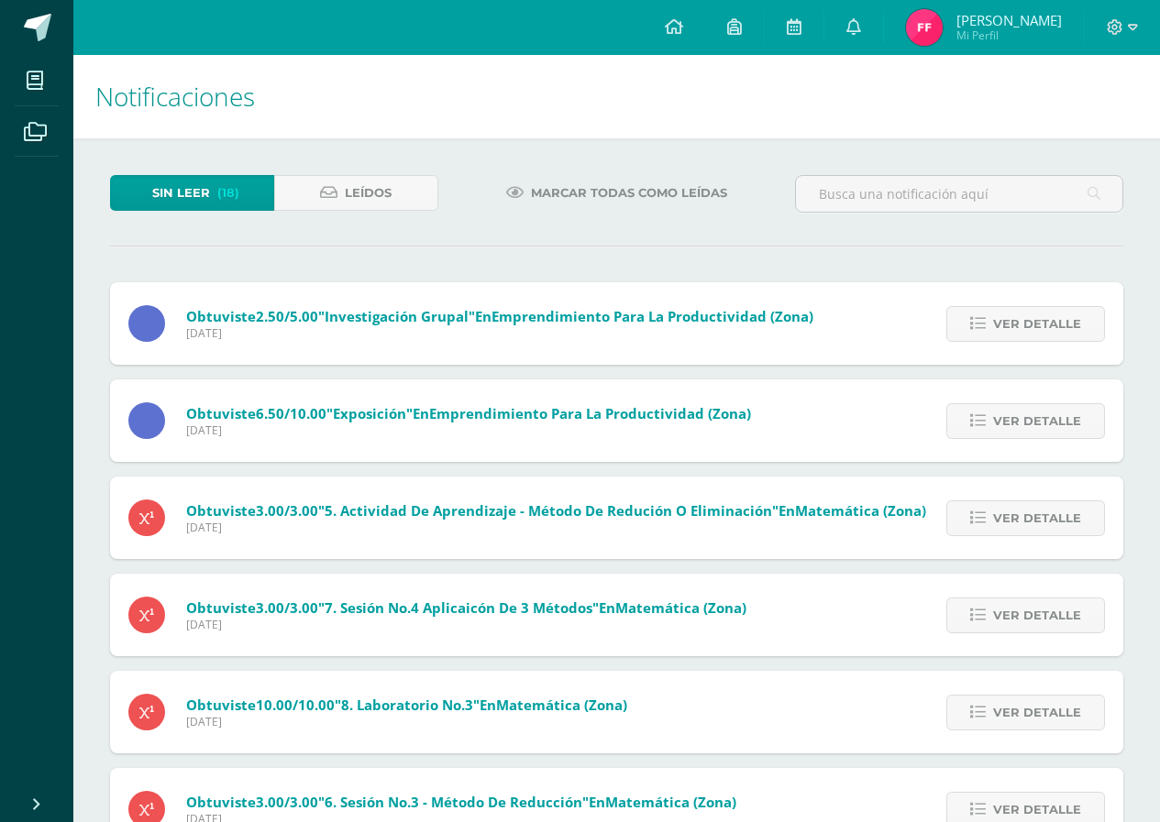
click at [1035, 321] on span "Ver detalle" at bounding box center [1037, 324] width 88 height 34
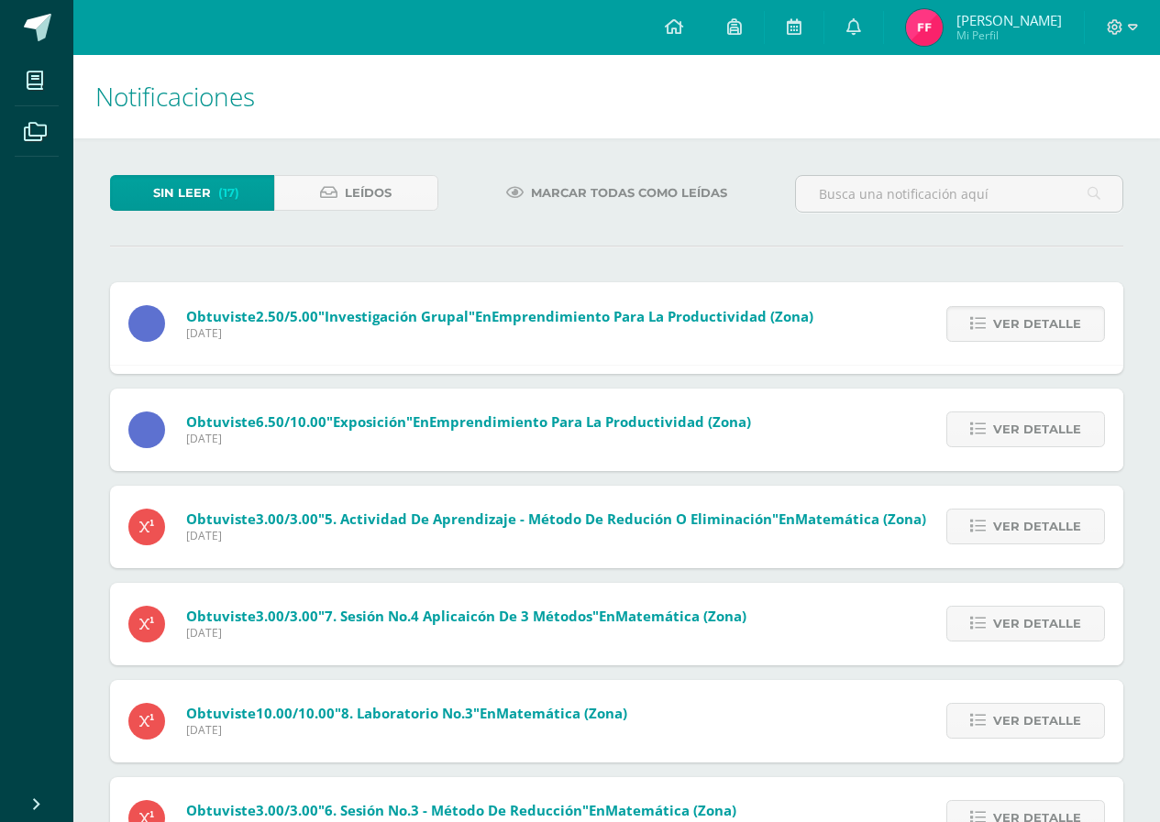
click at [1035, 321] on span "Ver detalle" at bounding box center [1037, 324] width 88 height 34
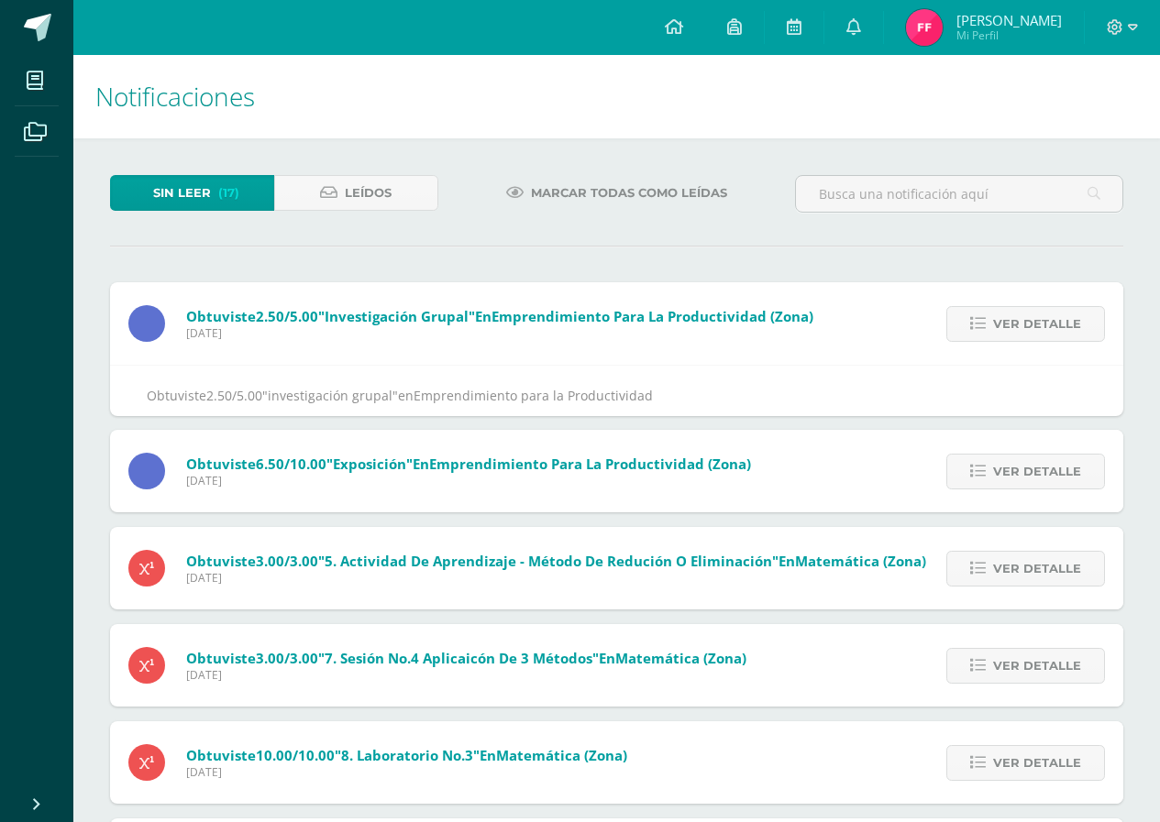
click at [1035, 321] on div "Obtuviste 2.50/5.00 "investigación grupal" en Emprendimiento para la Productivi…" at bounding box center [616, 719] width 1013 height 875
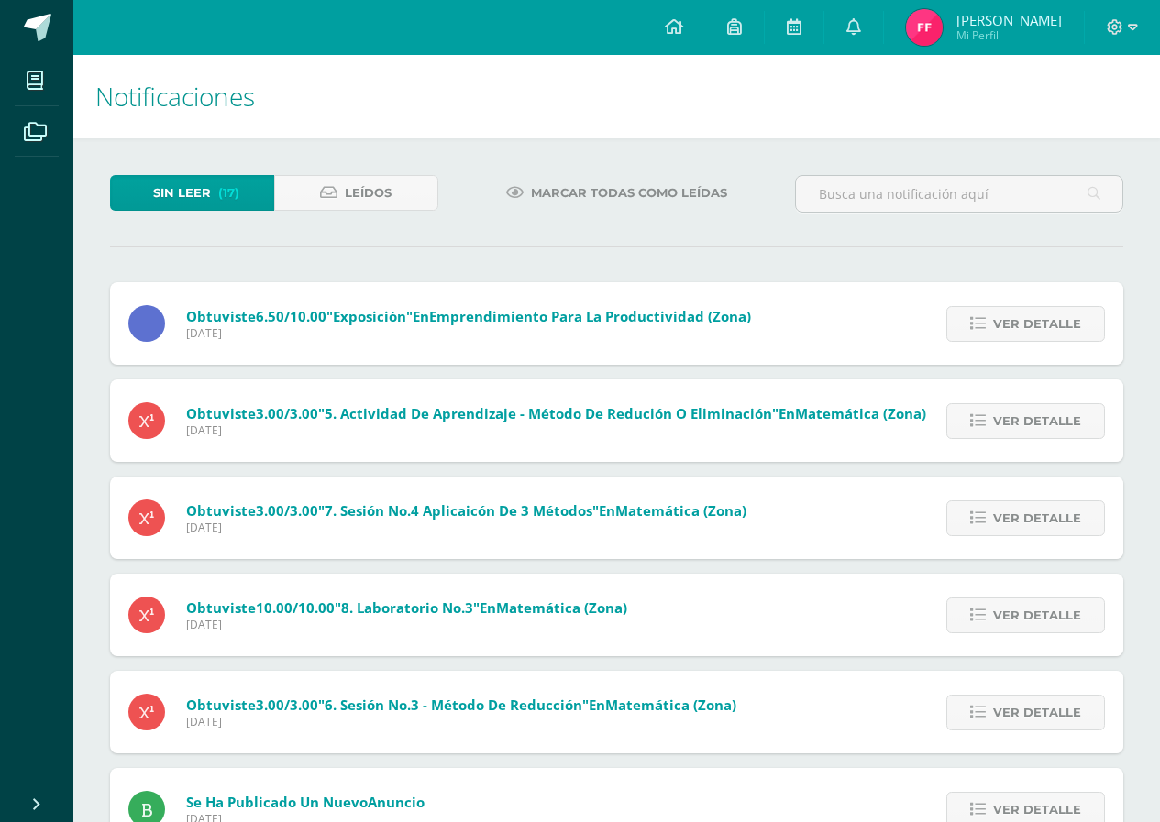
click at [1035, 321] on span "Ver detalle" at bounding box center [1037, 324] width 88 height 34
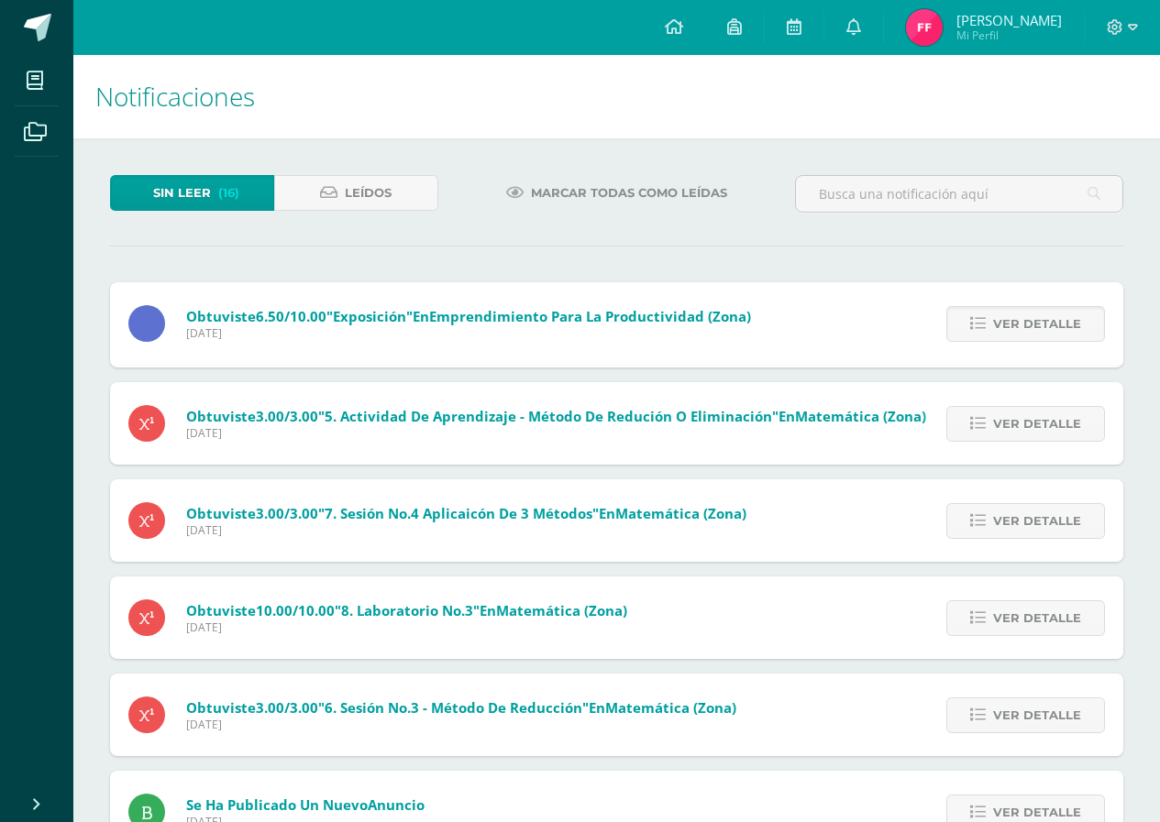
click at [1035, 321] on span "Ver detalle" at bounding box center [1037, 324] width 88 height 34
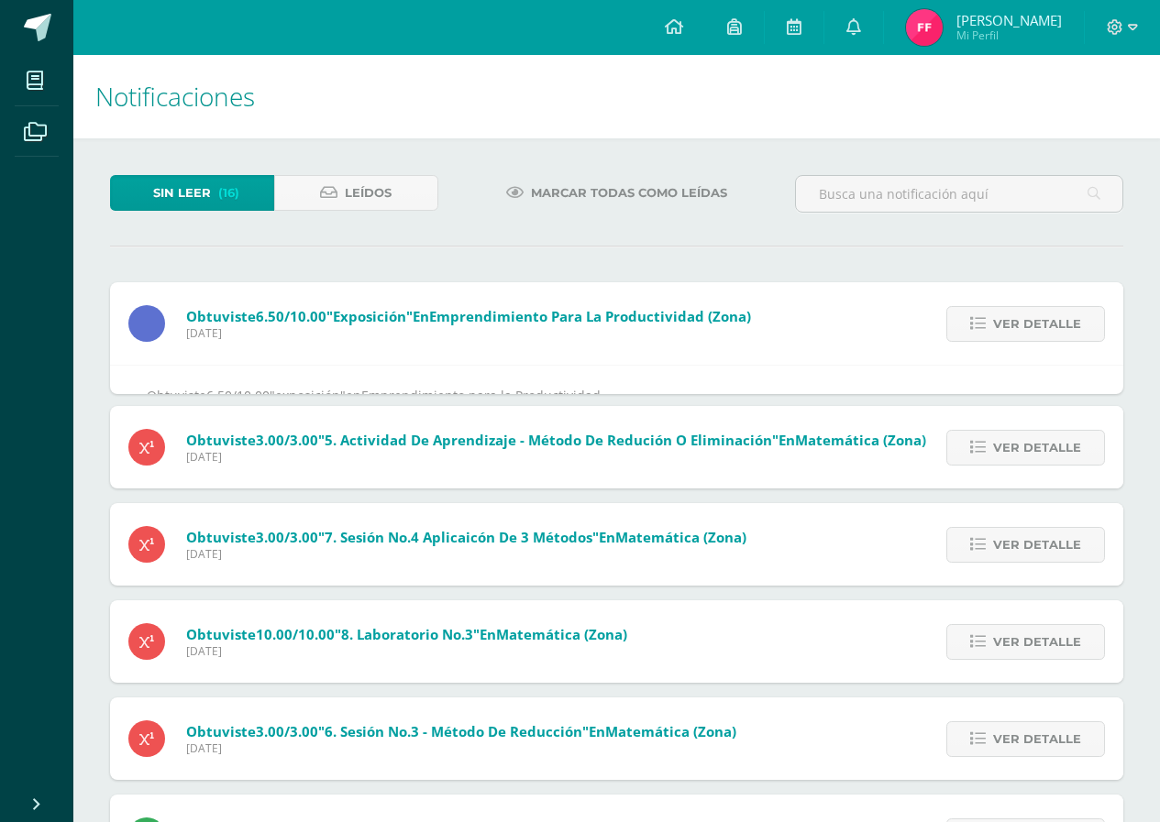
click at [1035, 321] on span "Ver detalle" at bounding box center [1037, 324] width 88 height 34
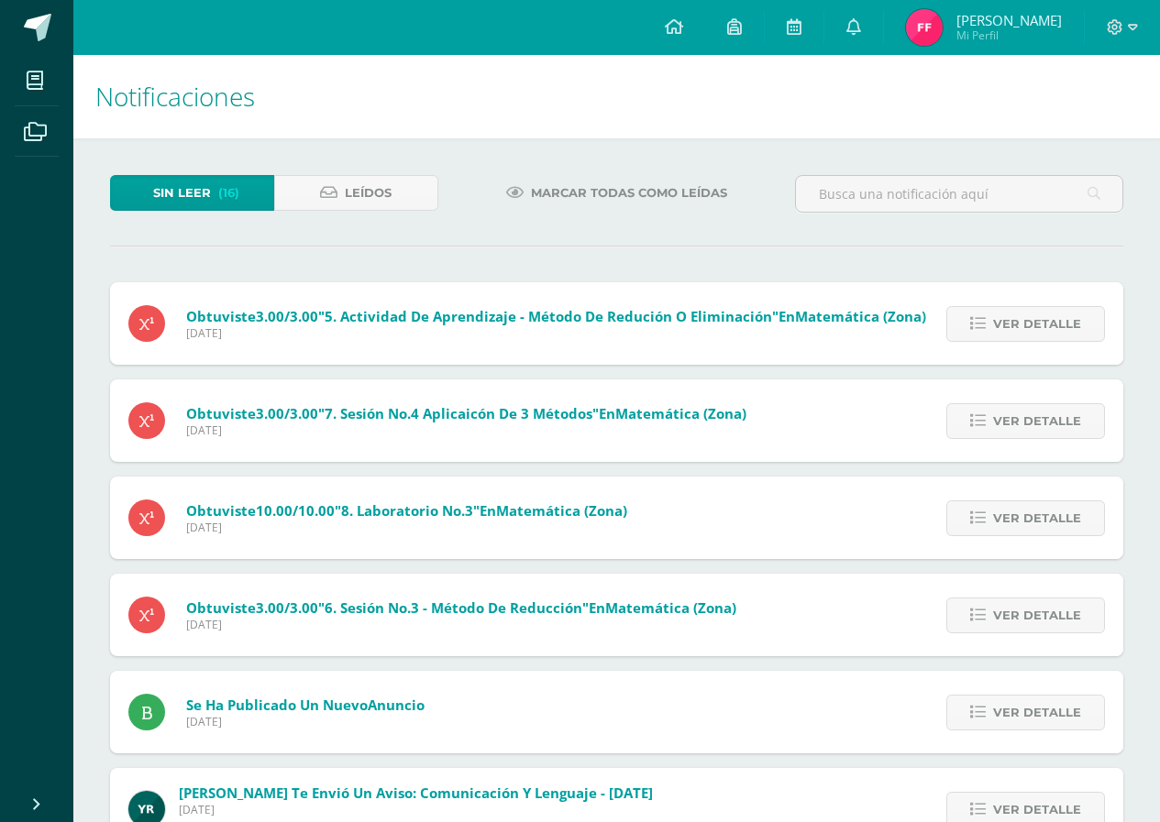
click at [1035, 321] on span "Ver detalle" at bounding box center [1037, 324] width 88 height 34
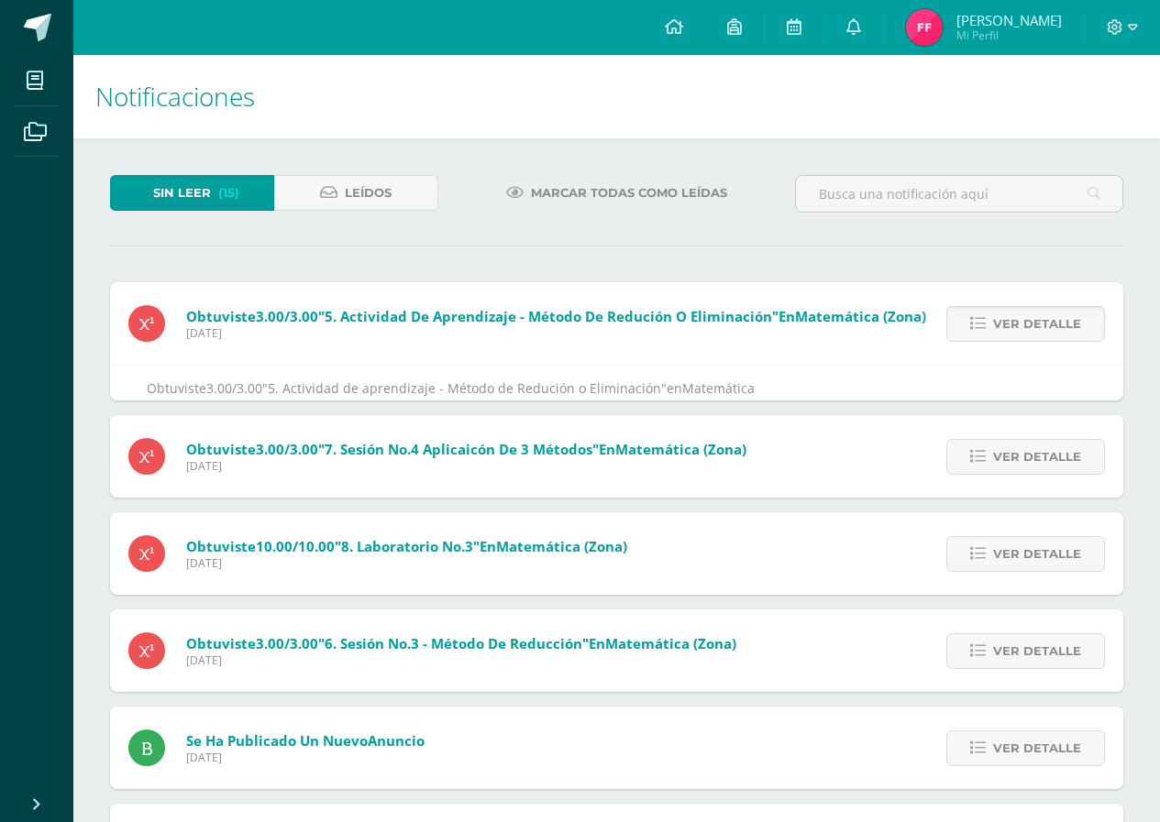
click at [1035, 321] on span "Ver detalle" at bounding box center [1037, 324] width 88 height 34
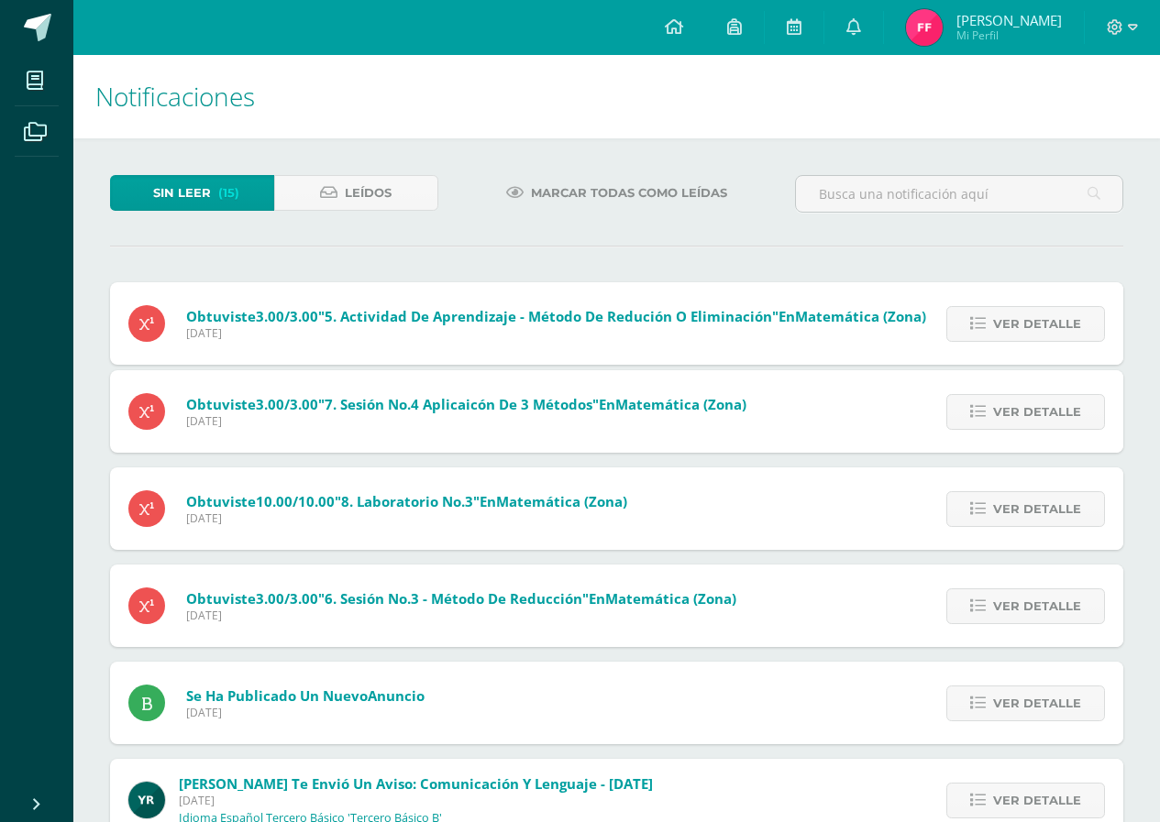
click at [1035, 321] on span "Ver detalle" at bounding box center [1037, 324] width 88 height 34
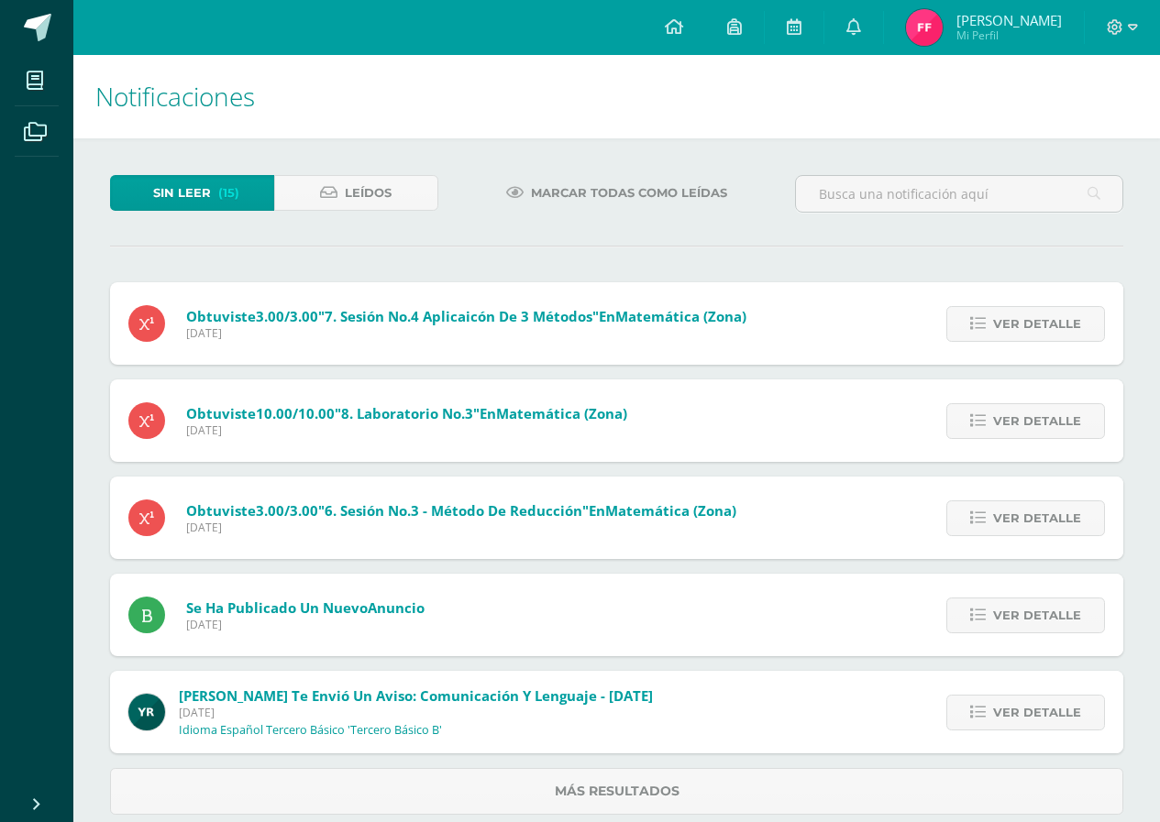
click at [1035, 321] on span "Ver detalle" at bounding box center [1037, 324] width 88 height 34
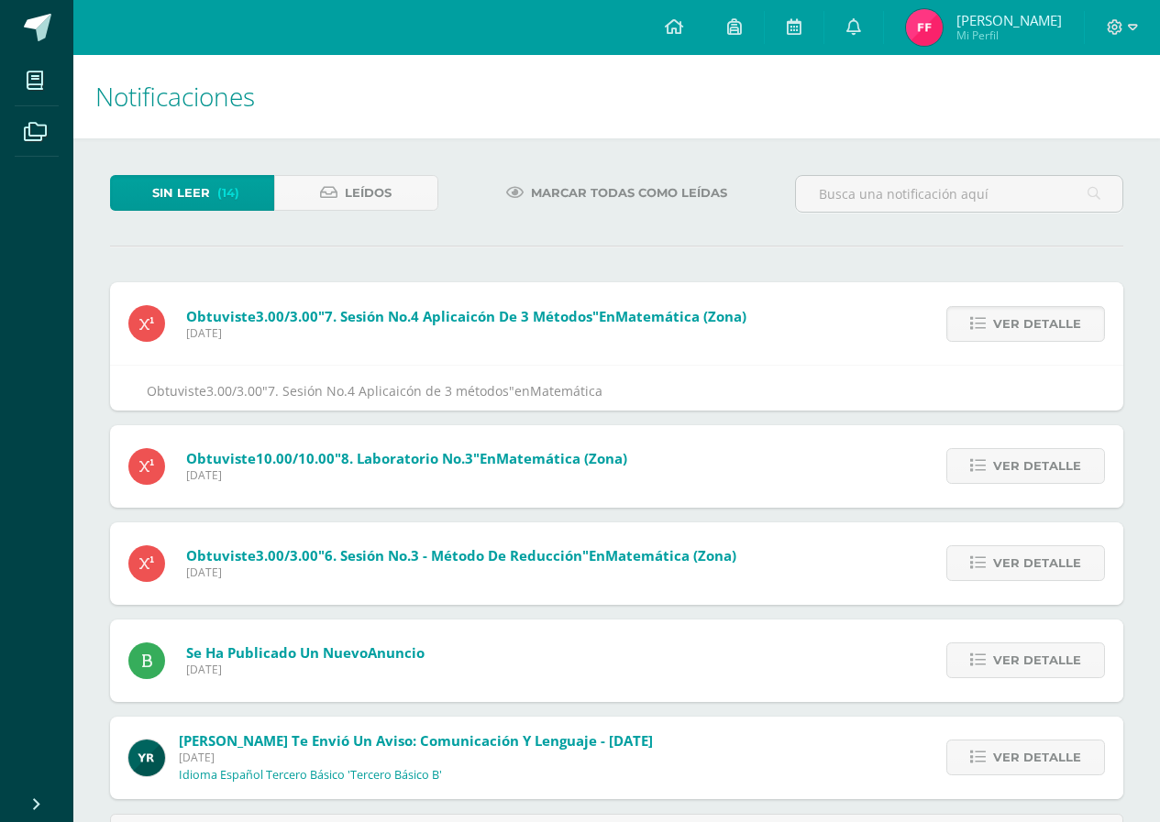
click at [1035, 321] on span "Ver detalle" at bounding box center [1037, 324] width 88 height 34
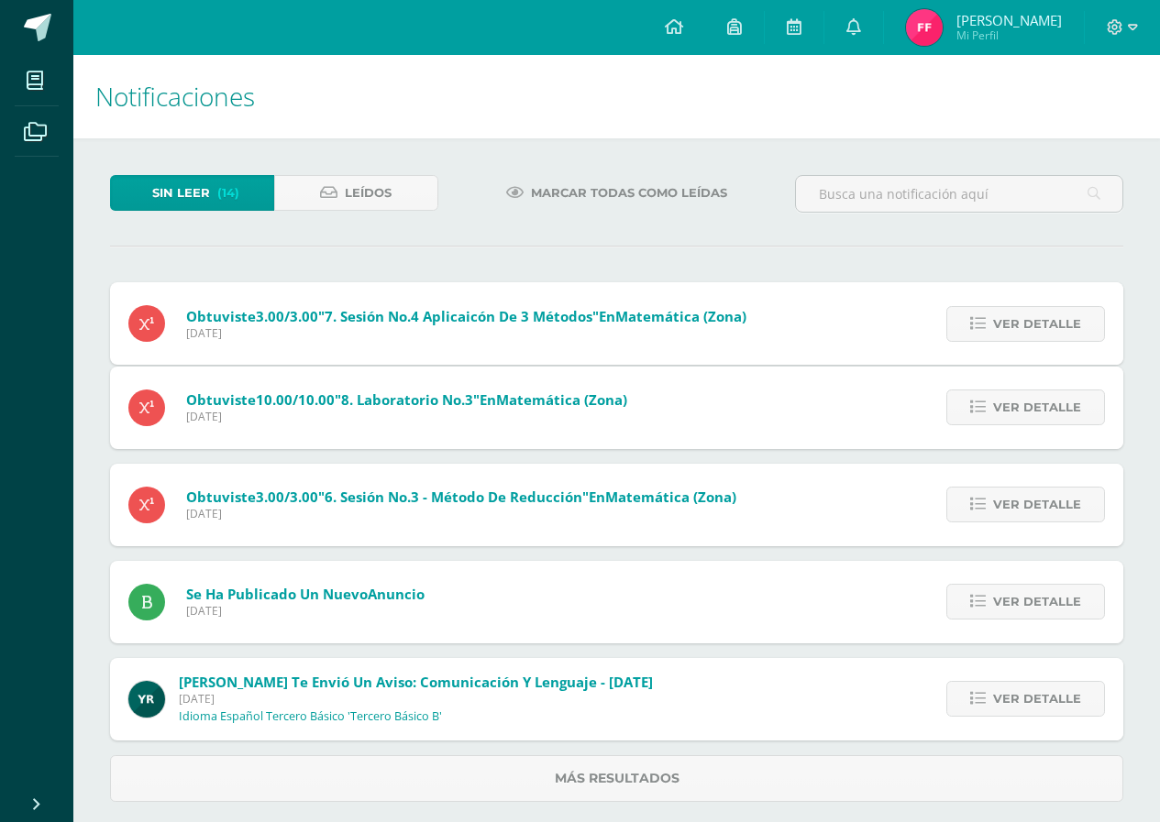
click at [1035, 321] on span "Ver detalle" at bounding box center [1037, 324] width 88 height 34
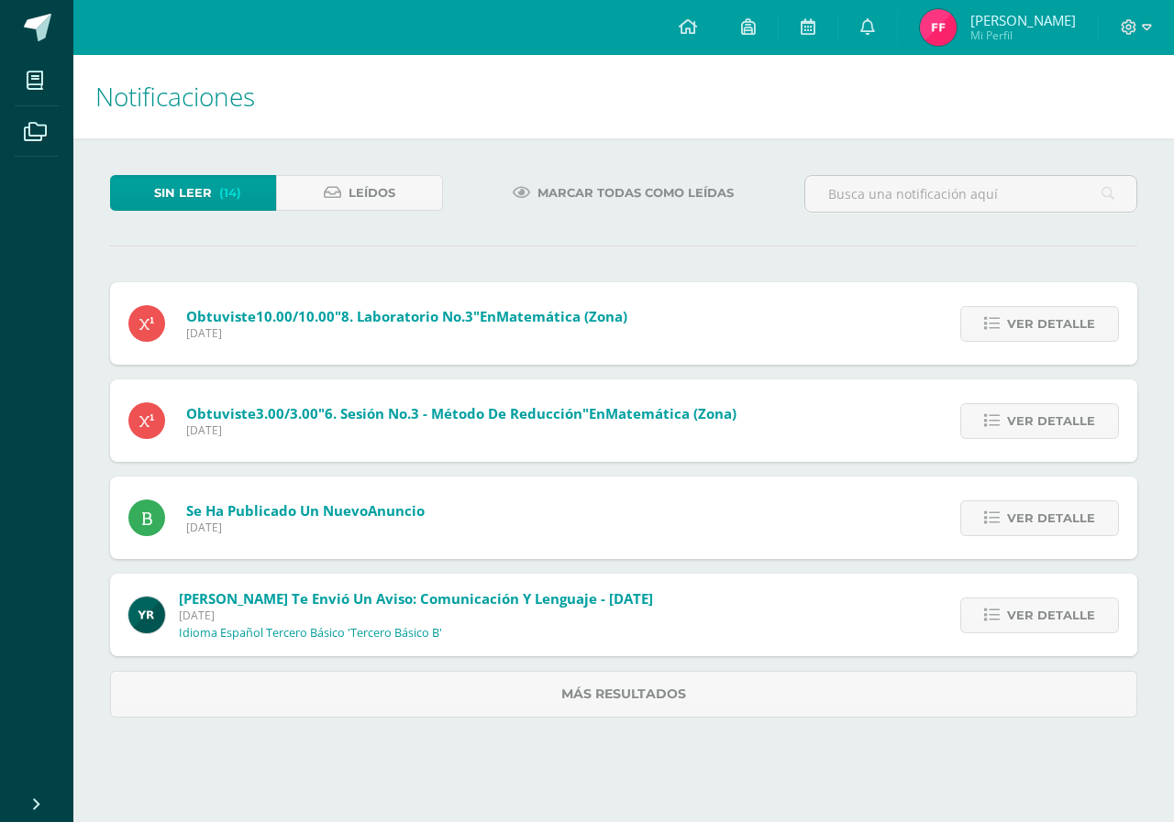
click at [1035, 321] on span "Ver detalle" at bounding box center [1051, 324] width 88 height 34
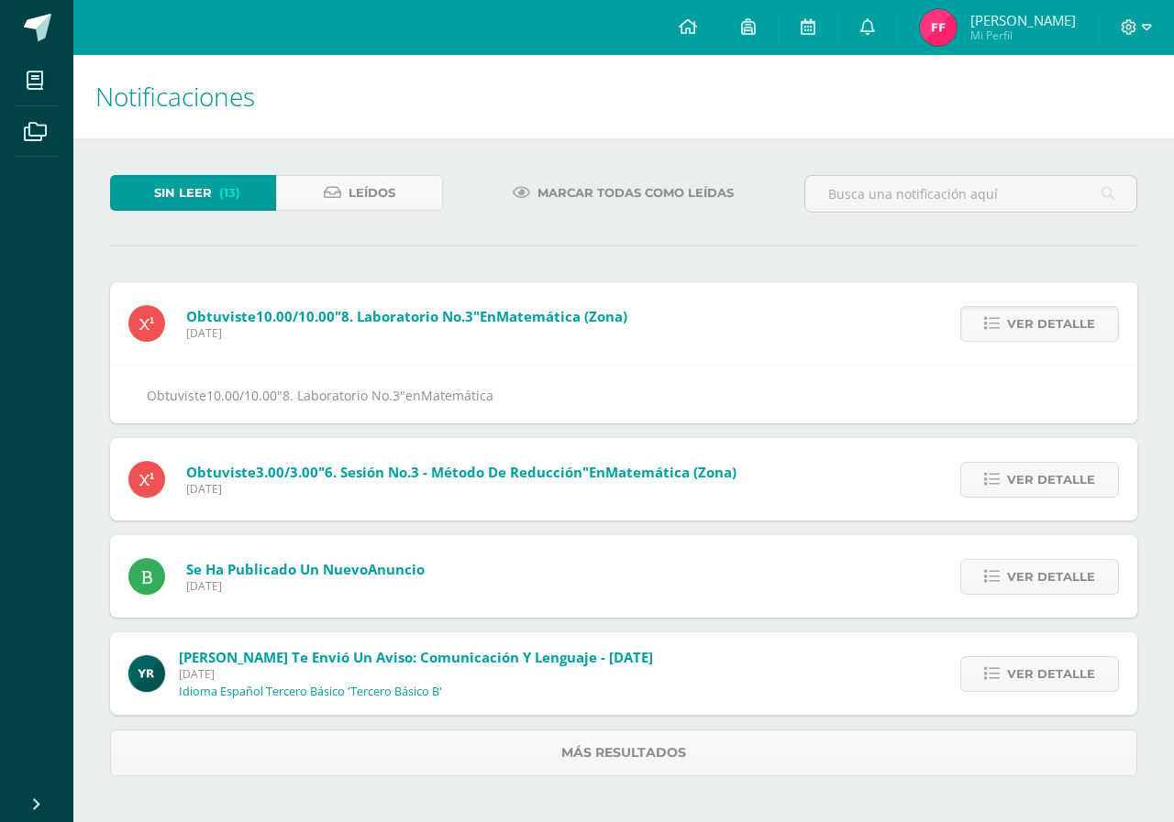
click at [1035, 321] on span "Ver detalle" at bounding box center [1051, 324] width 88 height 34
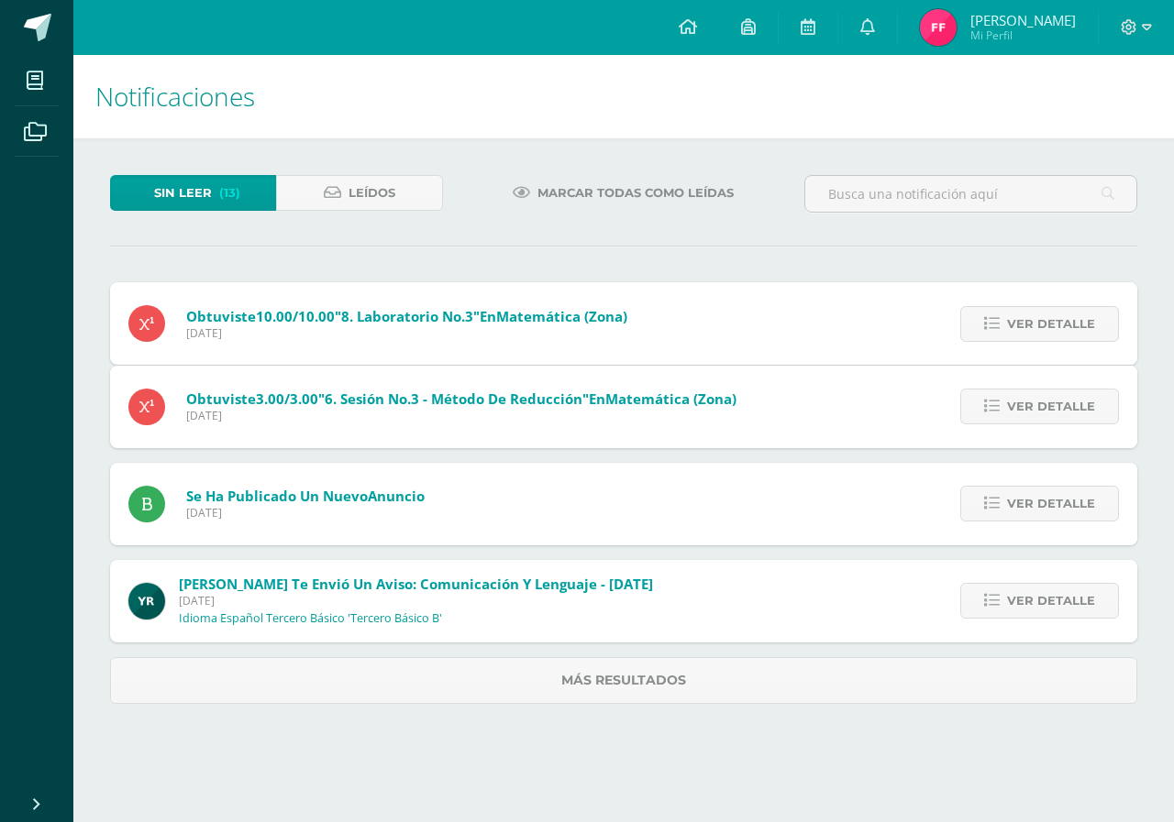
click at [1035, 321] on span "Ver detalle" at bounding box center [1051, 324] width 88 height 34
click at [1035, 390] on span "Ver detalle" at bounding box center [1051, 407] width 88 height 34
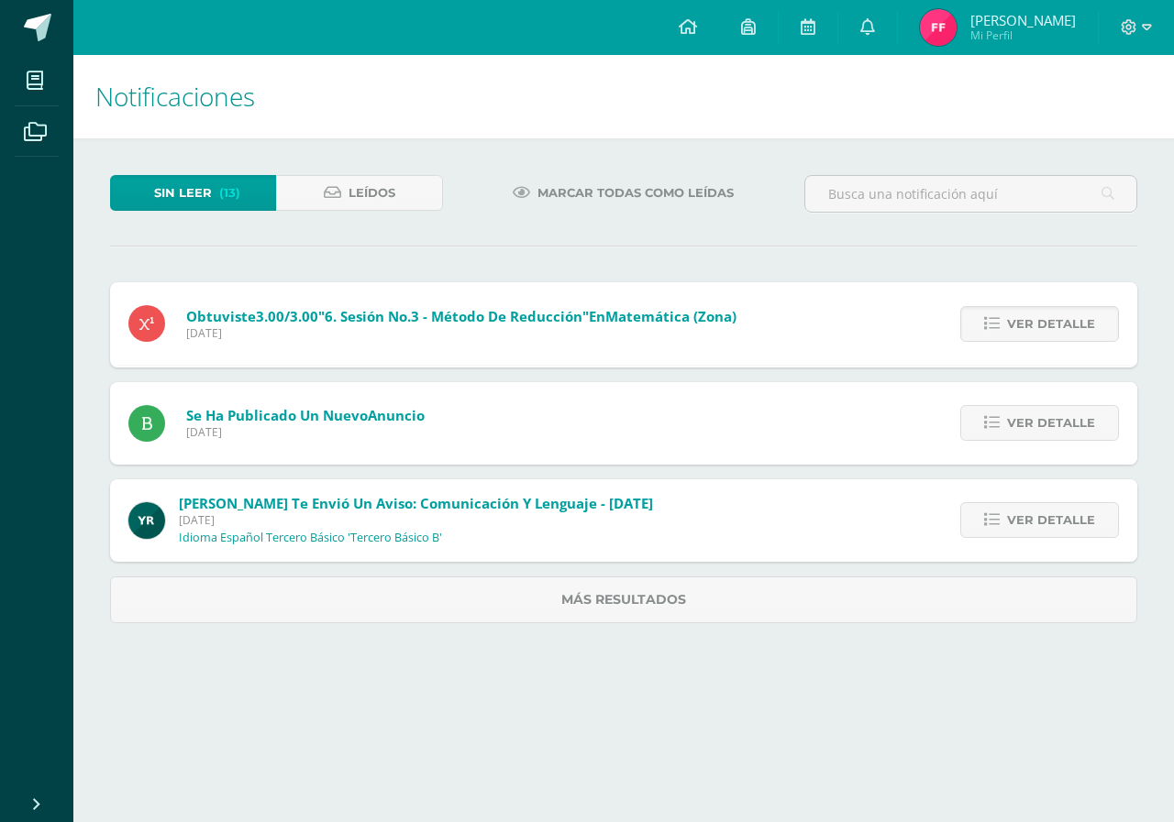
click at [1035, 321] on span "Ver detalle" at bounding box center [1051, 324] width 88 height 34
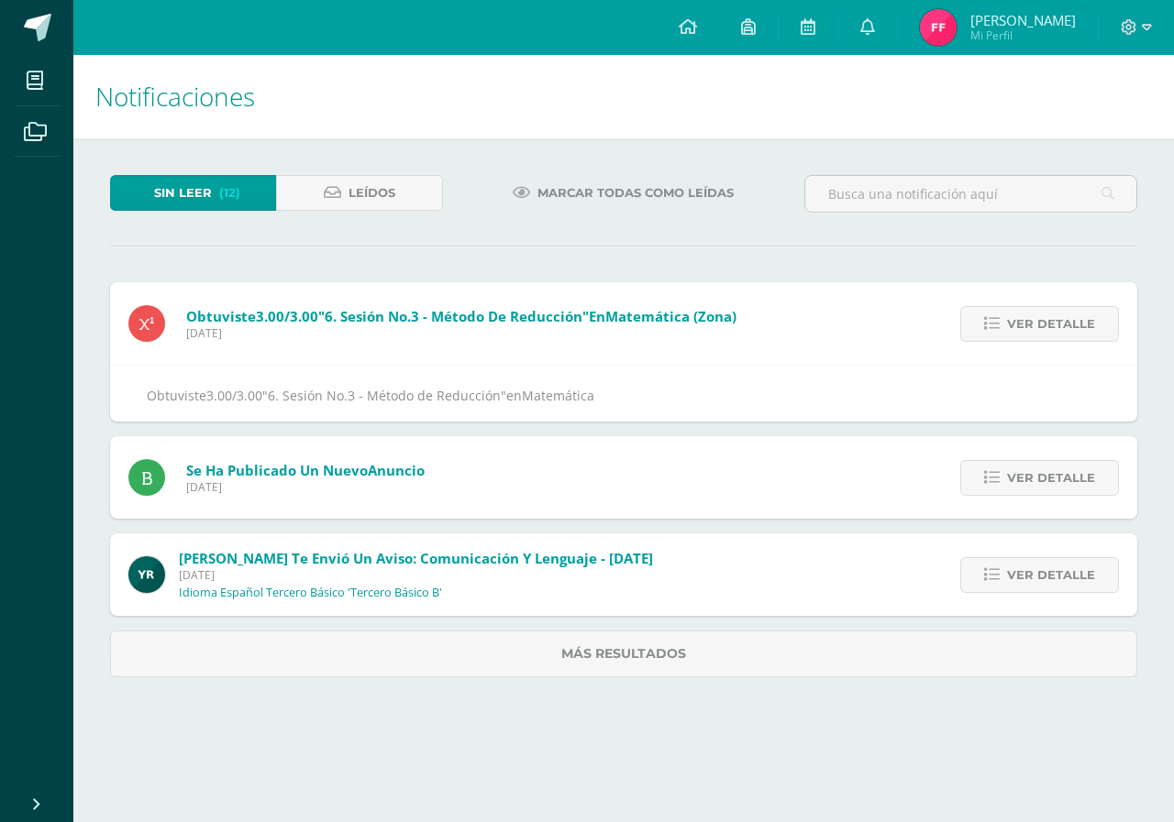
click at [1035, 321] on span "Ver detalle" at bounding box center [1051, 324] width 88 height 34
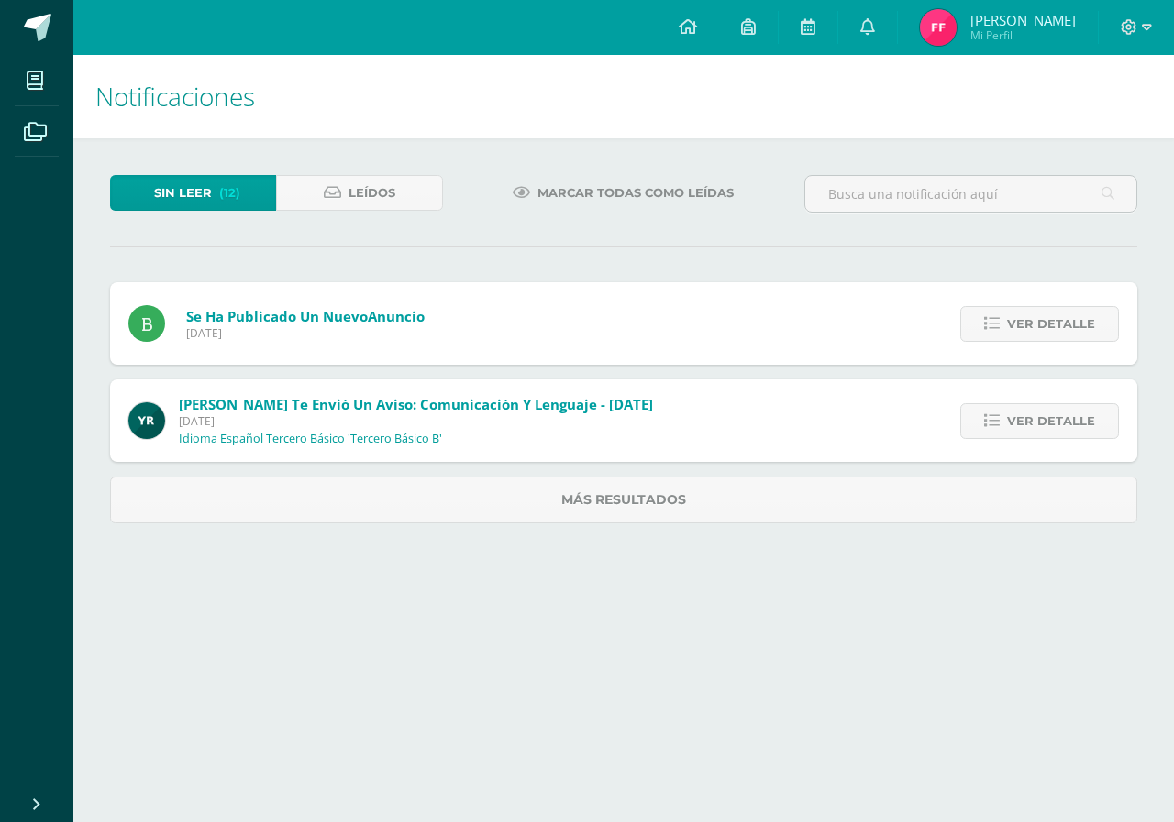
click at [1035, 321] on span "Ver detalle" at bounding box center [1051, 324] width 88 height 34
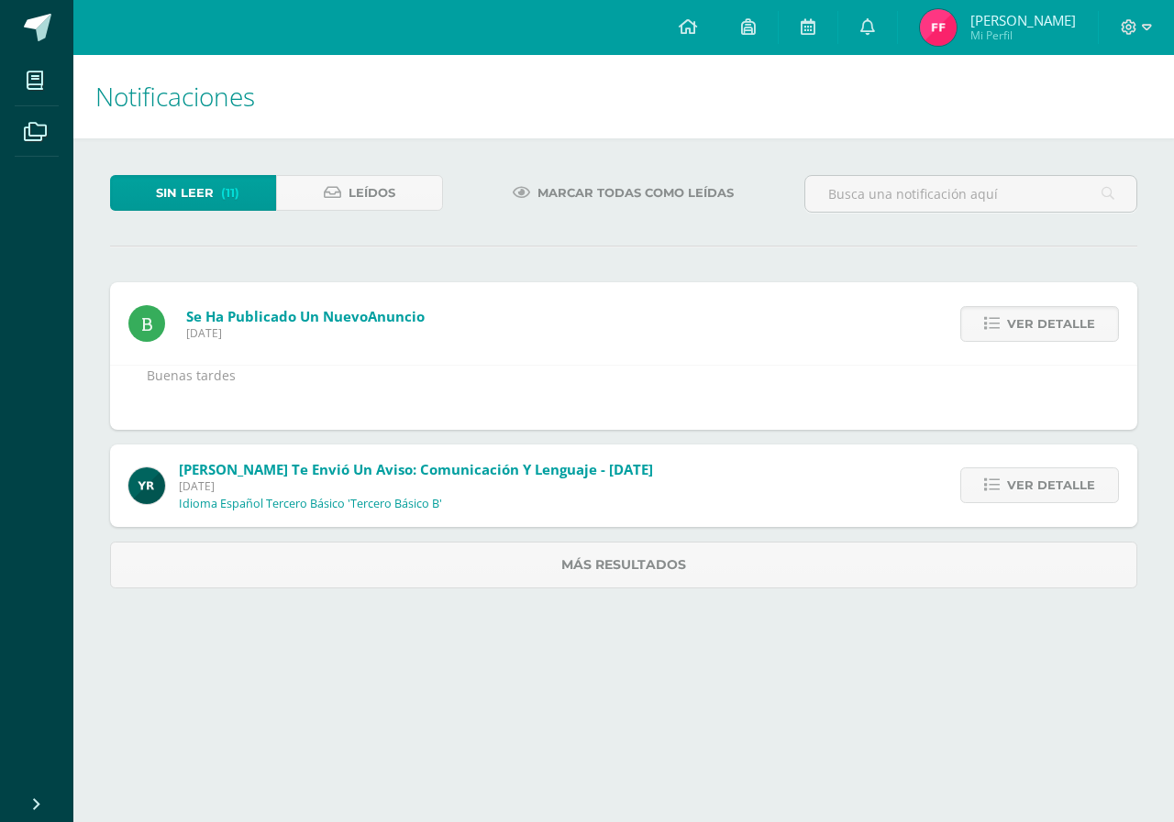
click at [1035, 321] on span "Ver detalle" at bounding box center [1051, 324] width 88 height 34
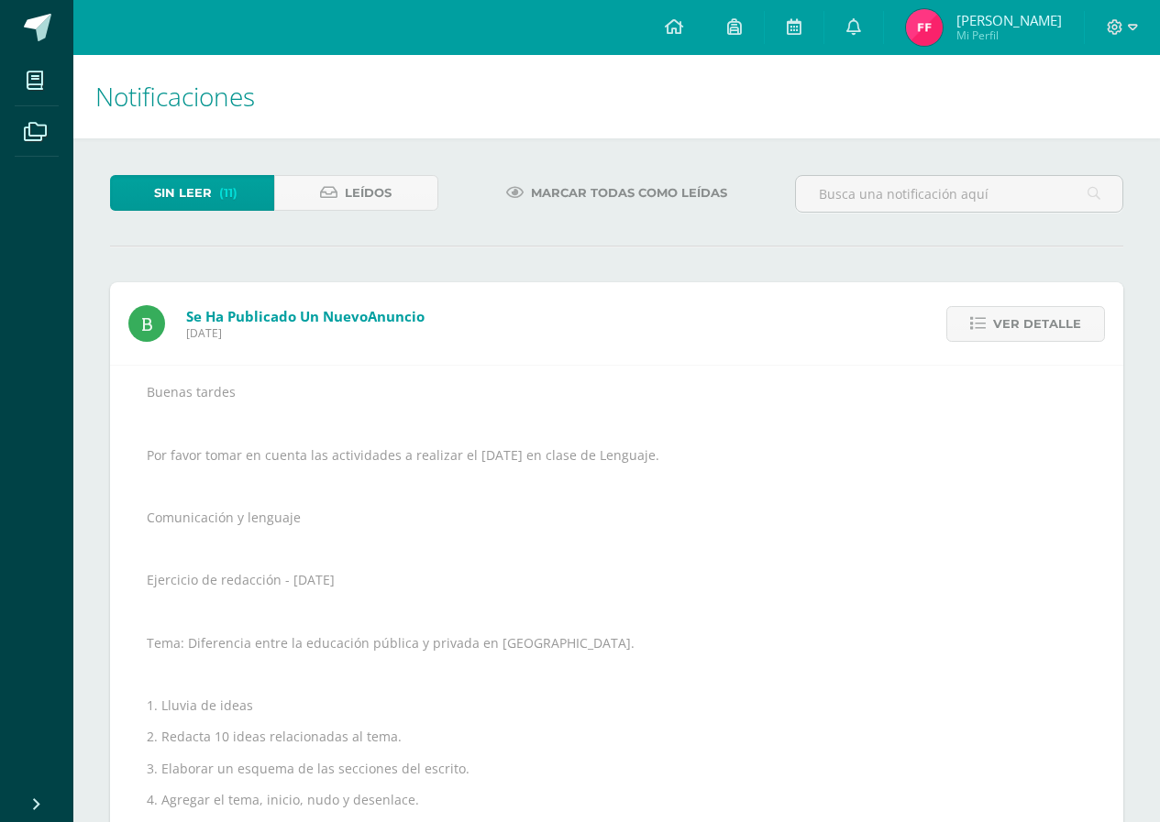
click at [1035, 321] on span "Ver detalle" at bounding box center [1037, 324] width 88 height 34
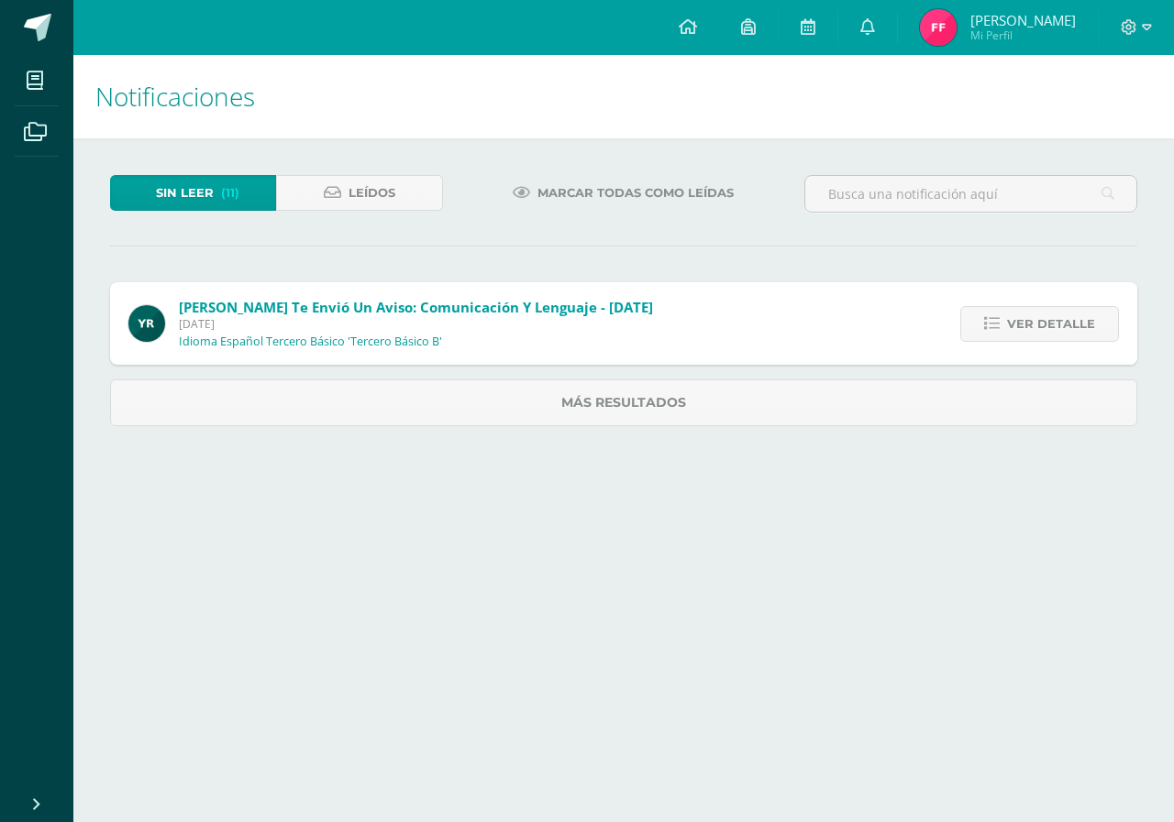
click at [1035, 321] on span "Ver detalle" at bounding box center [1051, 324] width 88 height 34
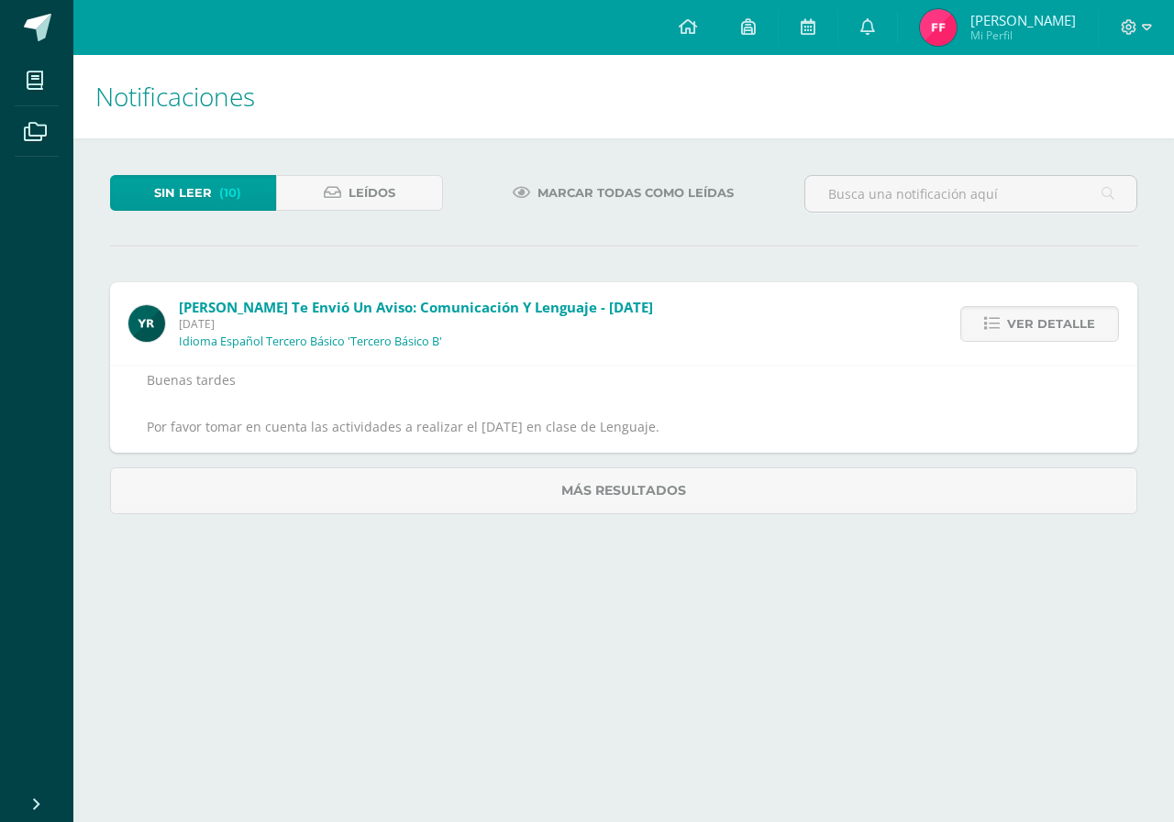
click at [1035, 321] on span "Ver detalle" at bounding box center [1051, 324] width 88 height 34
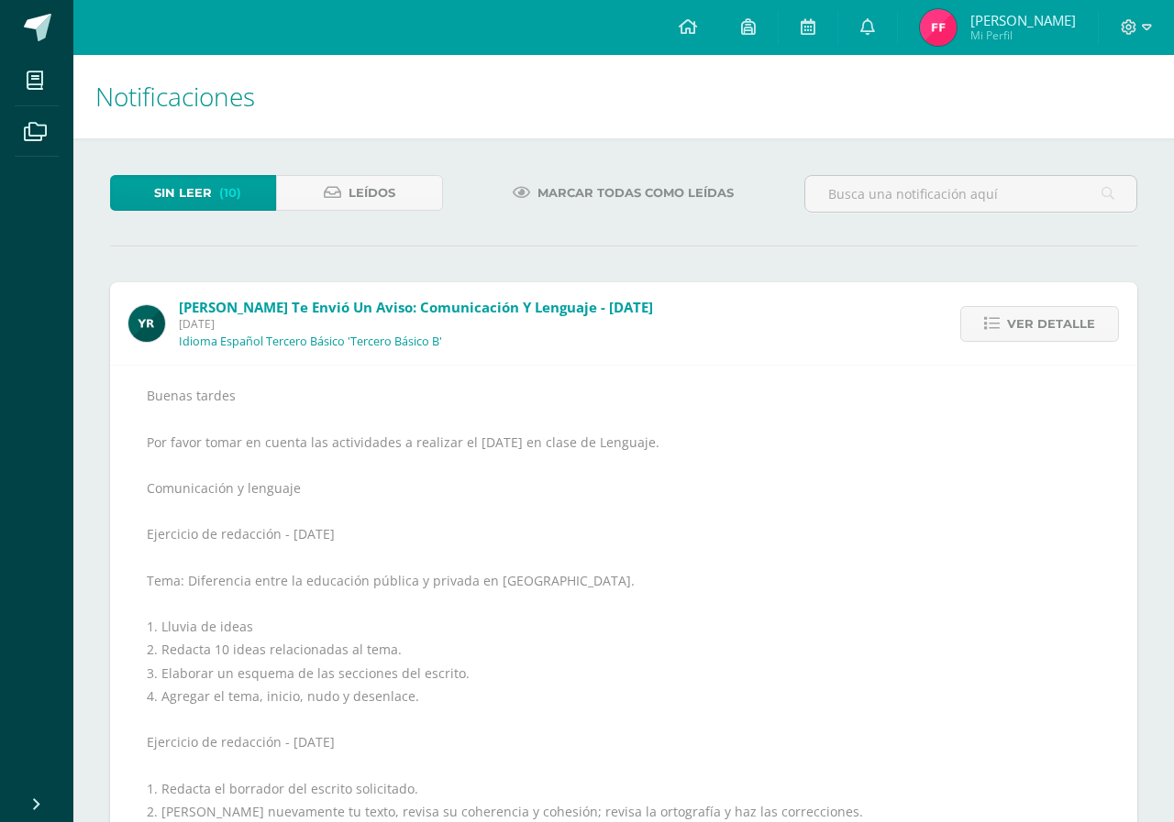
click at [1035, 321] on span "Ver detalle" at bounding box center [1051, 324] width 88 height 34
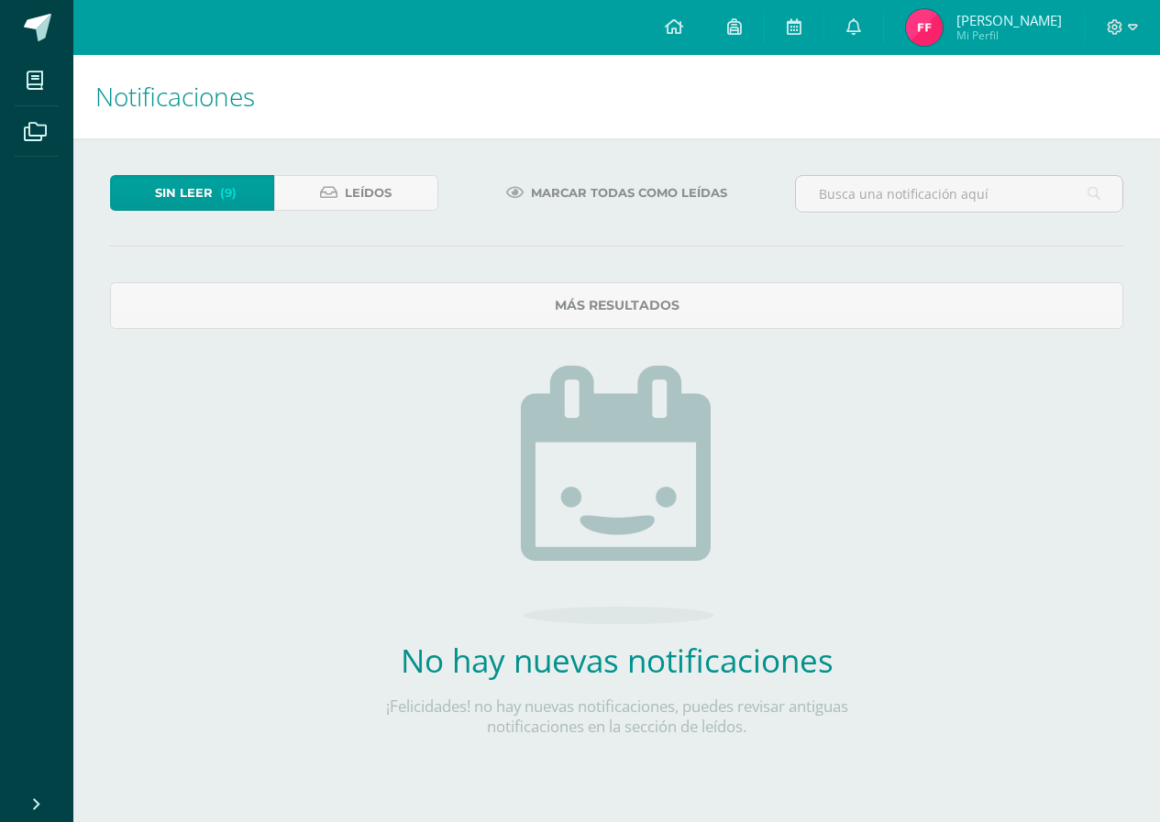
click at [189, 196] on span "Sin leer" at bounding box center [184, 193] width 58 height 34
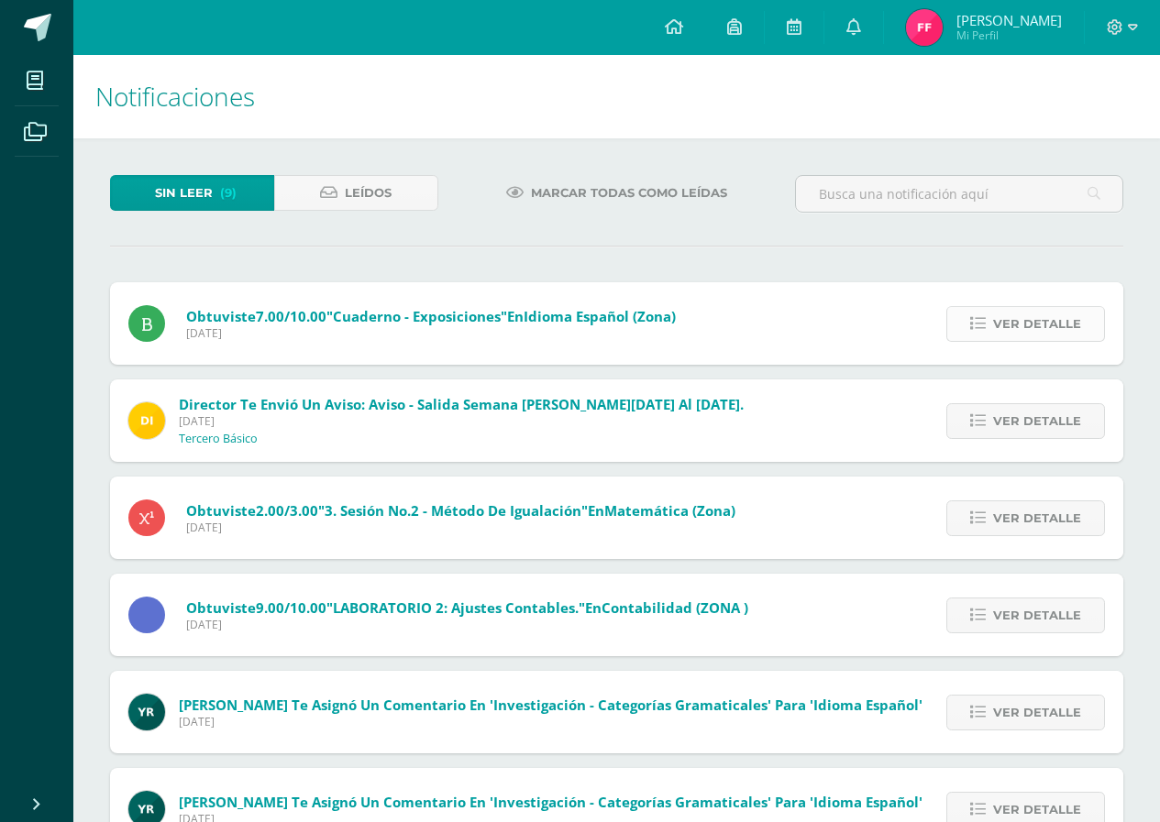
click at [1021, 320] on span "Ver detalle" at bounding box center [1037, 324] width 88 height 34
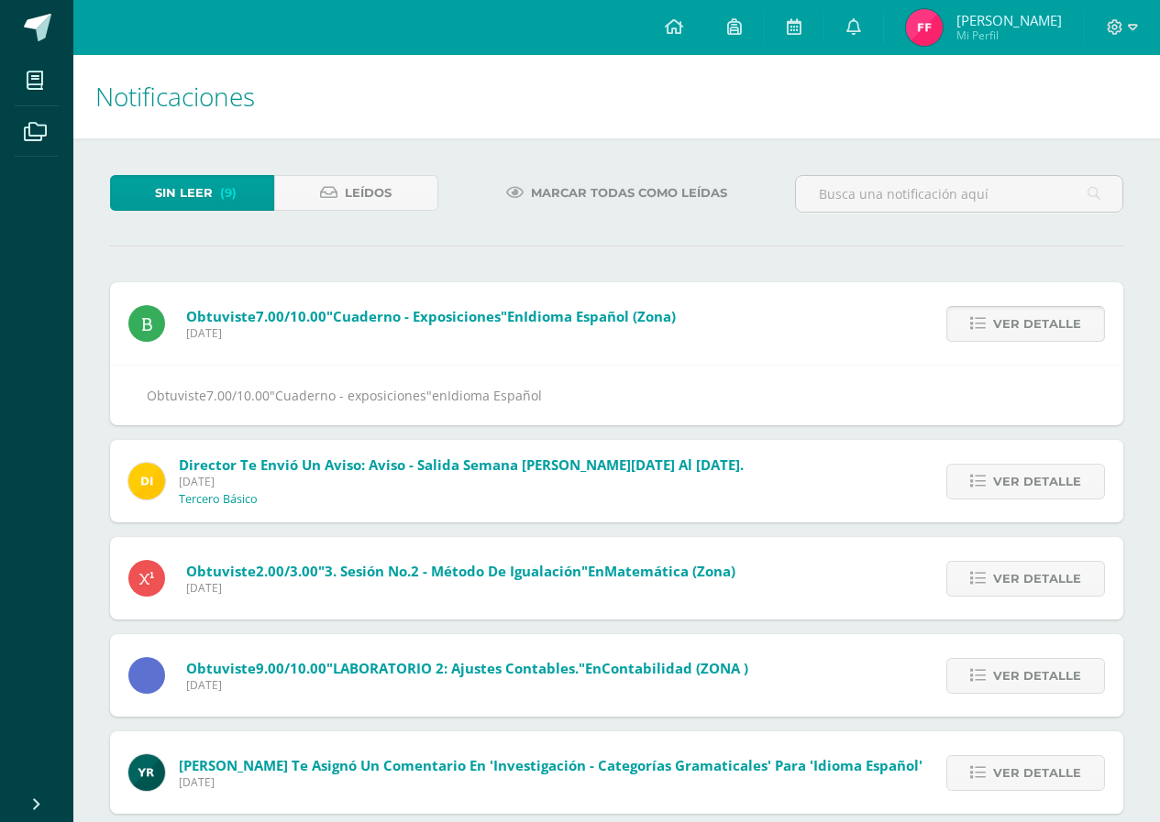
click at [1021, 320] on span "Ver detalle" at bounding box center [1037, 324] width 88 height 34
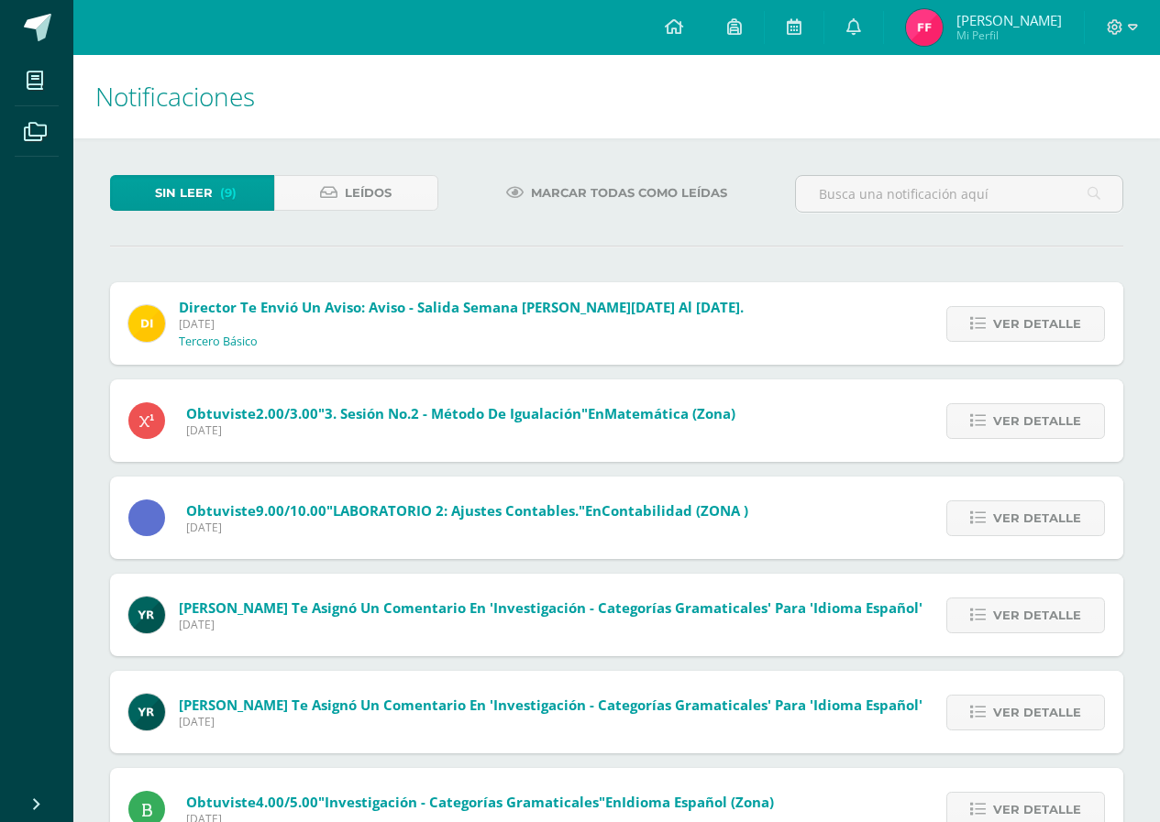
click at [1021, 320] on span "Ver detalle" at bounding box center [1037, 324] width 88 height 34
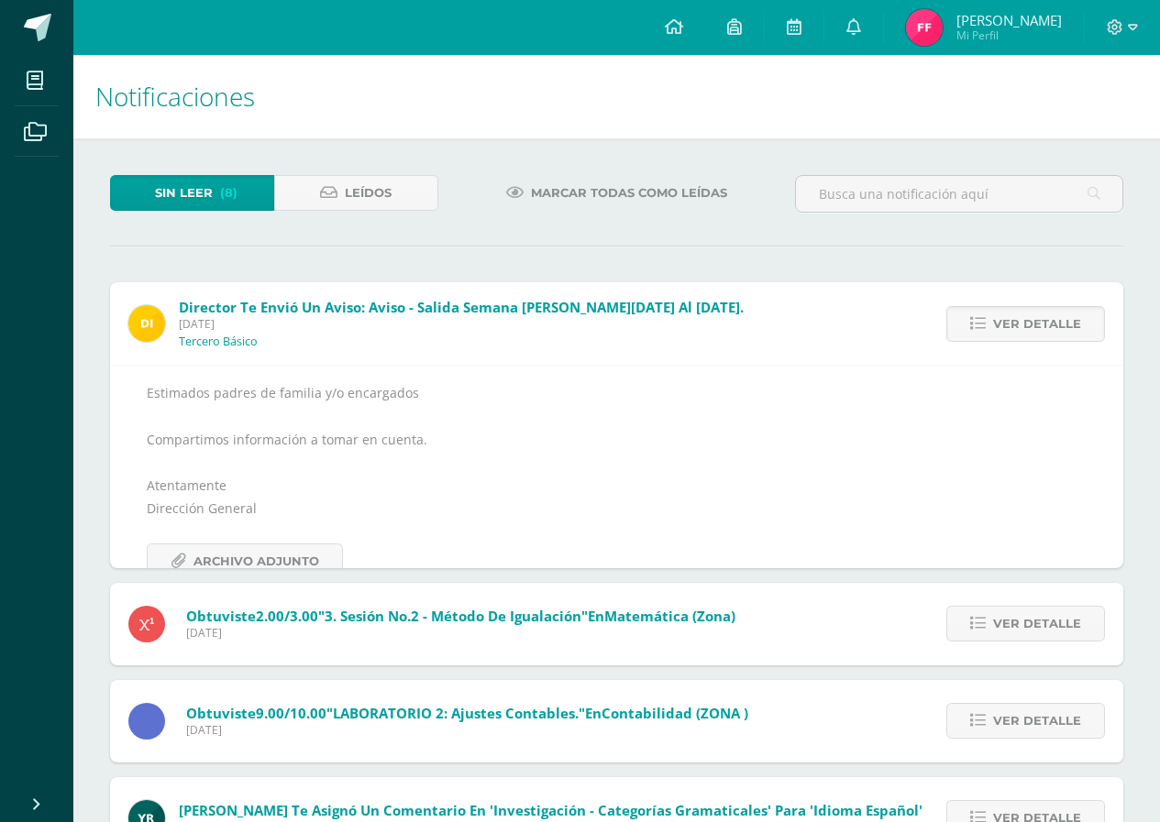
click at [1021, 320] on span "Ver detalle" at bounding box center [1037, 324] width 88 height 34
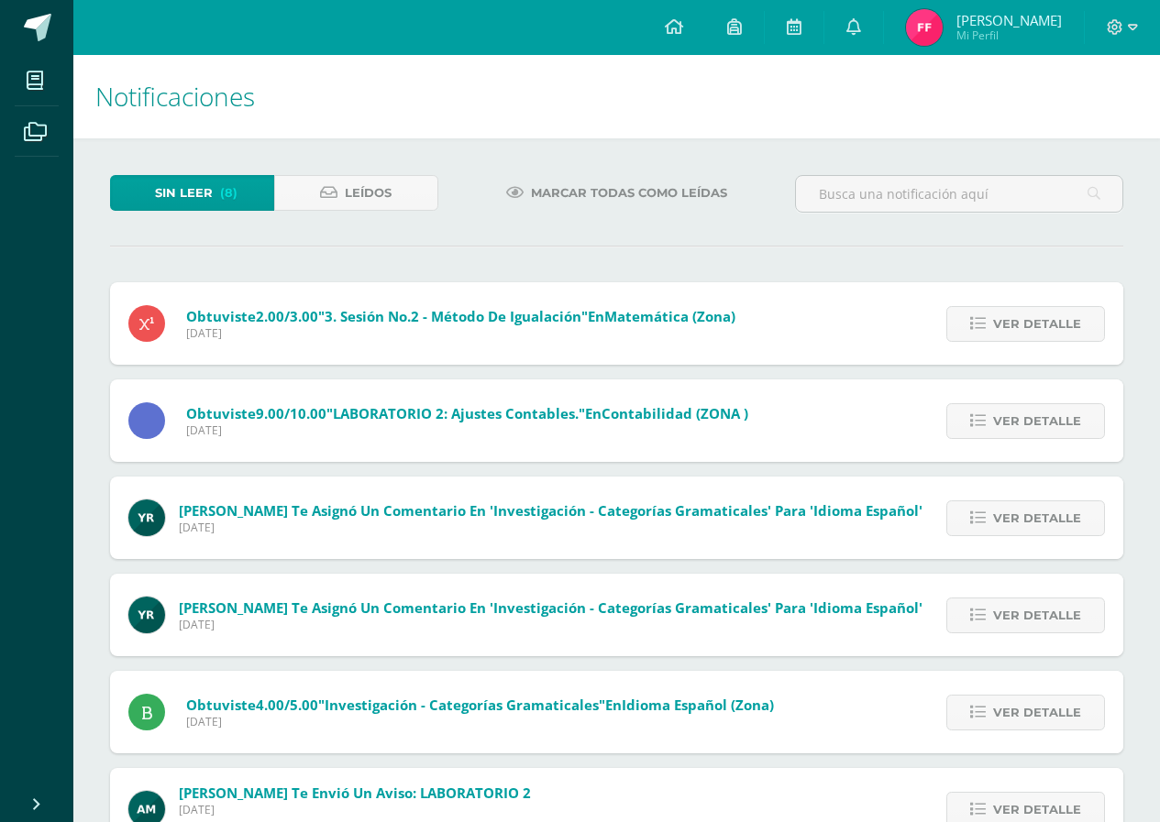
click at [1021, 320] on span "Ver detalle" at bounding box center [1037, 324] width 88 height 34
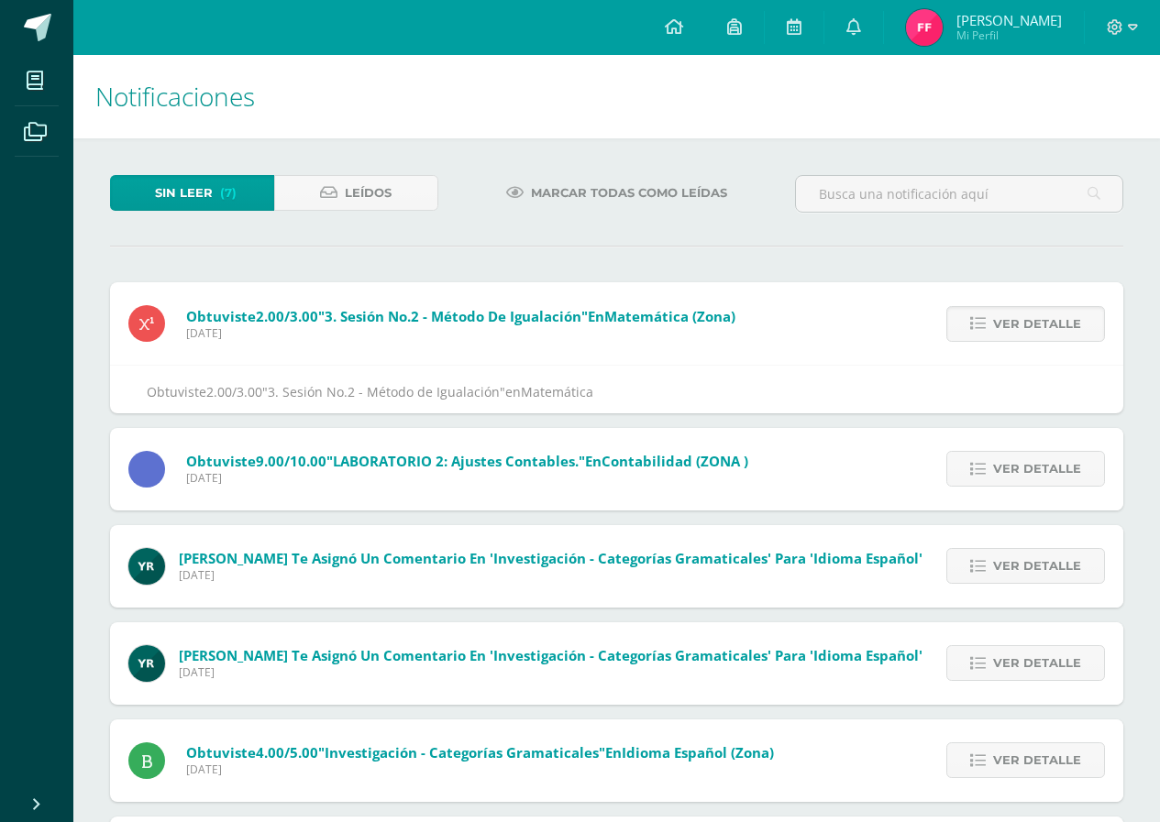
click at [1021, 320] on span "Ver detalle" at bounding box center [1037, 324] width 88 height 34
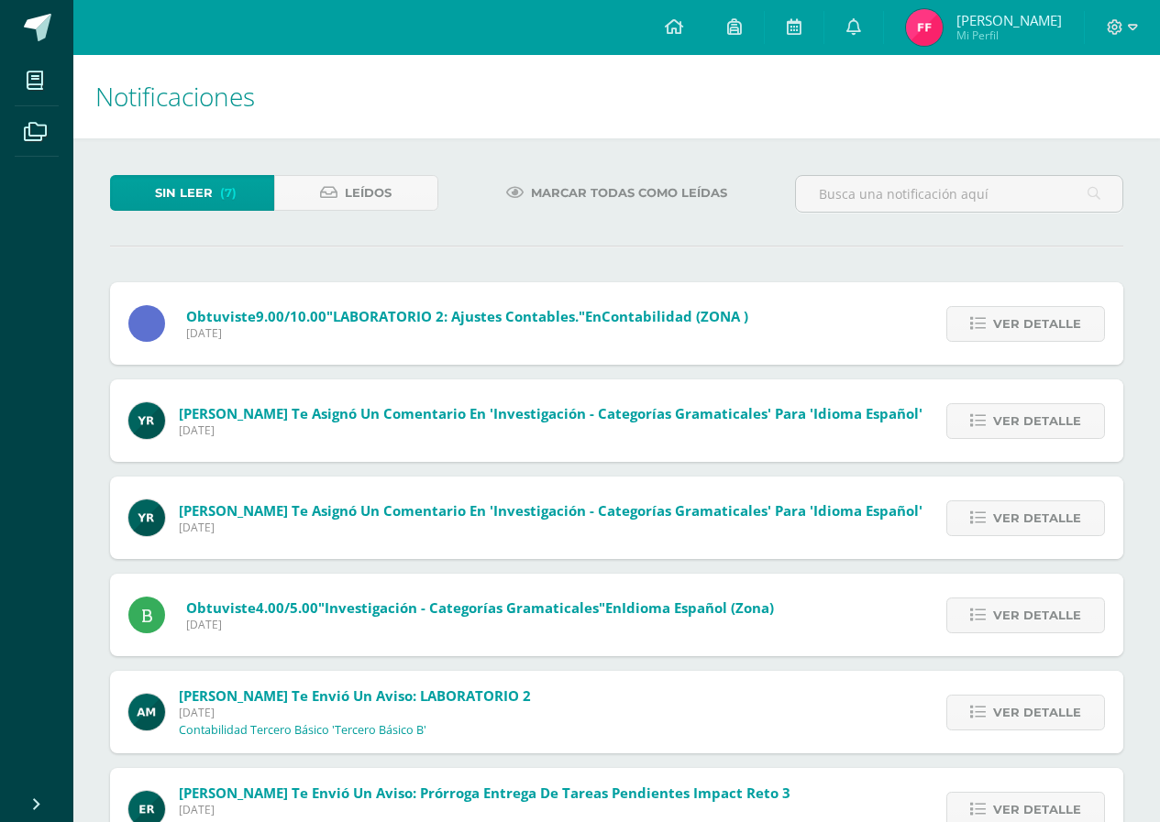
click at [1021, 320] on span "Ver detalle" at bounding box center [1037, 324] width 88 height 34
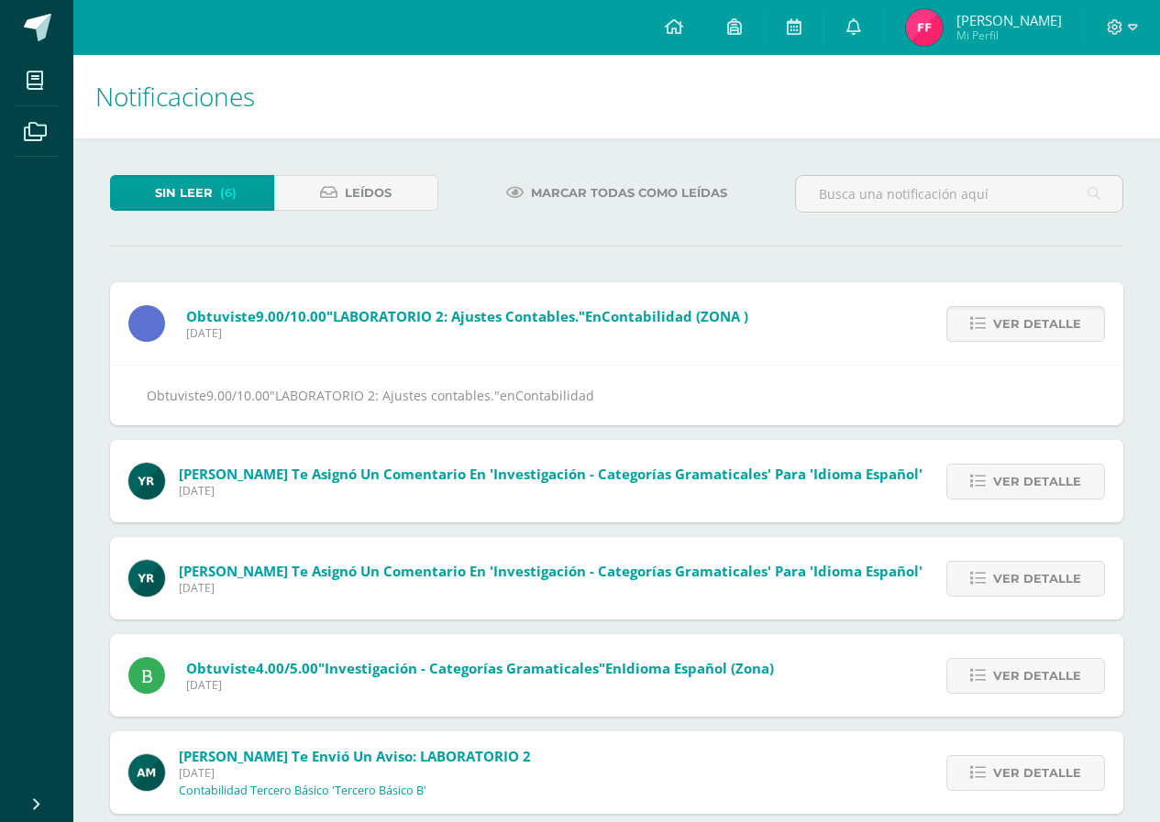
click at [1021, 320] on span "Ver detalle" at bounding box center [1037, 324] width 88 height 34
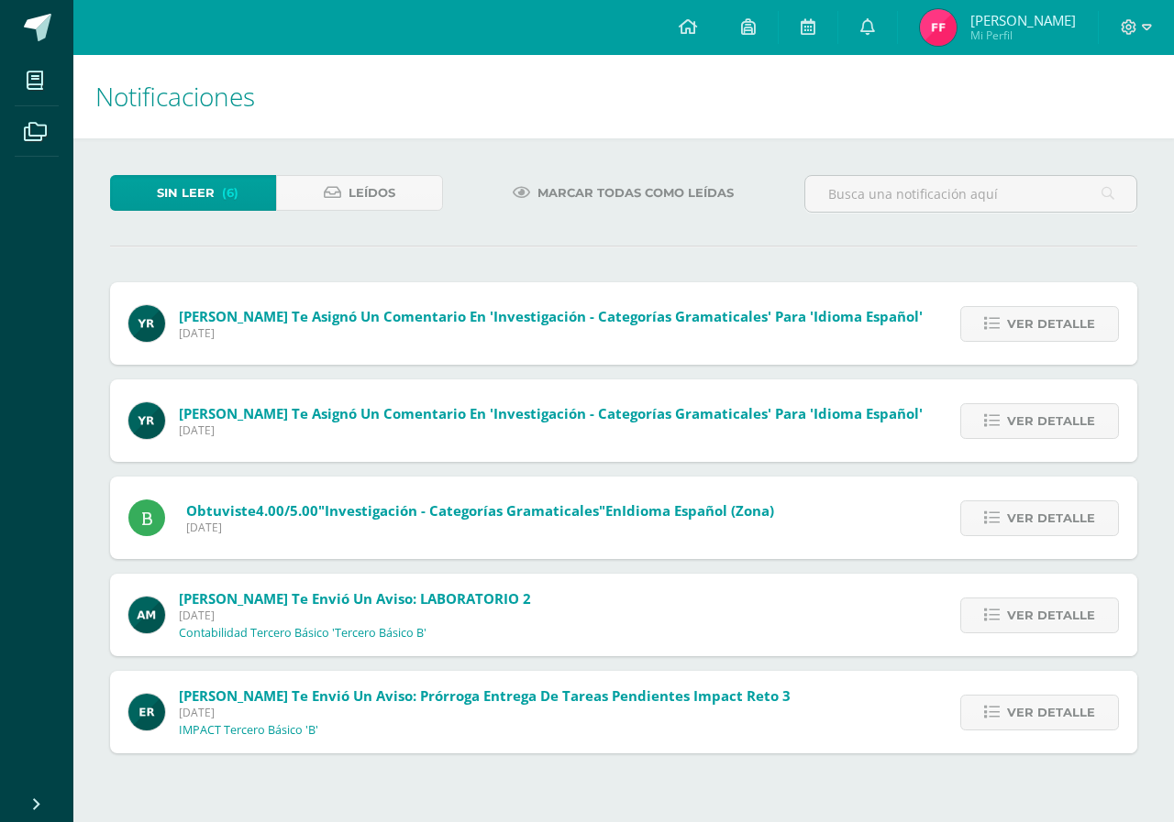
click at [1021, 320] on span "Ver detalle" at bounding box center [1051, 324] width 88 height 34
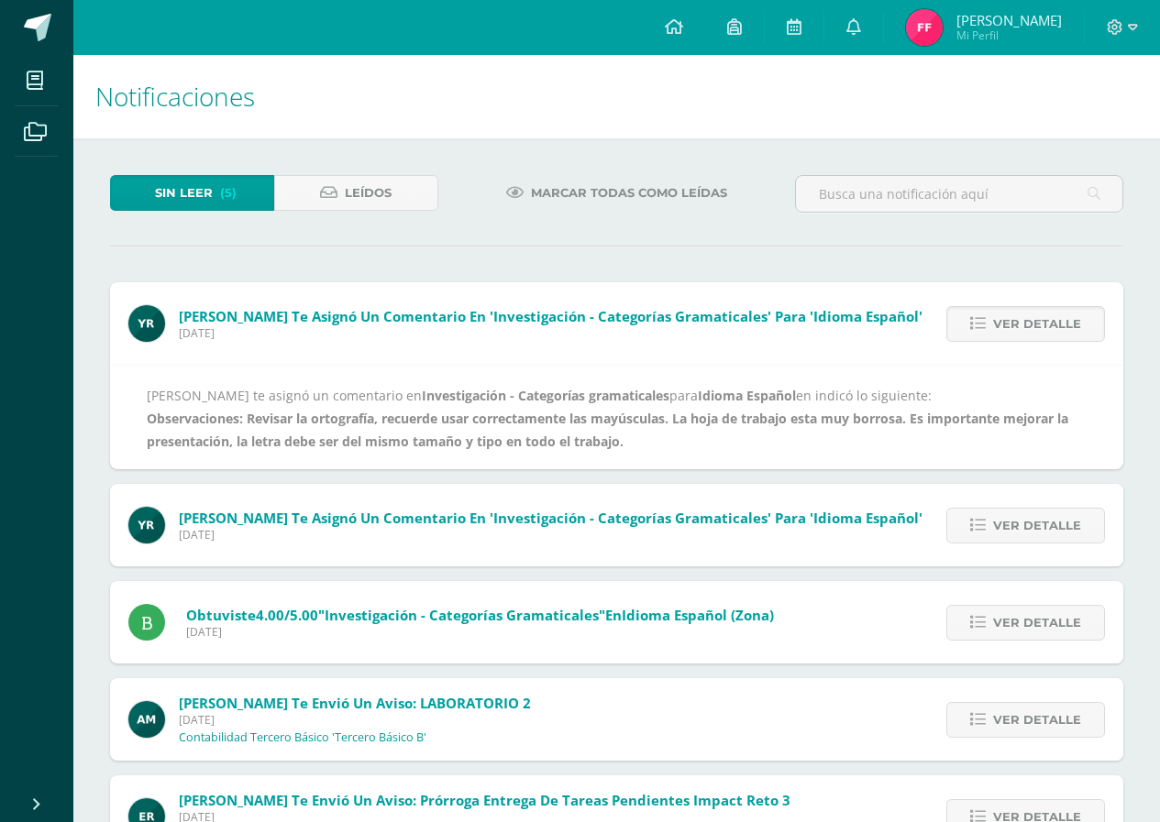
click at [1021, 320] on span "Ver detalle" at bounding box center [1037, 324] width 88 height 34
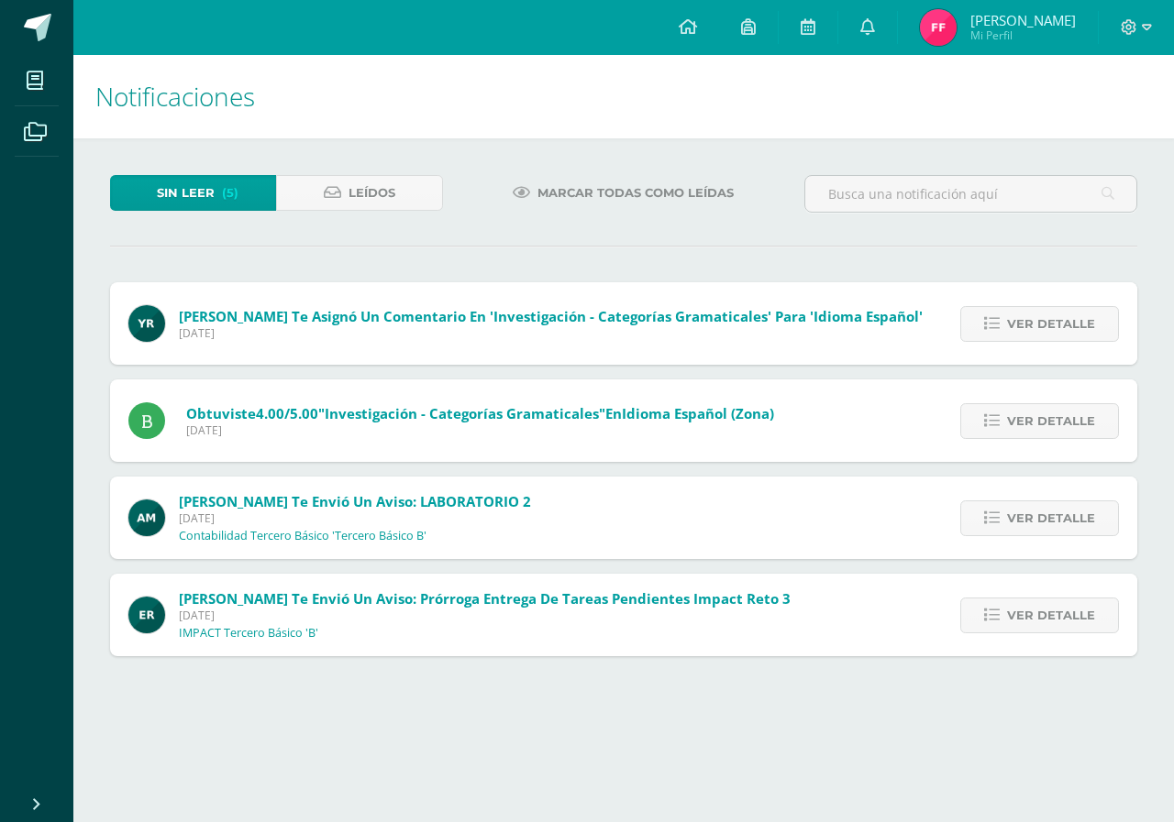
click at [1021, 320] on span "Ver detalle" at bounding box center [1051, 324] width 88 height 34
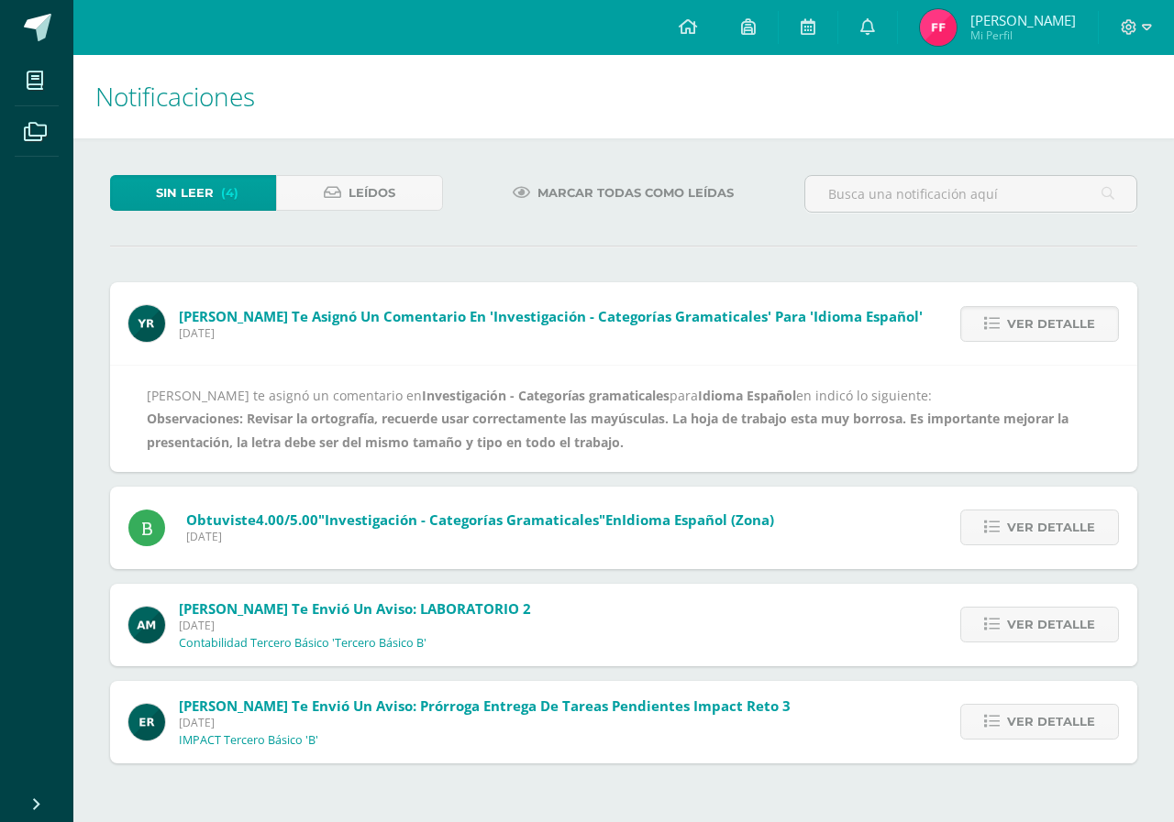
click at [1021, 320] on span "Ver detalle" at bounding box center [1051, 324] width 88 height 34
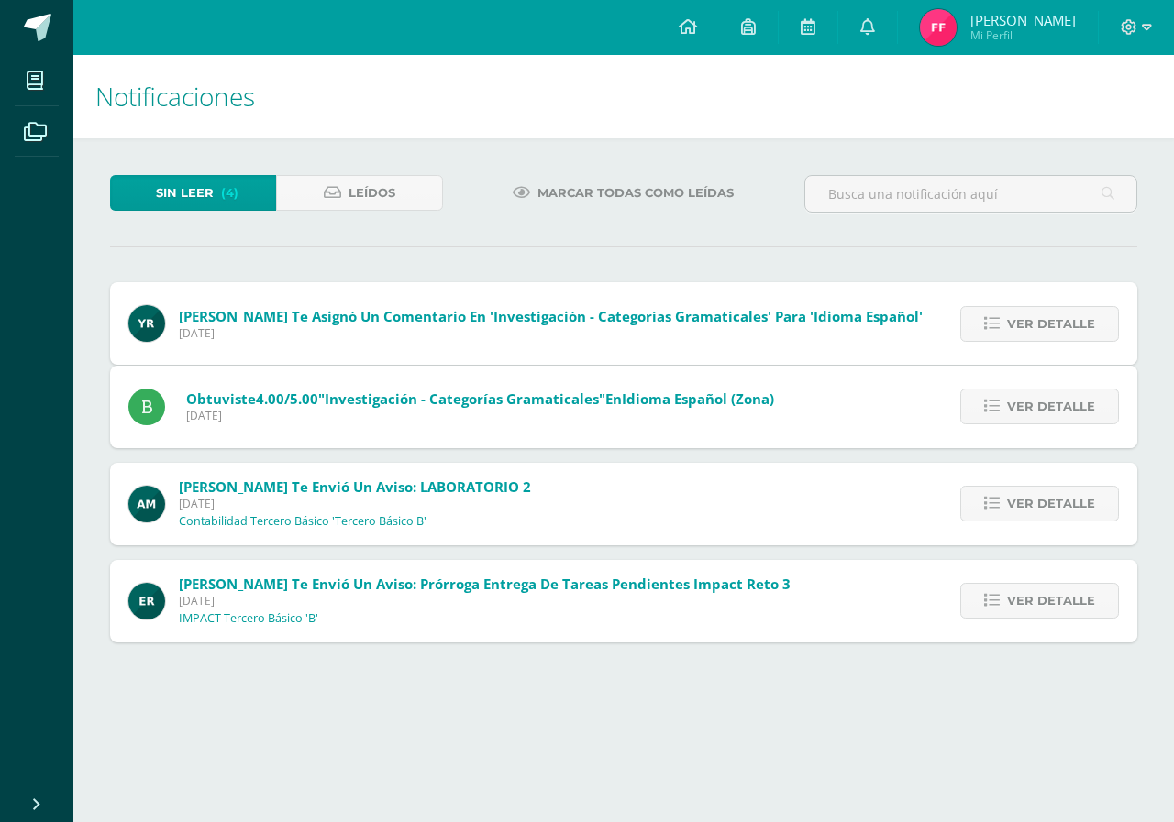
click at [1021, 320] on div "Yanete Ricardo te asignó un comentario en 'Investigación - Categorías gramatica…" at bounding box center [623, 461] width 1027 height 359
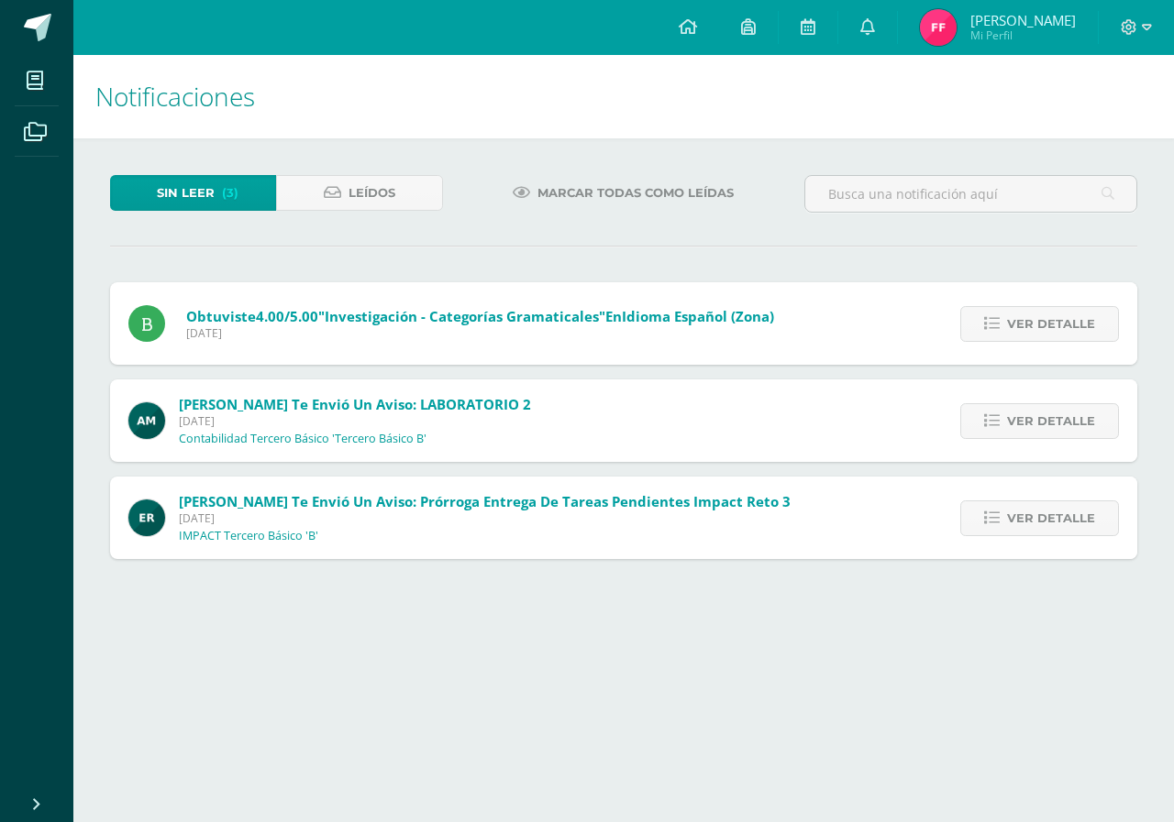
click at [1021, 320] on span "Ver detalle" at bounding box center [1051, 324] width 88 height 34
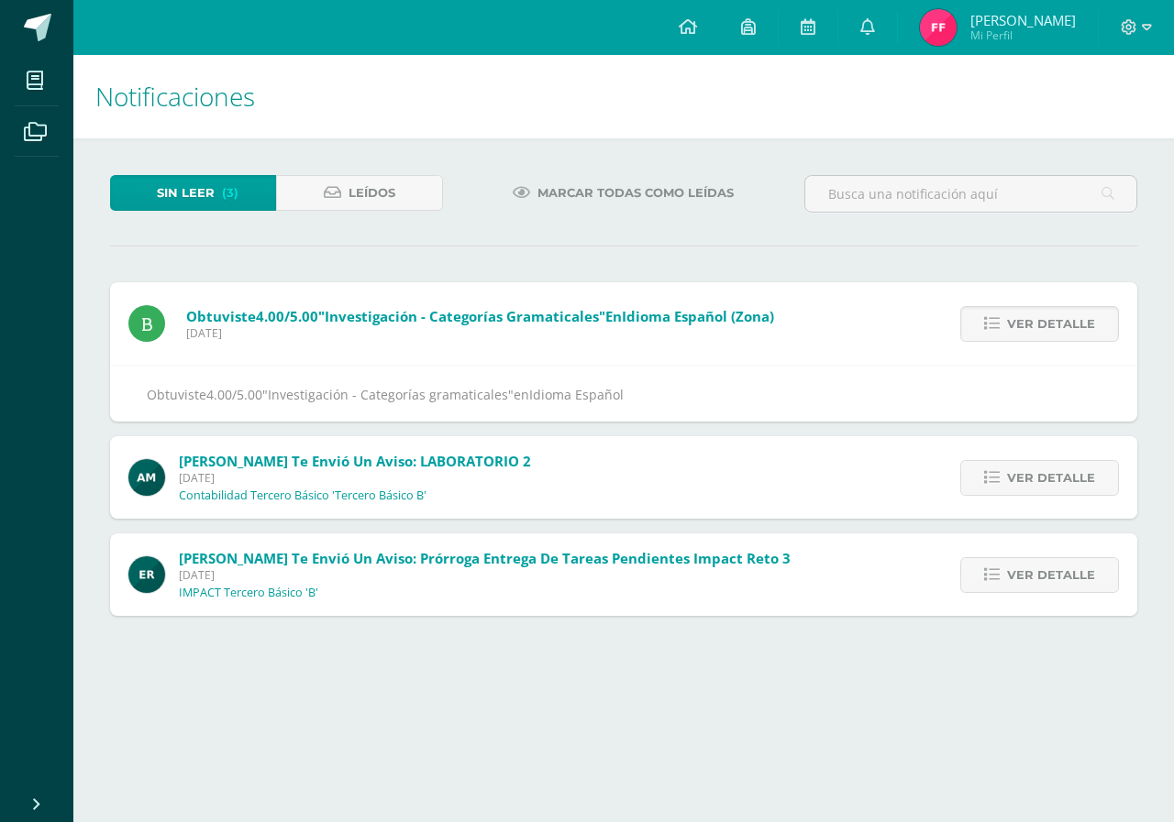
click at [1021, 320] on span "Ver detalle" at bounding box center [1051, 324] width 88 height 34
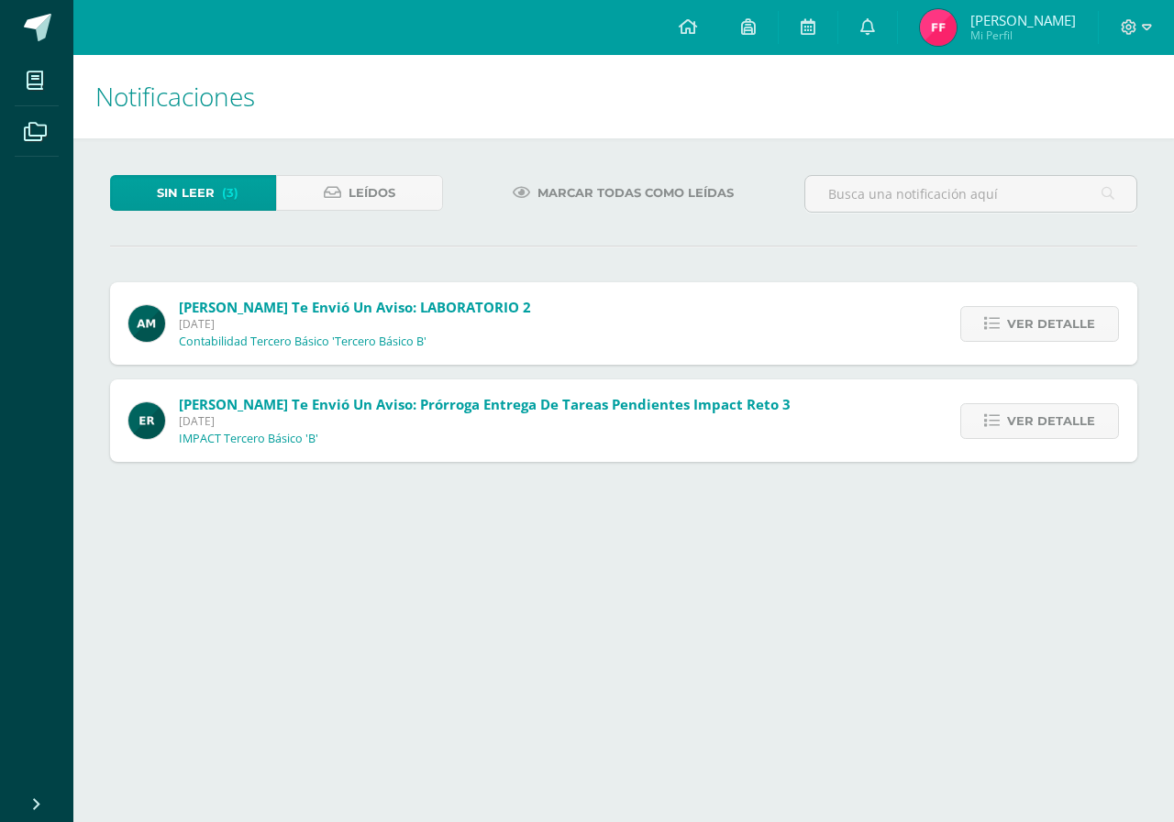
click at [1021, 320] on span "Ver detalle" at bounding box center [1051, 324] width 88 height 34
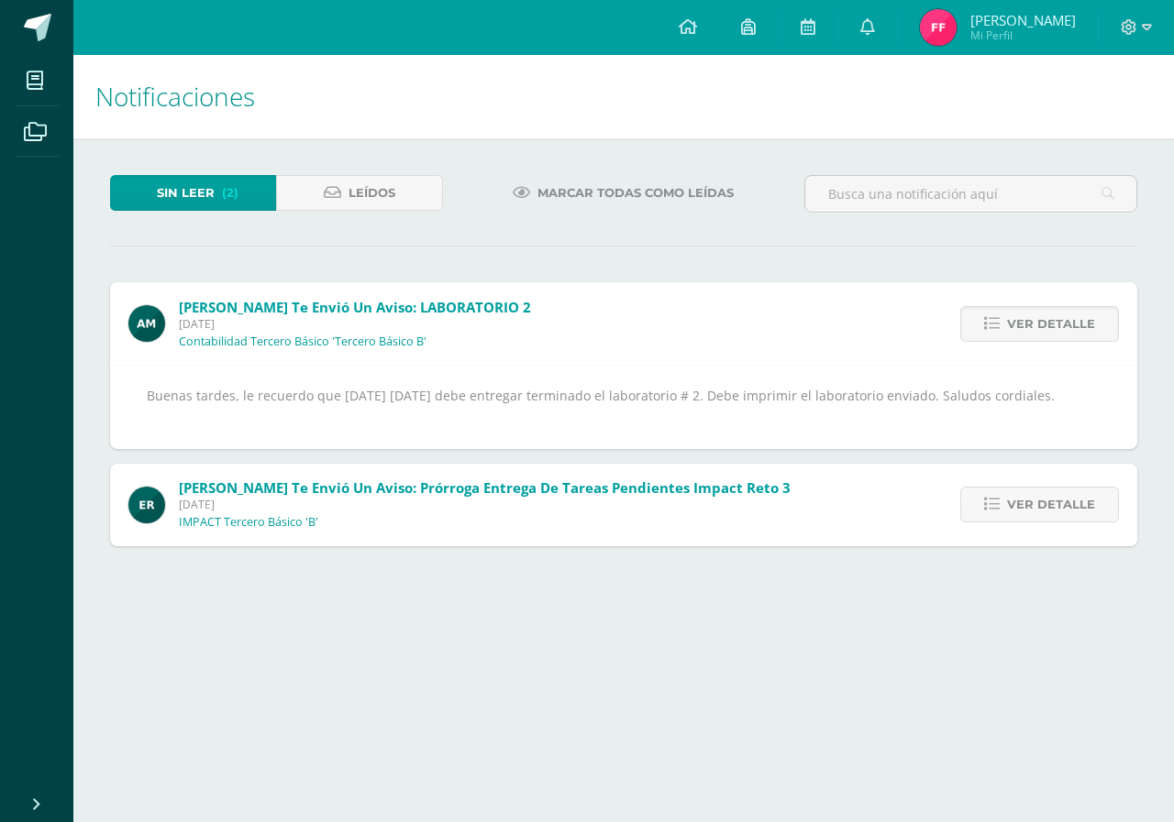
click at [1021, 320] on span "Ver detalle" at bounding box center [1051, 324] width 88 height 34
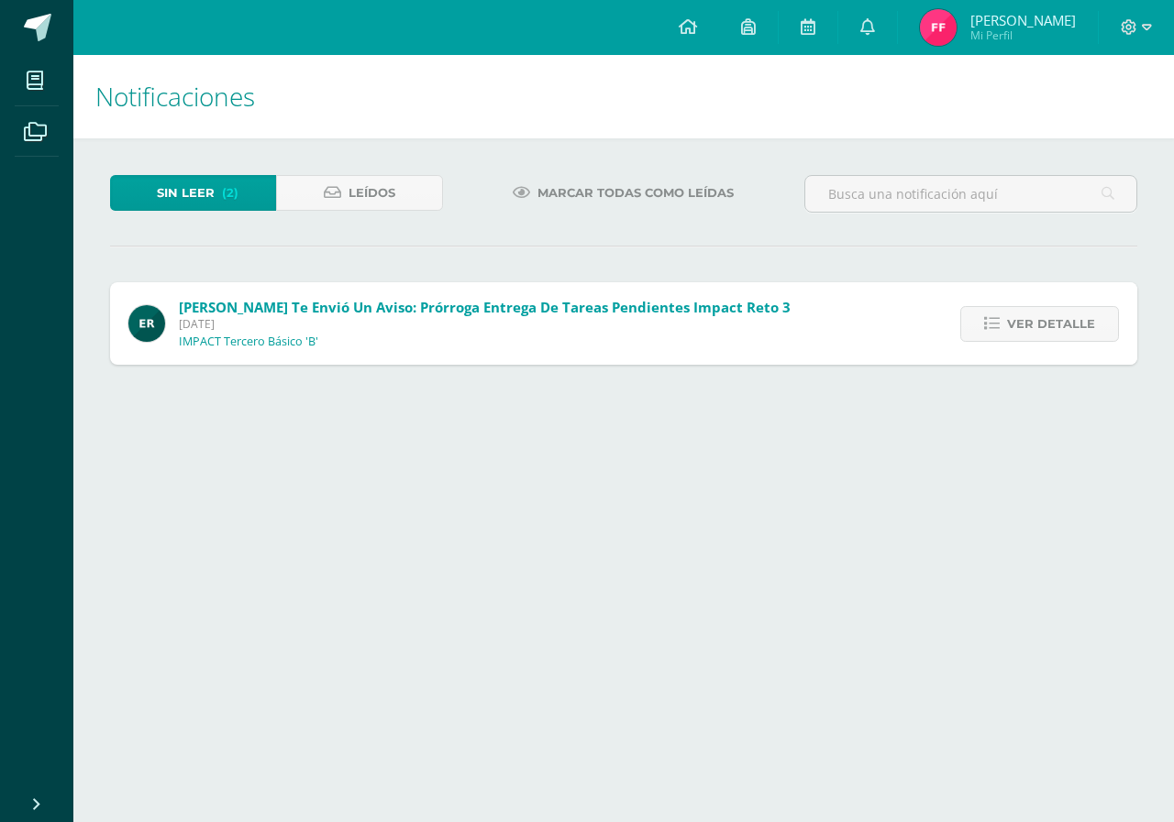
click at [1021, 320] on span "Ver detalle" at bounding box center [1051, 324] width 88 height 34
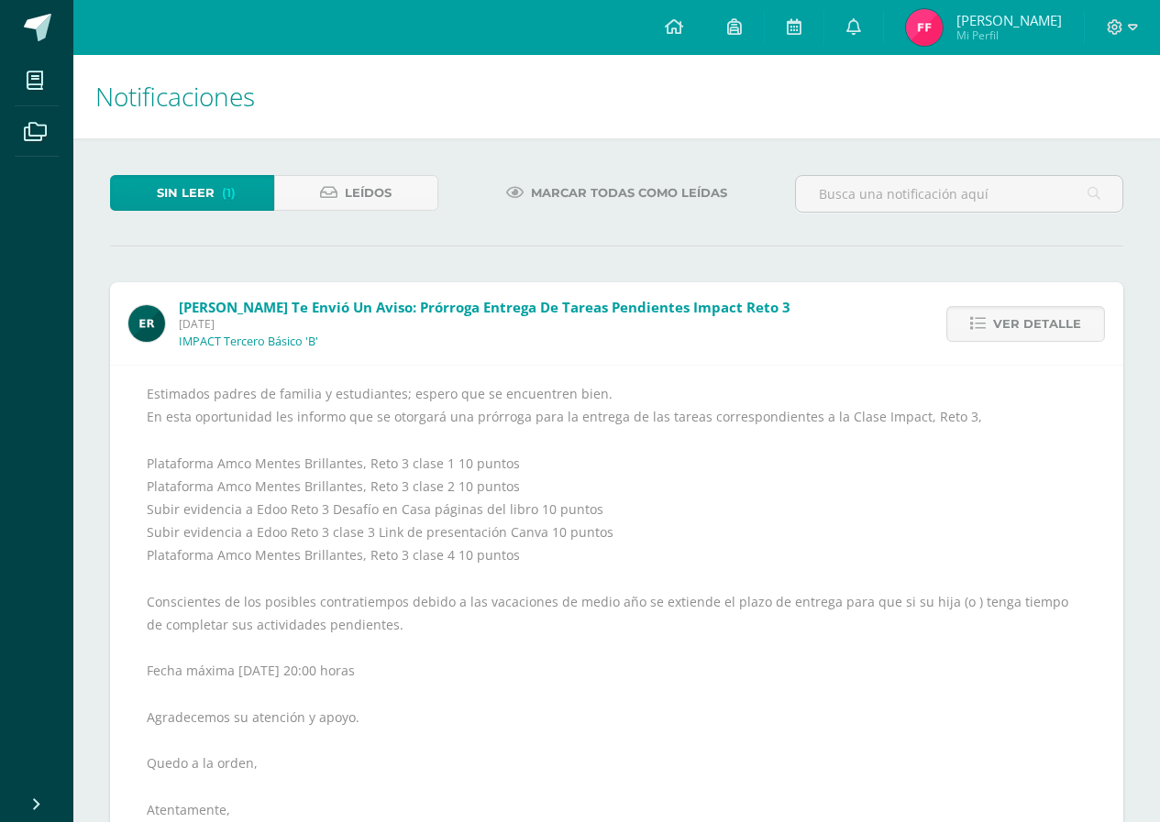
click at [1021, 320] on span "Ver detalle" at bounding box center [1037, 324] width 88 height 34
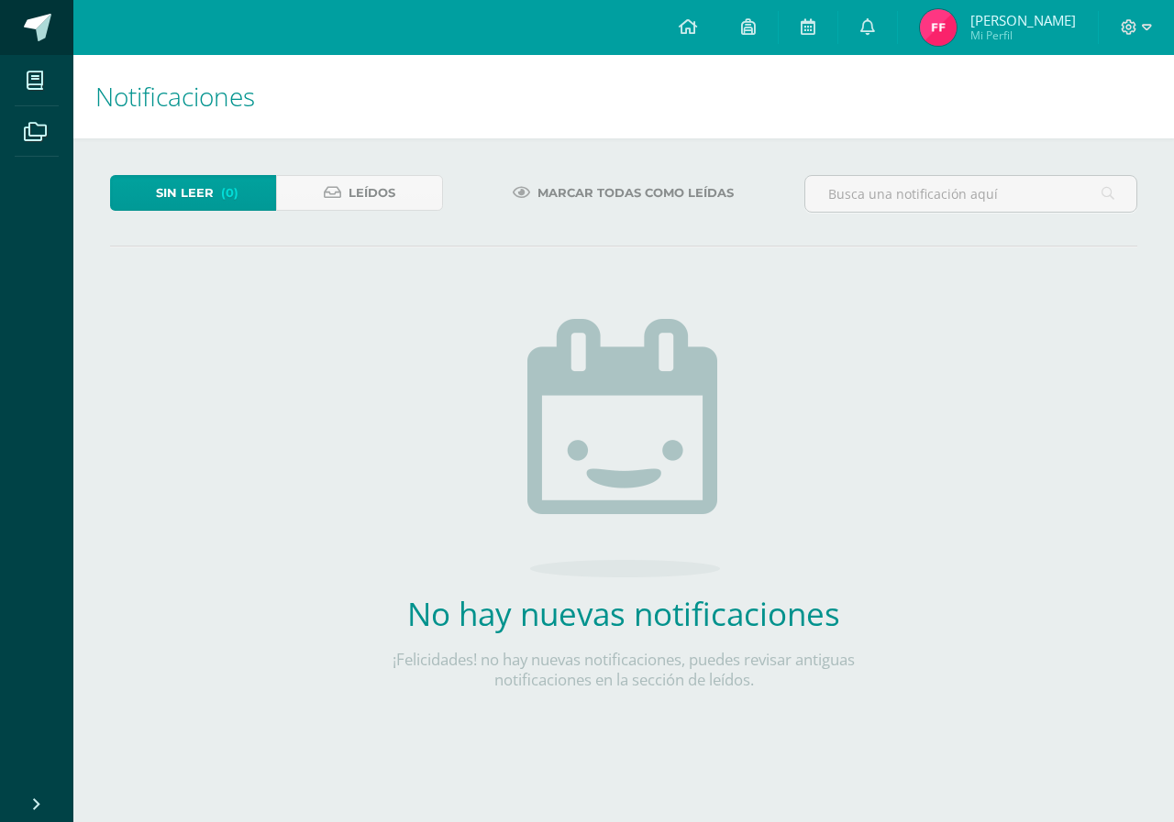
click at [36, 27] on span at bounding box center [38, 28] width 28 height 28
